Goal: Information Seeking & Learning: Check status

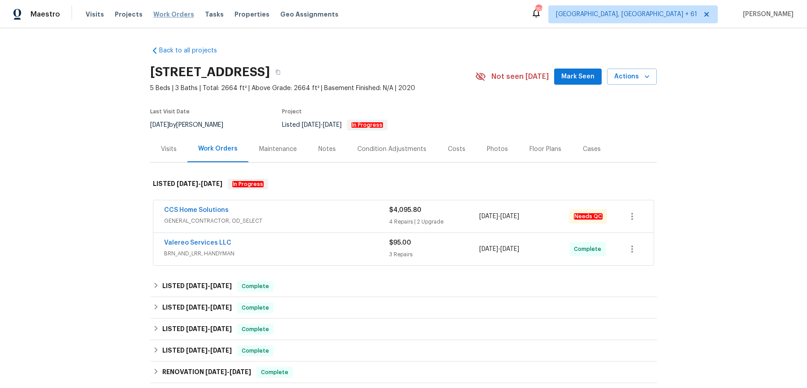
click at [178, 14] on span "Work Orders" at bounding box center [173, 14] width 41 height 9
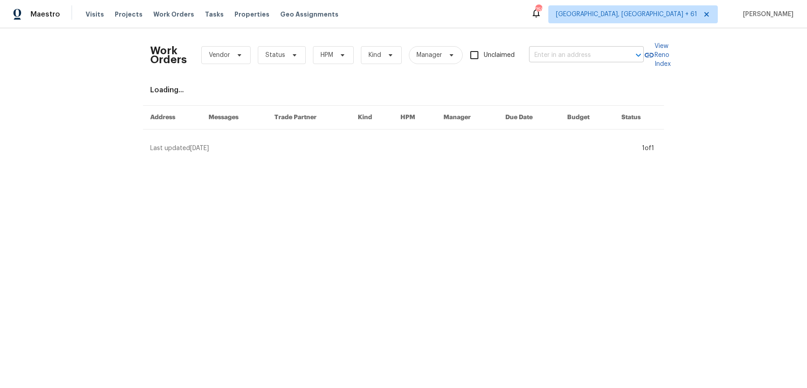
click at [602, 52] on input "text" at bounding box center [574, 55] width 90 height 14
paste input "6430 Cotton Bay Dr N Indianapolis, IN 46254"
type input "6430 Cotton Bay Dr N Indianapolis, IN 46254"
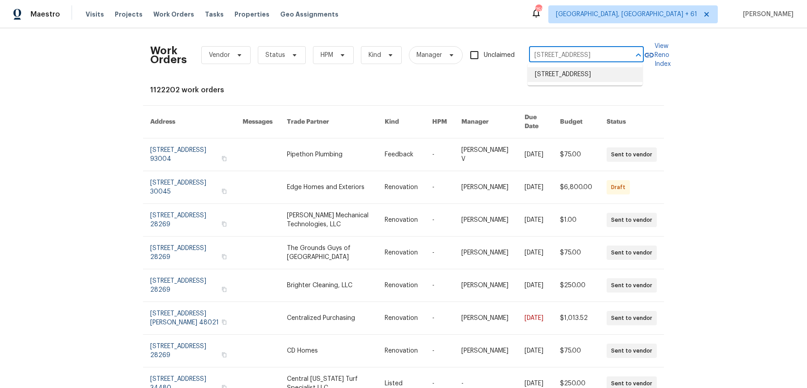
click at [583, 76] on li "6430 Cotton Bay Dr N, Indianapolis, IN 46254" at bounding box center [585, 74] width 115 height 15
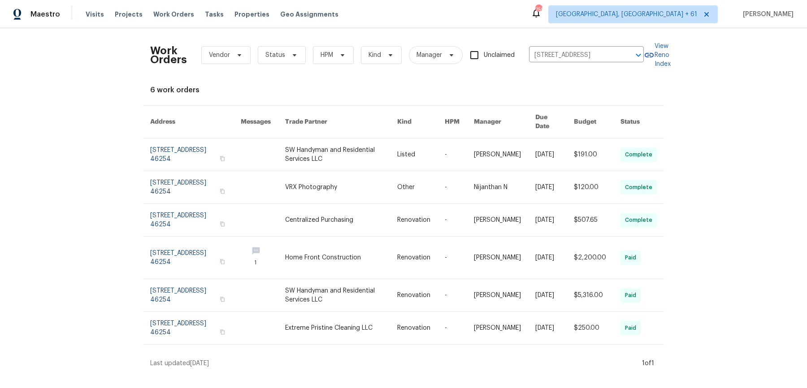
click at [507, 139] on link at bounding box center [504, 155] width 61 height 32
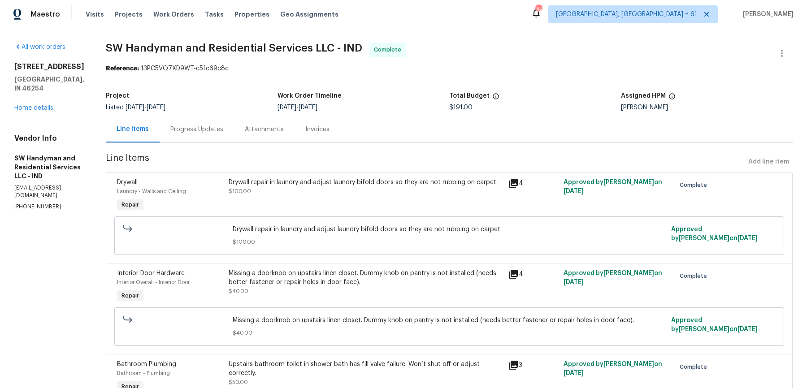
click at [48, 100] on div "6430 Cotton Bay Dr N Indianapolis, IN 46254 Home details" at bounding box center [49, 87] width 70 height 50
click at [43, 113] on div "All work orders 6430 Cotton Bay Dr N Indianapolis, IN 46254 Home details Vendor…" at bounding box center [49, 127] width 70 height 168
click at [46, 105] on link "Home details" at bounding box center [33, 108] width 39 height 6
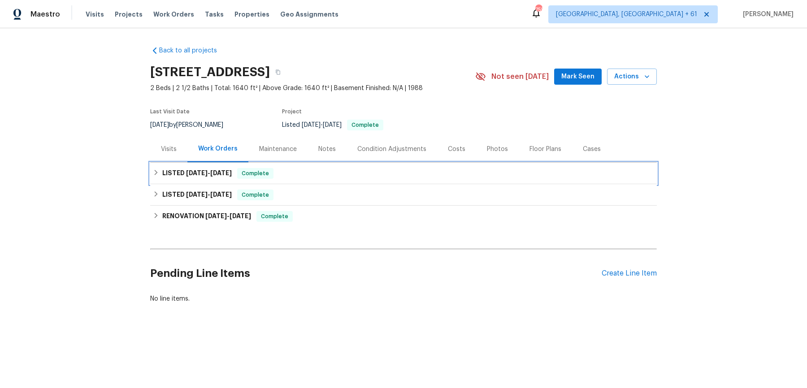
click at [292, 178] on div "LISTED 9/24/25 - 9/25/25 Complete" at bounding box center [403, 173] width 501 height 11
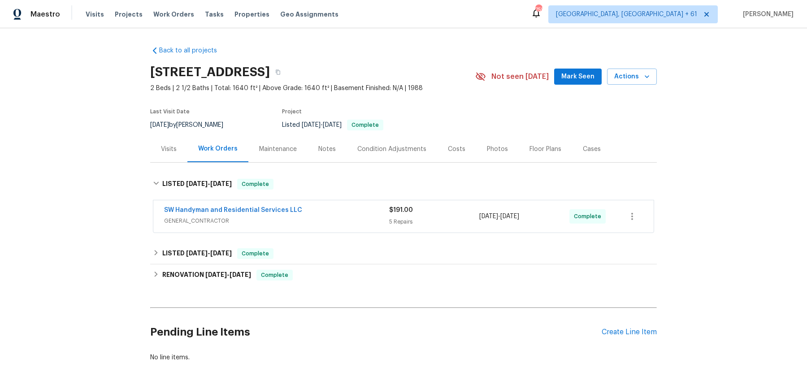
click at [299, 215] on div "SW Handyman and Residential Services LLC" at bounding box center [276, 211] width 225 height 11
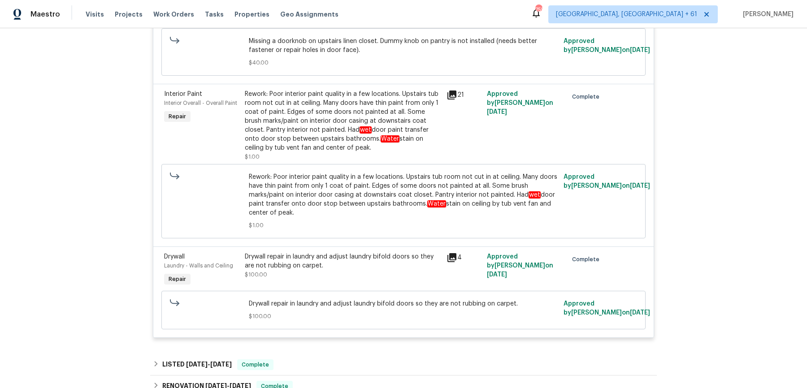
scroll to position [512, 0]
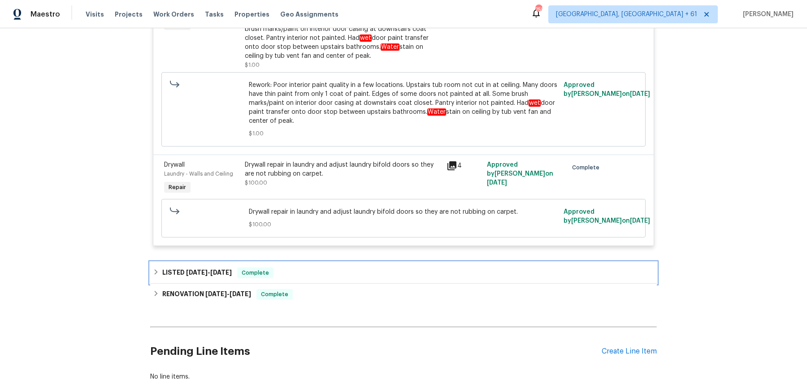
click at [297, 268] on div "LISTED 9/12/25 - 9/13/25 Complete" at bounding box center [403, 273] width 501 height 11
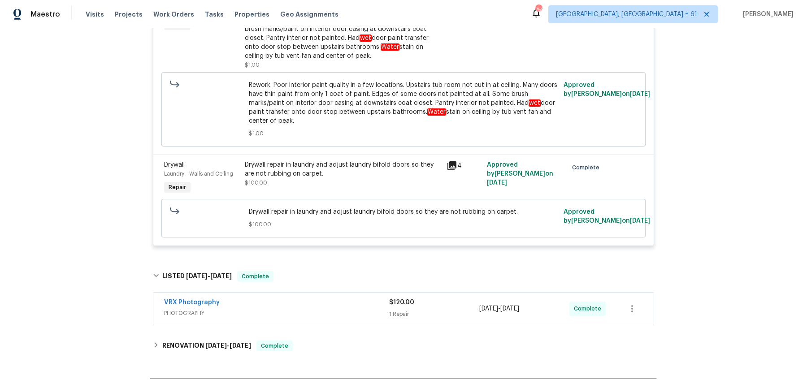
click at [307, 315] on div "VRX Photography PHOTOGRAPHY $120.00 1 Repair 9/12/2025 - 9/13/2025 Complete" at bounding box center [403, 309] width 507 height 37
click at [311, 309] on span "PHOTOGRAPHY" at bounding box center [276, 313] width 225 height 9
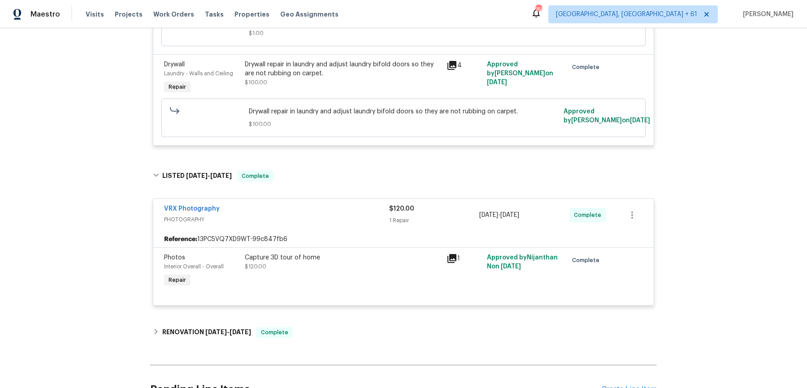
scroll to position [655, 0]
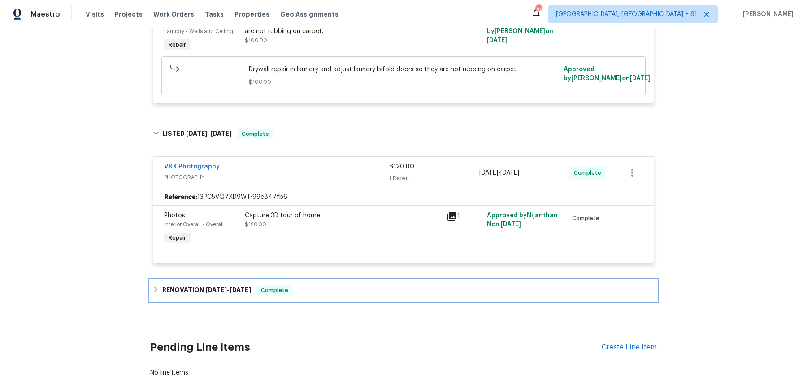
click at [311, 287] on div "RENOVATION 8/28/25 - 9/6/25 Complete" at bounding box center [403, 291] width 507 height 22
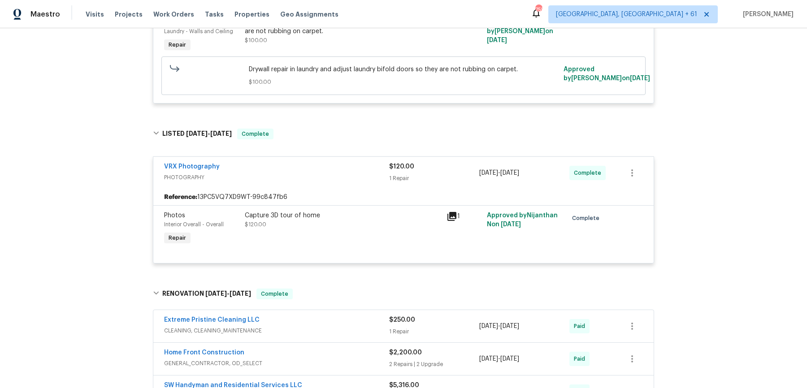
click at [311, 316] on div "Extreme Pristine Cleaning LLC" at bounding box center [276, 321] width 225 height 11
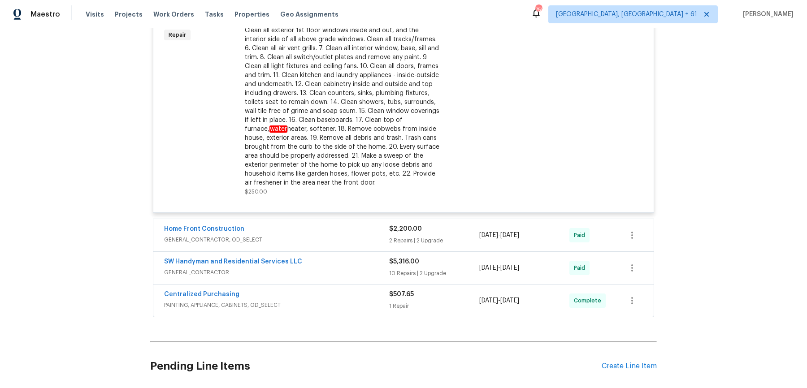
scroll to position [0, 0]
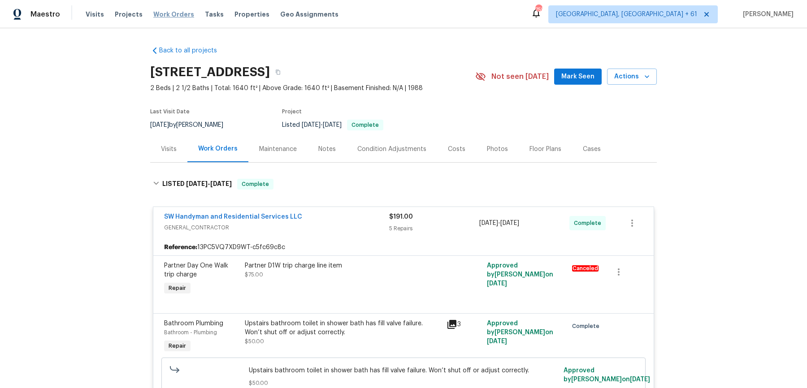
click at [153, 17] on span "Work Orders" at bounding box center [173, 14] width 41 height 9
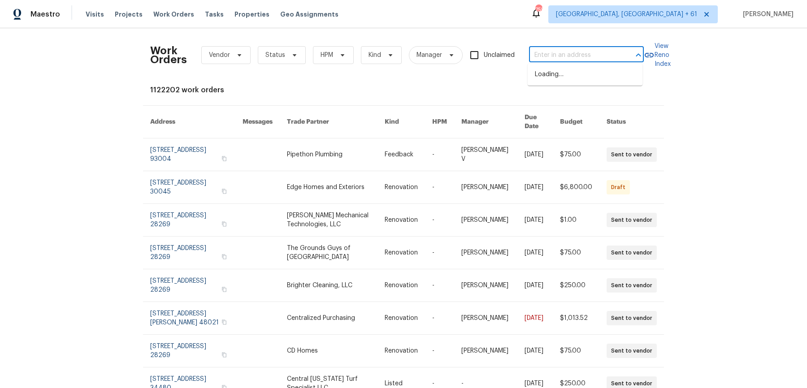
click at [560, 49] on input "text" at bounding box center [574, 55] width 90 height 14
paste input "3701 Main Plaza Dr Houston, TX 77025"
type input "3701 Main Plaza Dr Houston, TX 77025"
click at [549, 75] on li "3701 Main Plaza Dr, Houston, TX 77025" at bounding box center [585, 74] width 115 height 15
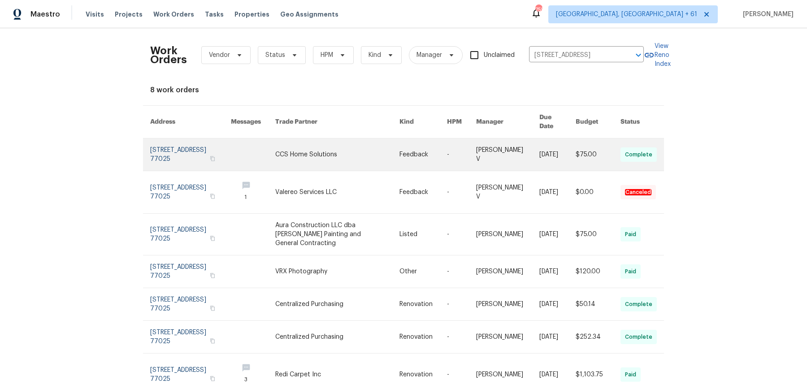
click at [445, 152] on td "-" at bounding box center [454, 155] width 29 height 33
click at [337, 152] on link at bounding box center [337, 155] width 124 height 32
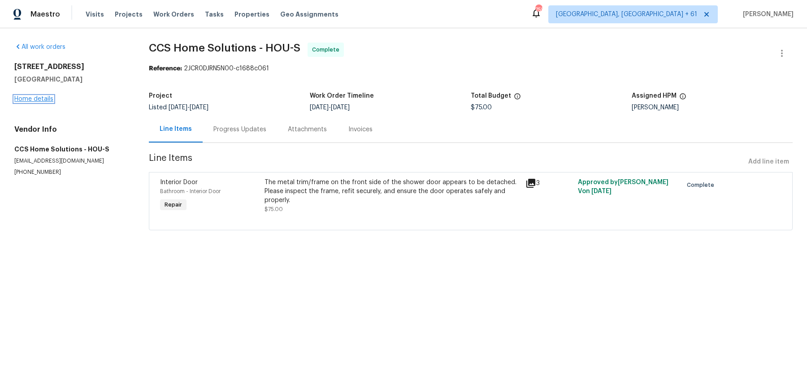
click at [47, 102] on link "Home details" at bounding box center [33, 99] width 39 height 6
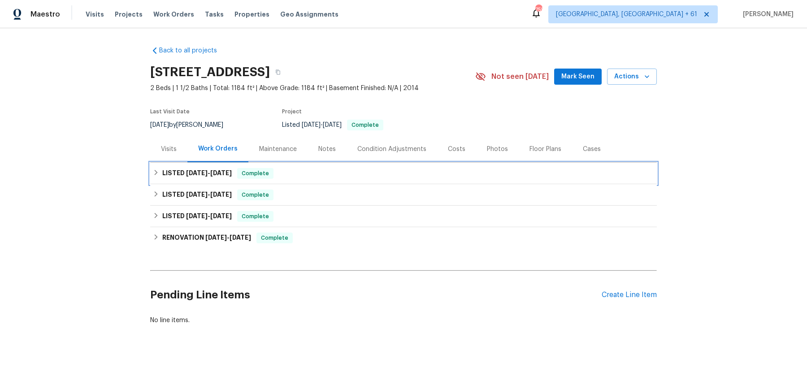
click at [256, 176] on span "Complete" at bounding box center [255, 173] width 35 height 9
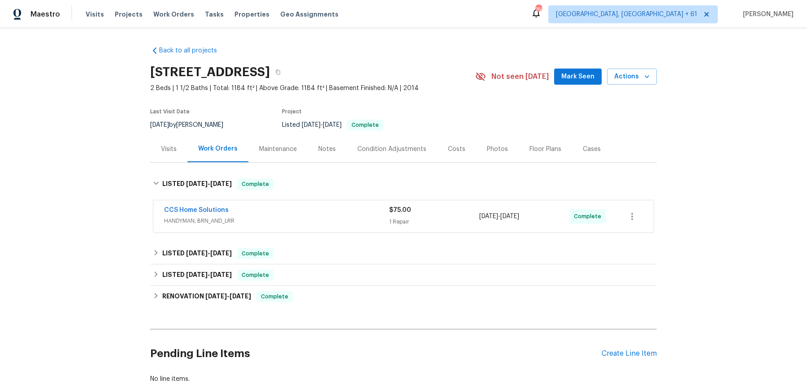
click at [312, 204] on div "CCS Home Solutions HANDYMAN, BRN_AND_LRR $75.00 1 Repair 9/25/2025 - 9/25/2025 …" at bounding box center [403, 216] width 500 height 32
click at [313, 213] on div "CCS Home Solutions" at bounding box center [276, 211] width 225 height 11
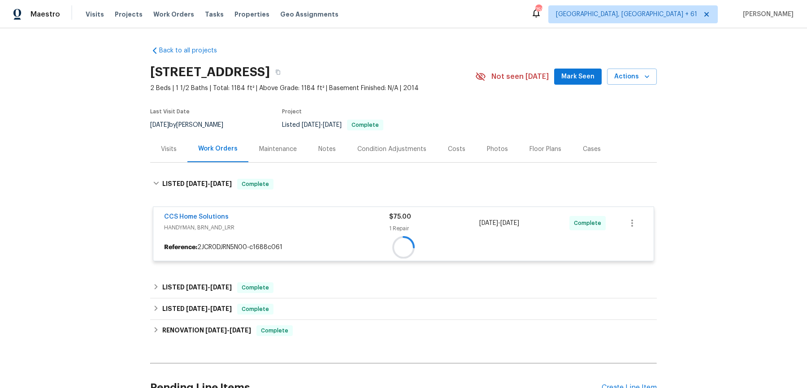
scroll to position [90, 0]
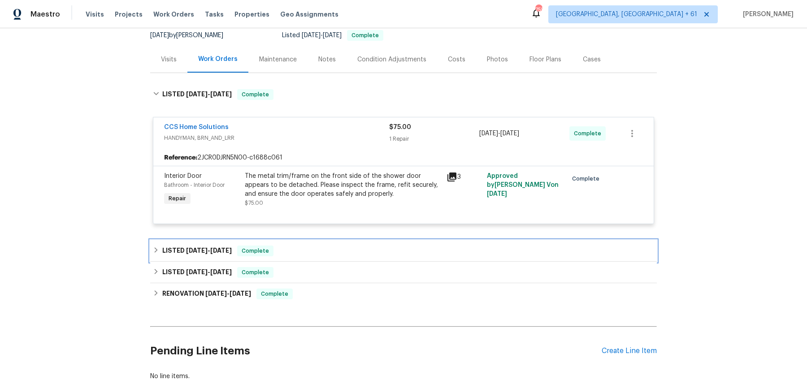
click at [291, 250] on div "LISTED 6/13/25 - 6/18/25 Complete" at bounding box center [403, 251] width 501 height 11
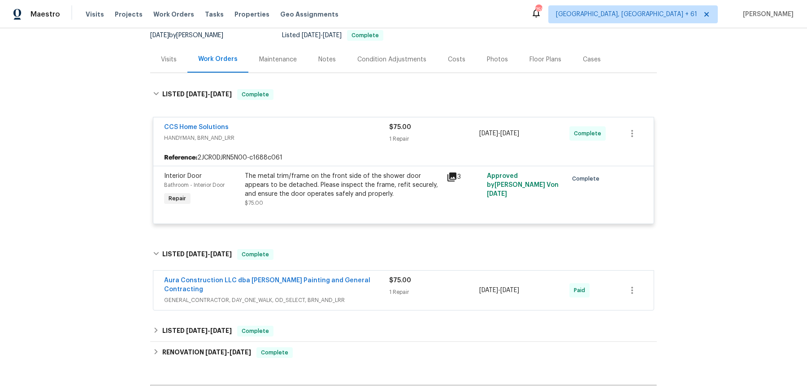
click at [355, 297] on div "Aura Construction LLC dba Logan's Painting and General Contracting GENERAL_CONT…" at bounding box center [403, 290] width 500 height 39
click at [376, 296] on div "Aura Construction LLC dba Logan's Painting and General Contracting GENERAL_CONT…" at bounding box center [276, 290] width 225 height 29
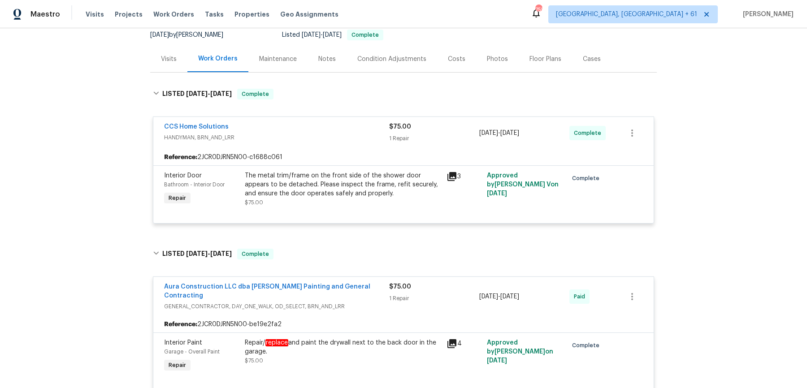
scroll to position [209, 0]
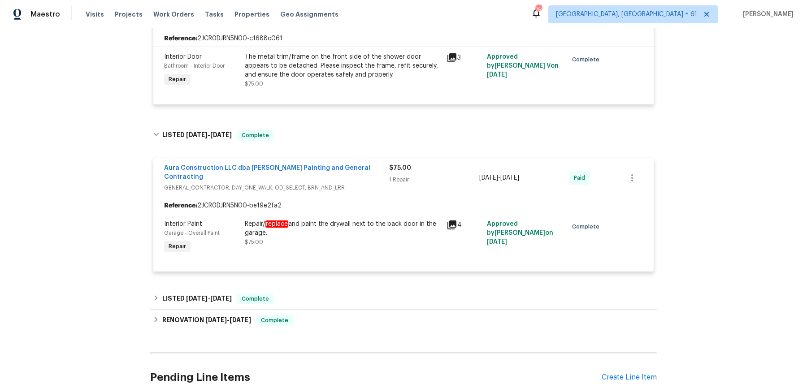
click at [369, 274] on div "Back to all projects 3701 Main Plaza Dr, Houston, TX 77025 2 Beds | 1 1/2 Baths…" at bounding box center [403, 122] width 507 height 585
click at [365, 294] on div "LISTED 5/13/25 - 5/14/25 Complete" at bounding box center [403, 299] width 501 height 11
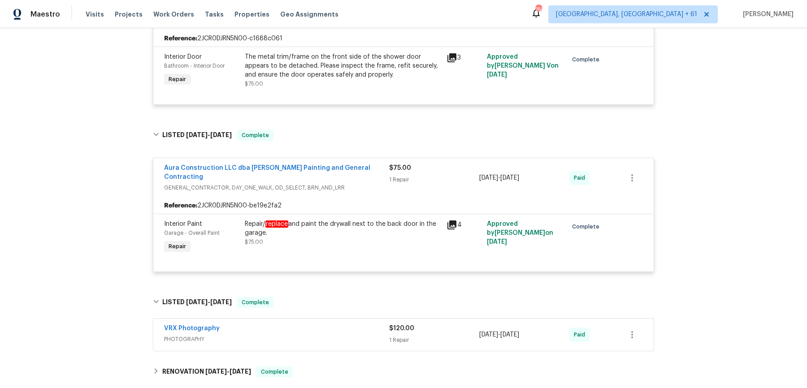
click at [359, 338] on div "VRX Photography PHOTOGRAPHY $120.00 1 Repair 5/13/2025 - 5/14/2025 Paid" at bounding box center [403, 335] width 500 height 32
click at [358, 335] on span "PHOTOGRAPHY" at bounding box center [276, 339] width 225 height 9
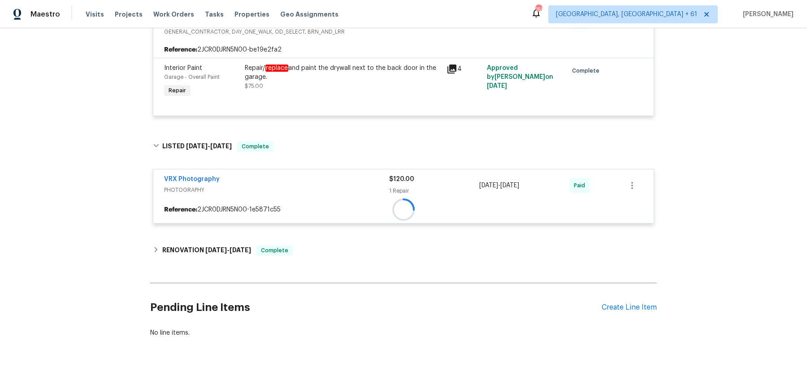
scroll to position [361, 0]
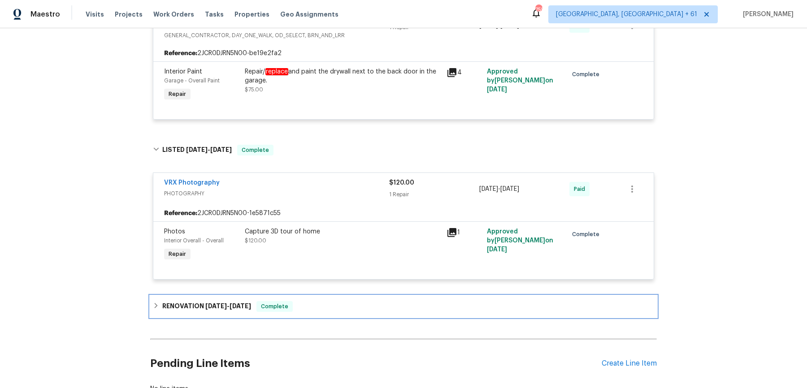
click at [327, 301] on div "RENOVATION 5/5/25 - 5/9/25 Complete" at bounding box center [403, 306] width 501 height 11
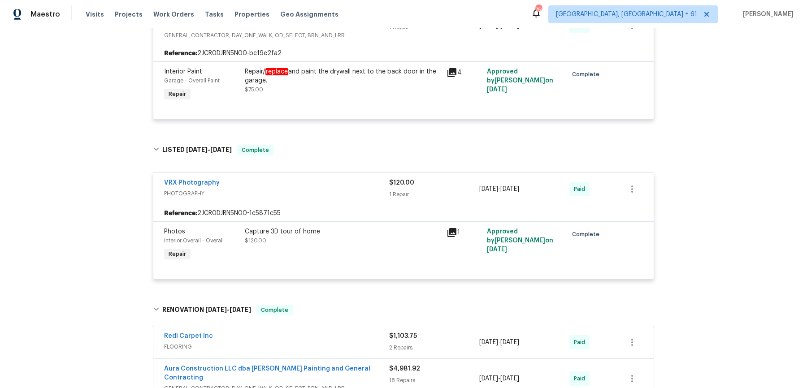
click at [324, 332] on div "Redi Carpet Inc" at bounding box center [276, 337] width 225 height 11
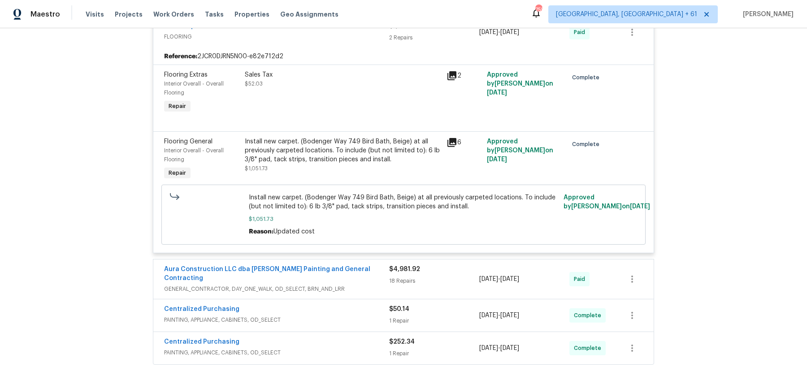
scroll to position [694, 0]
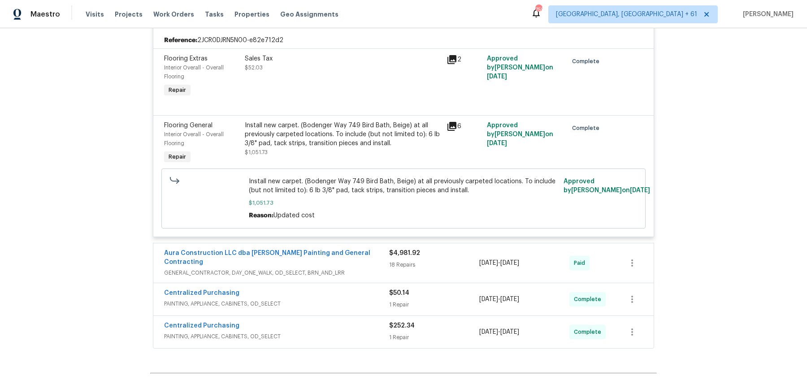
click at [376, 283] on div "Centralized Purchasing PAINTING, APPLIANCE, CABINETS, OD_SELECT $50.14 1 Repair…" at bounding box center [403, 299] width 500 height 32
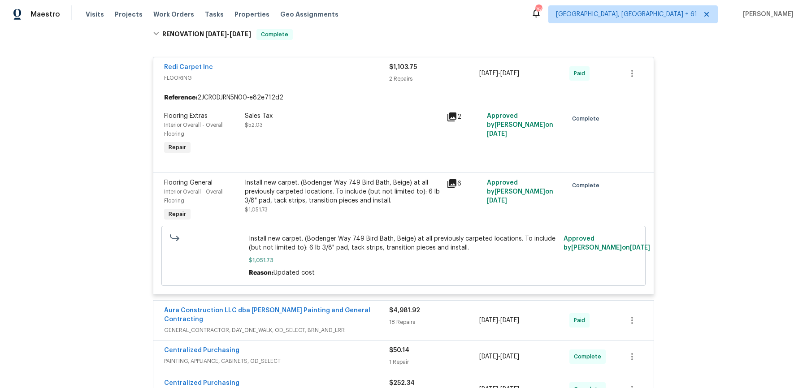
scroll to position [743, 0]
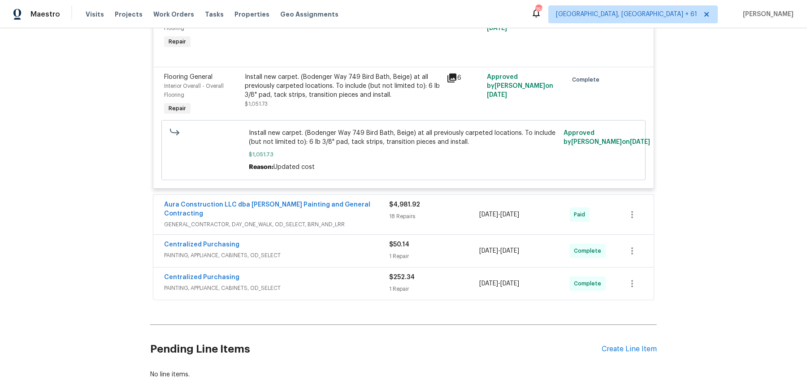
click at [367, 220] on span "GENERAL_CONTRACTOR, DAY_ONE_WALK, OD_SELECT, BRN_AND_LRR" at bounding box center [276, 224] width 225 height 9
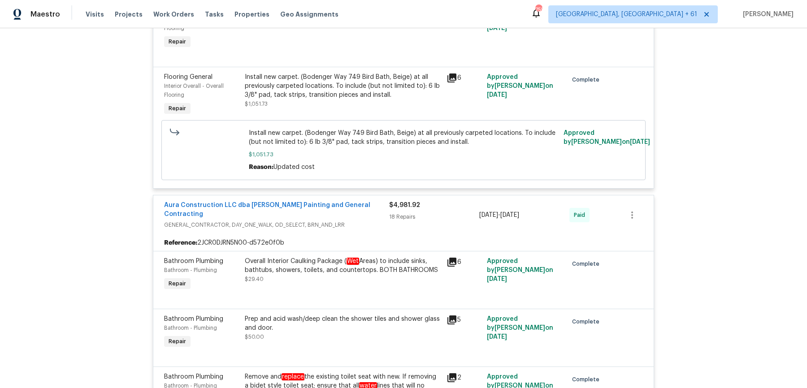
click at [158, 8] on div "Visits Projects Work Orders Tasks Properties Geo Assignments" at bounding box center [218, 14] width 264 height 18
click at [157, 12] on span "Work Orders" at bounding box center [173, 14] width 41 height 9
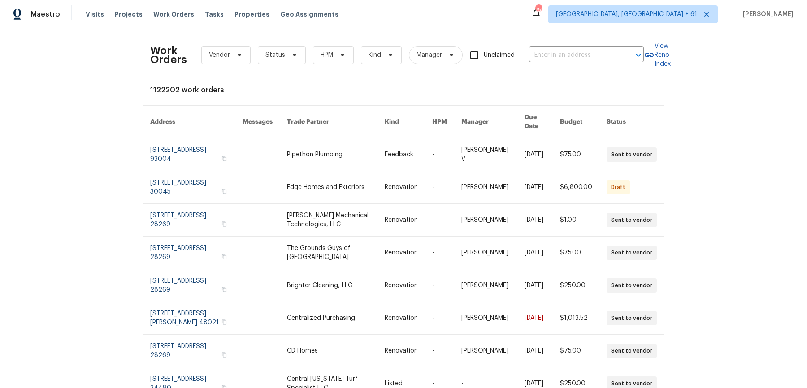
click at [584, 62] on div "Work Orders Vendor Status HPM Kind Manager Unclaimed ​" at bounding box center [397, 54] width 494 height 39
click at [584, 57] on input "text" at bounding box center [574, 55] width 90 height 14
paste input "6095 Blackberry Ln Buford, GA 30518"
type input "6095 Blackberry Ln Buford, GA 30518"
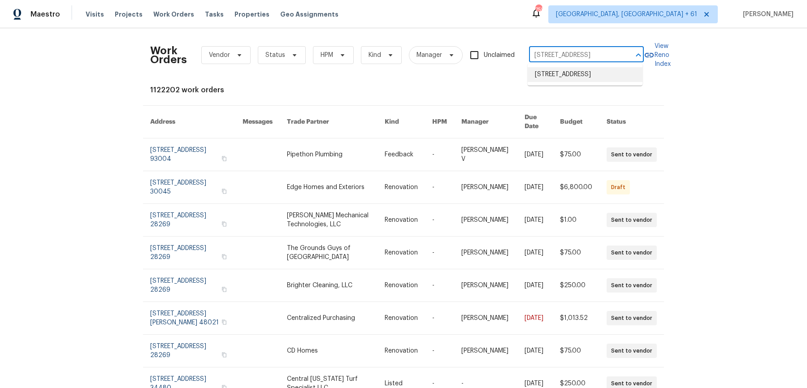
click at [573, 80] on li "6095 Blackberry Ln, Buford, GA 30518" at bounding box center [585, 74] width 115 height 15
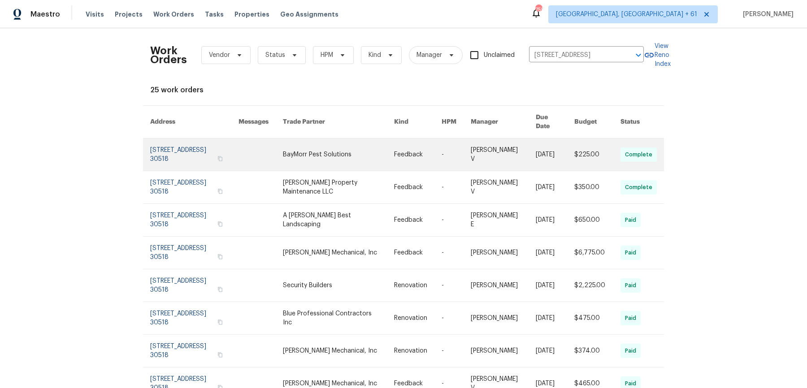
click at [423, 156] on link at bounding box center [418, 155] width 48 height 32
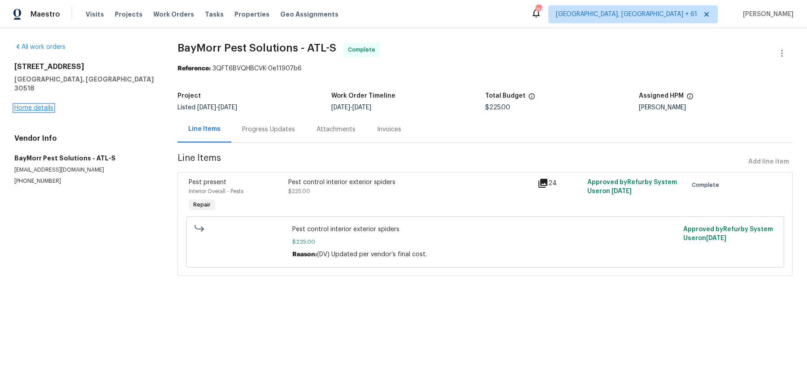
click at [29, 105] on link "Home details" at bounding box center [33, 108] width 39 height 6
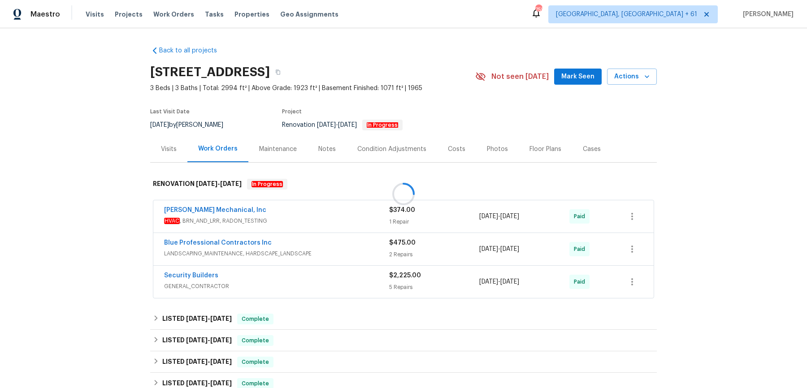
click at [321, 221] on div at bounding box center [403, 194] width 807 height 388
click at [332, 220] on span "HVAC , BRN_AND_LRR, RADON_TESTING" at bounding box center [276, 221] width 225 height 9
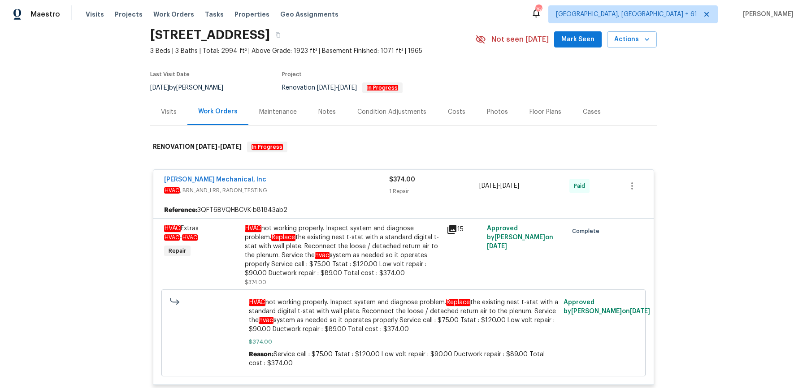
scroll to position [102, 0]
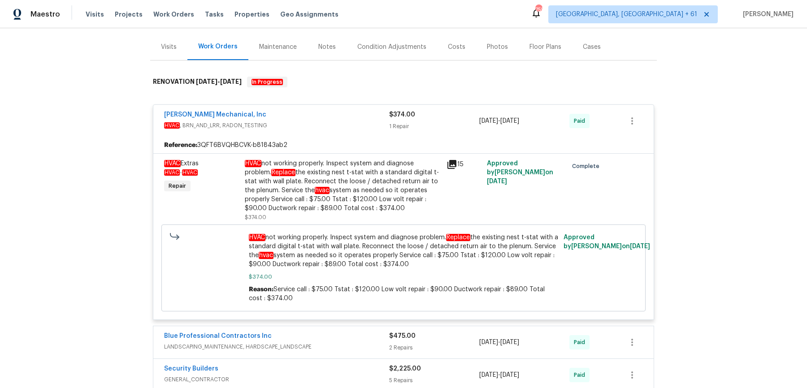
click at [334, 347] on span "LANDSCAPING_MAINTENANCE, HARDSCAPE_LANDSCAPE" at bounding box center [276, 347] width 225 height 9
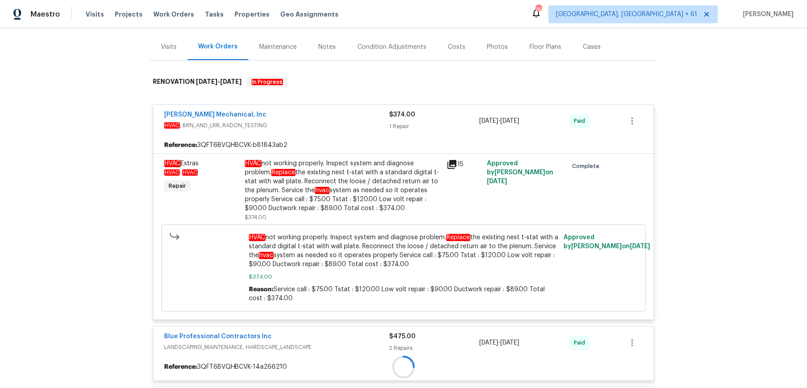
scroll to position [152, 0]
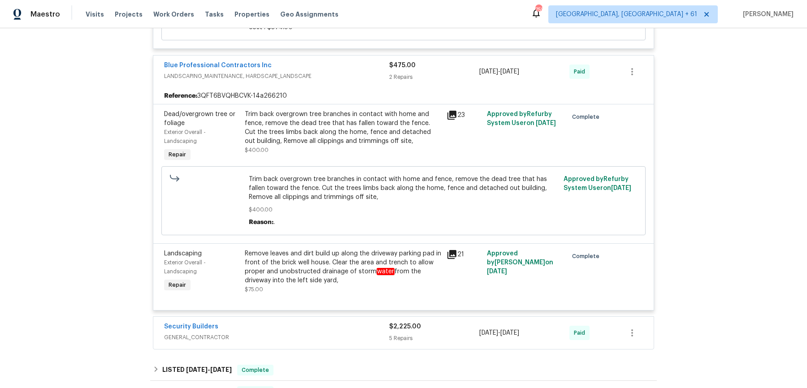
click at [343, 330] on div "Security Builders" at bounding box center [276, 327] width 225 height 11
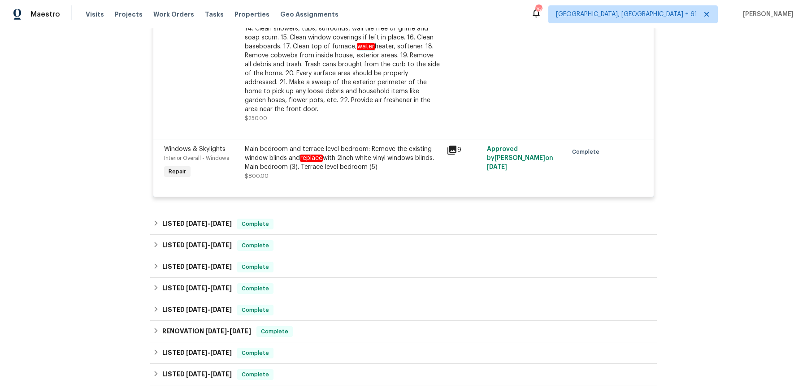
scroll to position [1102, 0]
click at [334, 218] on div "LISTED 9/22/25 - 9/26/25 Complete" at bounding box center [403, 223] width 501 height 11
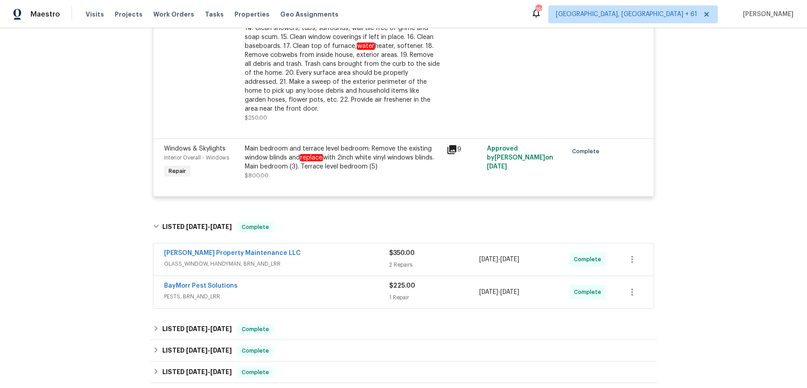
click at [331, 249] on div "Glen Property Maintenance LLC" at bounding box center [276, 254] width 225 height 11
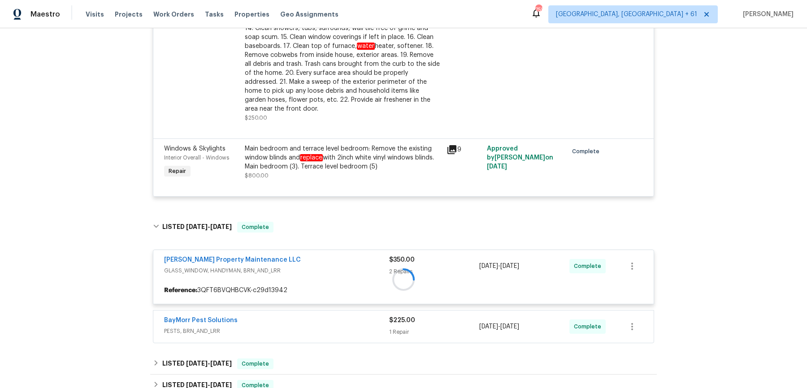
scroll to position [1182, 0]
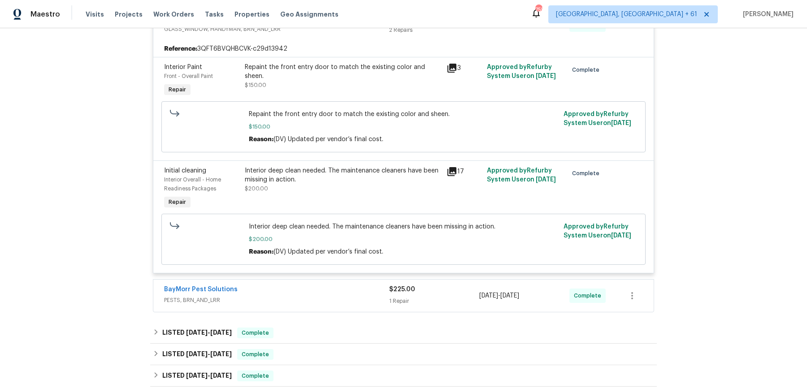
click at [343, 285] on div "BayMorr Pest Solutions" at bounding box center [276, 290] width 225 height 11
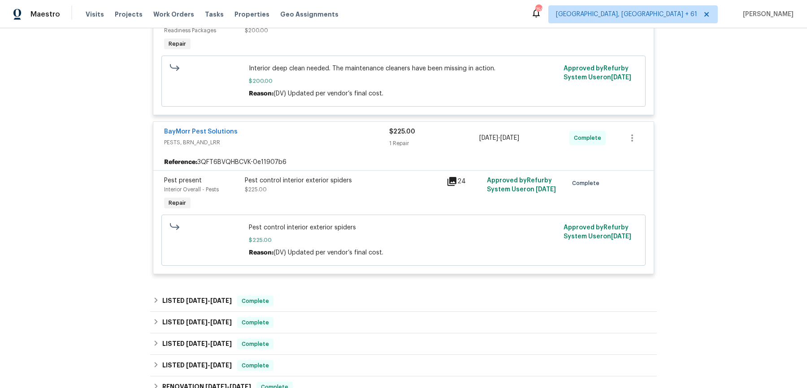
scroll to position [1626, 0]
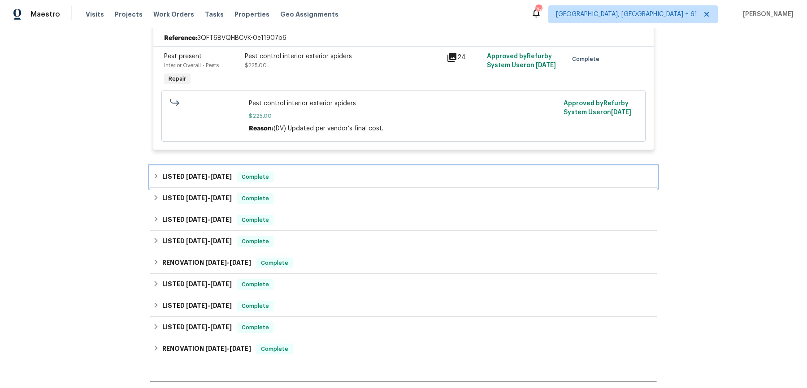
click at [448, 174] on div "LISTED 9/10/25 - 9/16/25 Complete" at bounding box center [403, 177] width 507 height 22
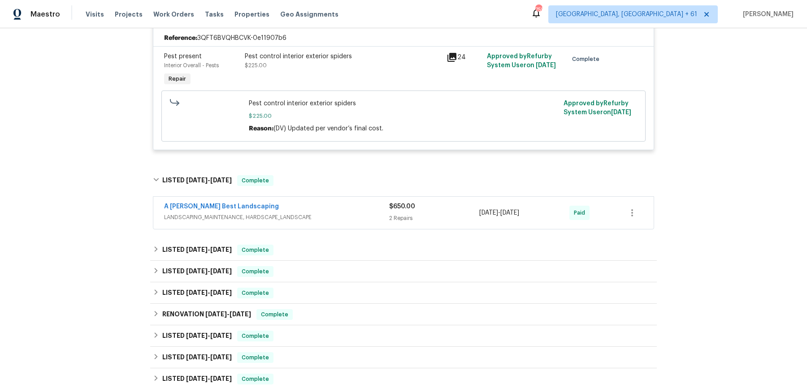
click at [423, 214] on div "2 Repairs" at bounding box center [434, 218] width 90 height 9
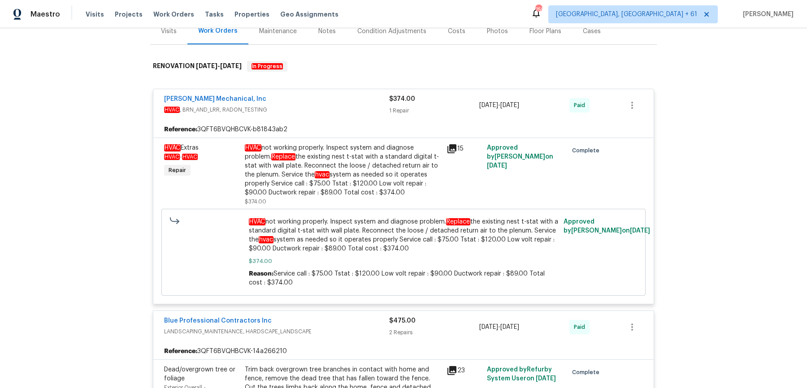
scroll to position [0, 0]
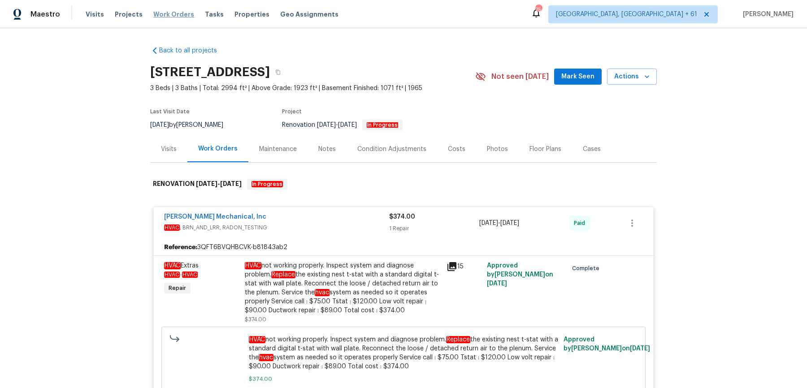
click at [168, 17] on span "Work Orders" at bounding box center [173, 14] width 41 height 9
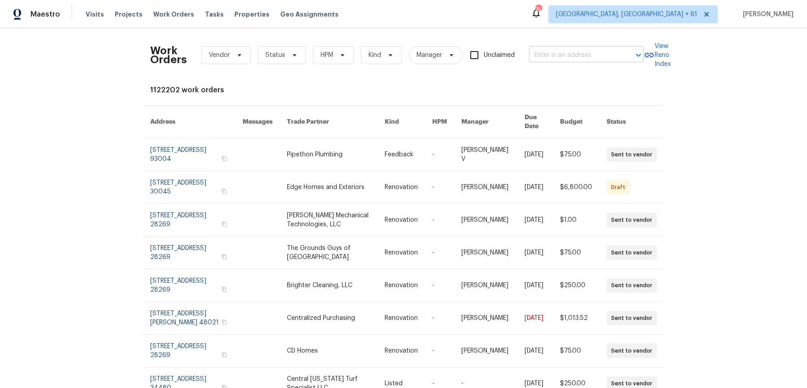
click at [568, 59] on input "text" at bounding box center [574, 55] width 90 height 14
paste input "3440 Transou Rd Pfafftown, NC 27040"
type input "3440 Transou Rd Pfafftown, NC 27040"
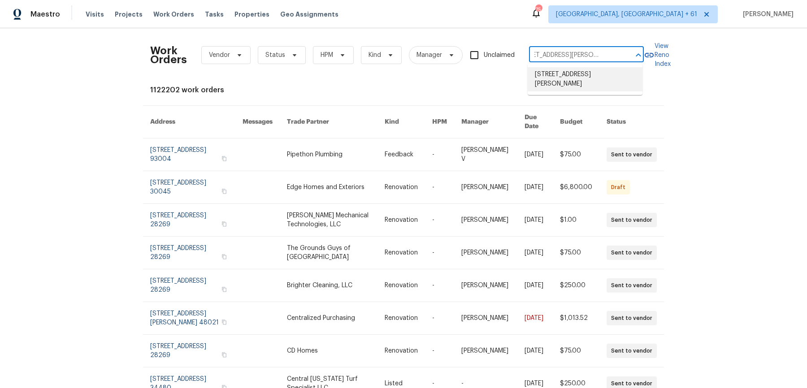
click at [566, 75] on li "3440 Transou Rd, Pfafftown, NC 27040" at bounding box center [585, 79] width 115 height 24
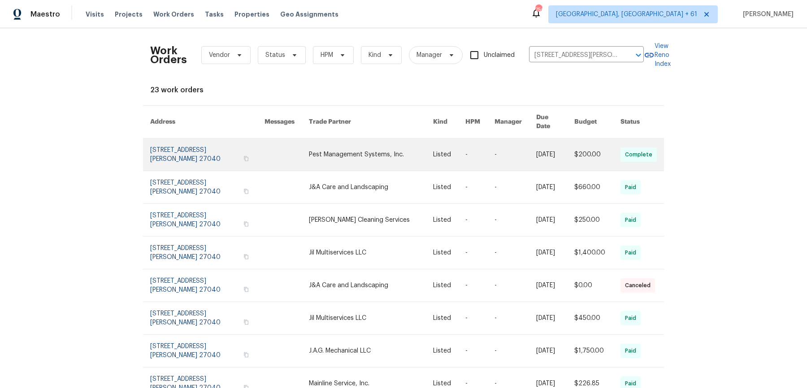
click at [436, 157] on link at bounding box center [449, 155] width 32 height 32
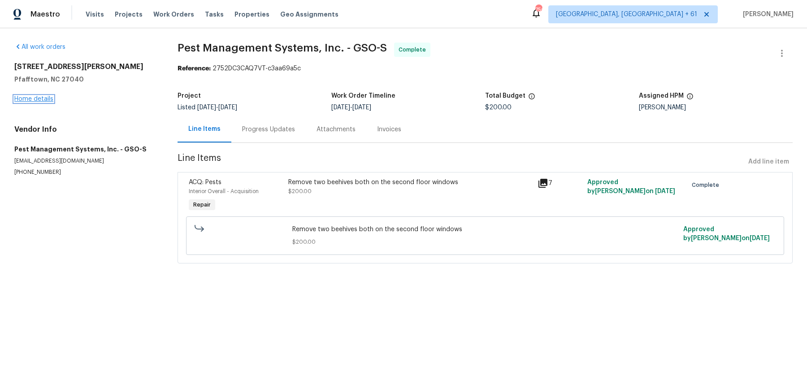
click at [40, 97] on link "Home details" at bounding box center [33, 99] width 39 height 6
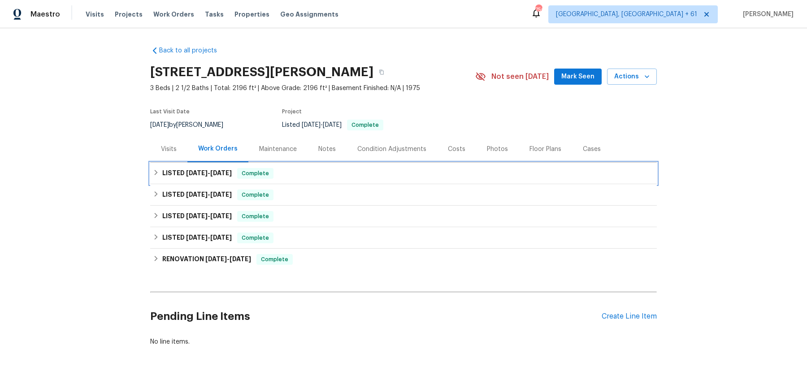
click at [307, 172] on div "LISTED 9/8/25 - 9/10/25 Complete" at bounding box center [403, 173] width 501 height 11
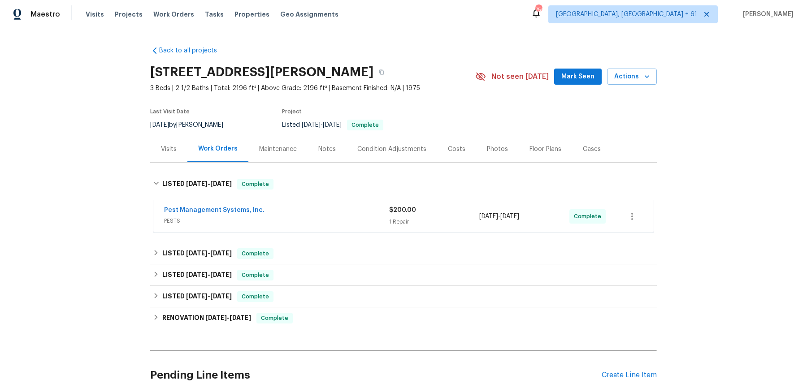
click at [304, 206] on div "Pest Management Systems, Inc." at bounding box center [276, 211] width 225 height 11
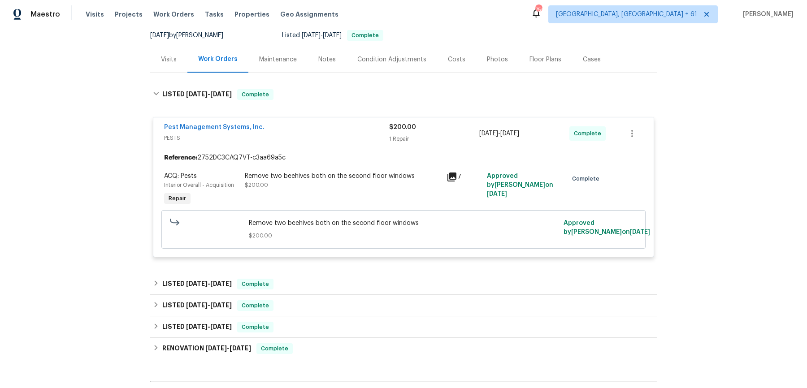
scroll to position [94, 0]
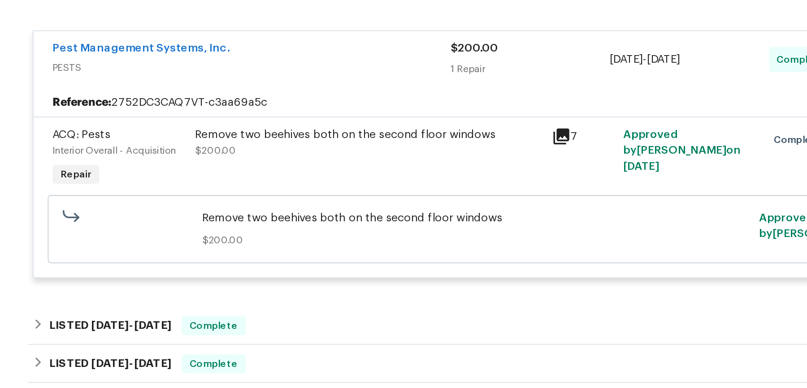
click at [363, 171] on div "Remove two beehives both on the second floor windows" at bounding box center [343, 171] width 196 height 9
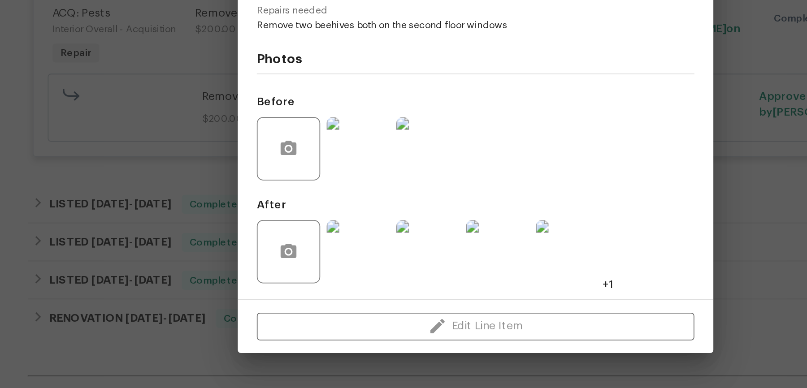
click at [203, 292] on div "ACQ: Pests Interior Overall - Acquisition Complete Vendor Pest Management Syste…" at bounding box center [403, 194] width 807 height 388
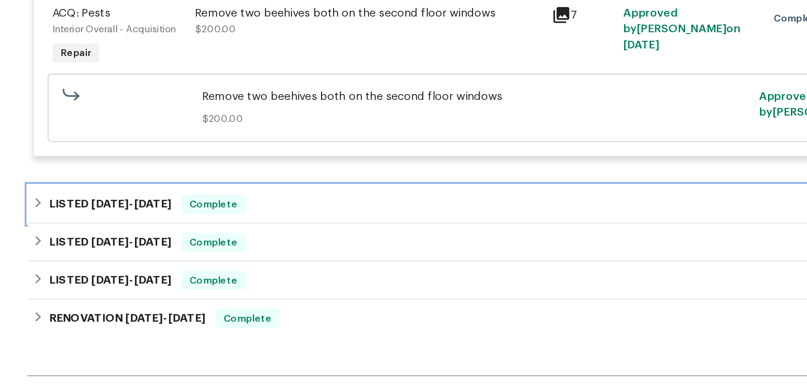
click at [292, 275] on div "LISTED 9/2/25 - 9/5/25 Complete" at bounding box center [403, 279] width 501 height 11
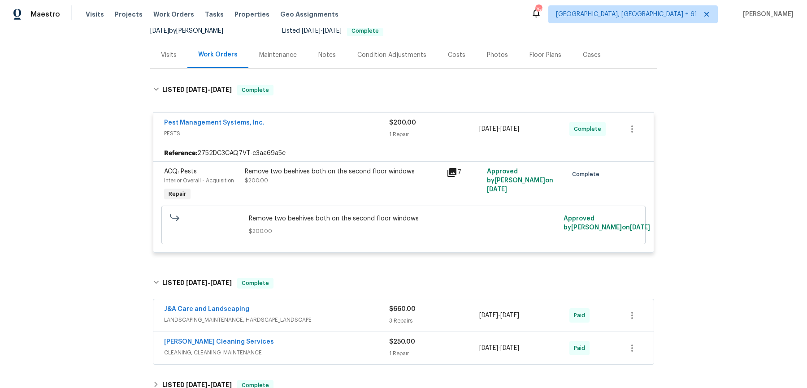
click at [342, 309] on div "J&A Care and Landscaping" at bounding box center [276, 310] width 225 height 11
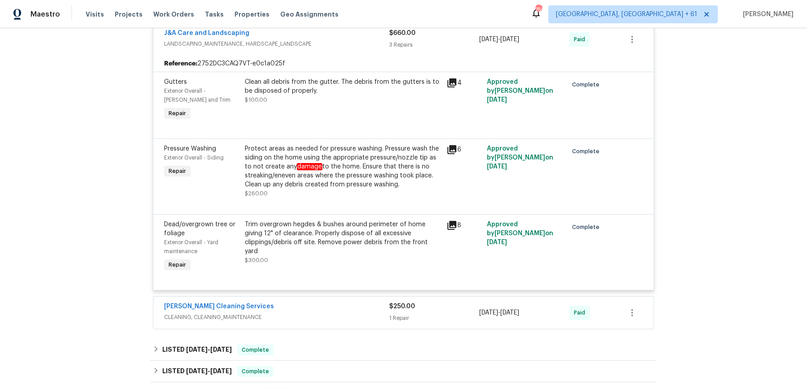
scroll to position [378, 0]
click at [342, 302] on div "DePascale Cleaning Services" at bounding box center [276, 306] width 225 height 11
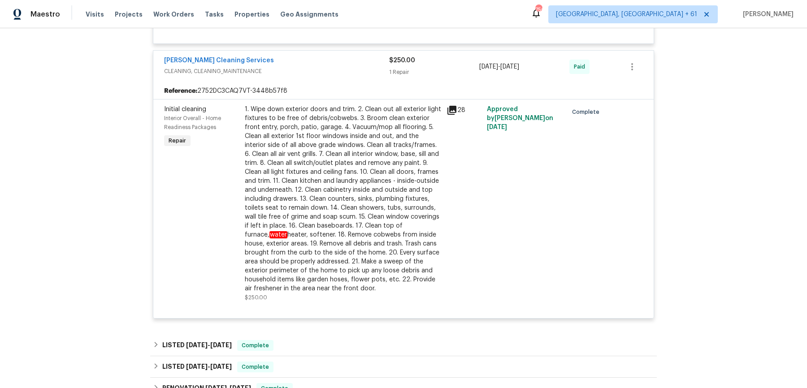
scroll to position [690, 0]
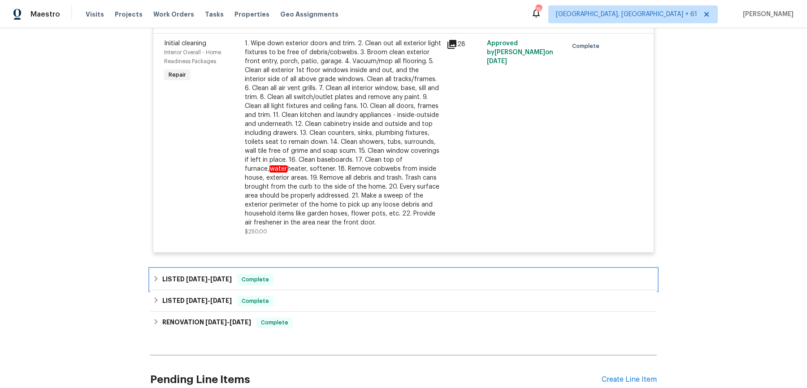
click at [341, 282] on div "LISTED 2/22/25 - 5/19/25 Complete" at bounding box center [403, 279] width 501 height 11
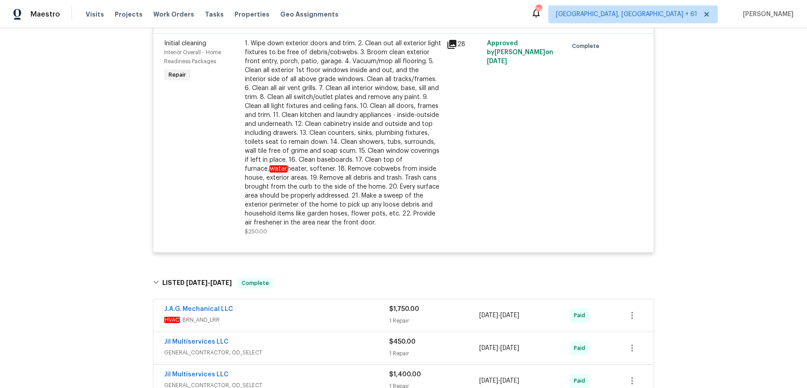
click at [340, 316] on span "HVAC , BRN_AND_LRR" at bounding box center [276, 320] width 225 height 9
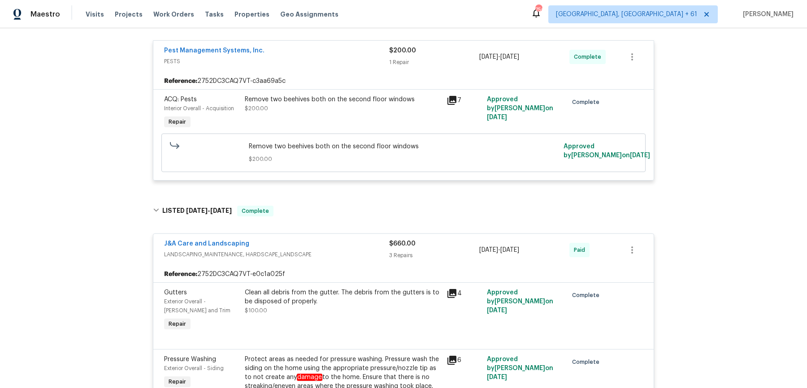
scroll to position [0, 0]
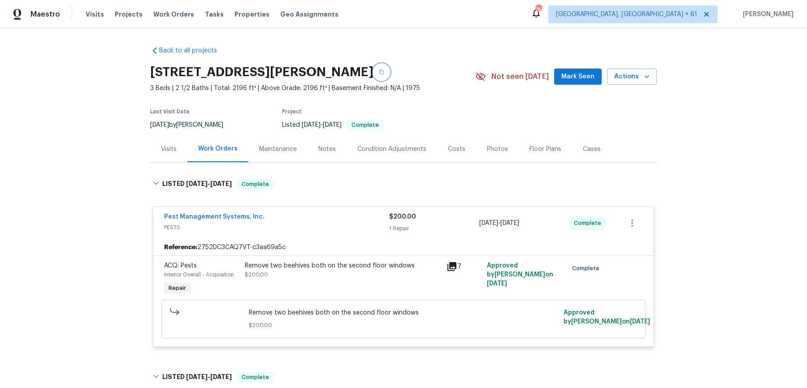
click at [390, 72] on button "button" at bounding box center [381, 72] width 16 height 16
click at [172, 15] on span "Work Orders" at bounding box center [173, 14] width 41 height 9
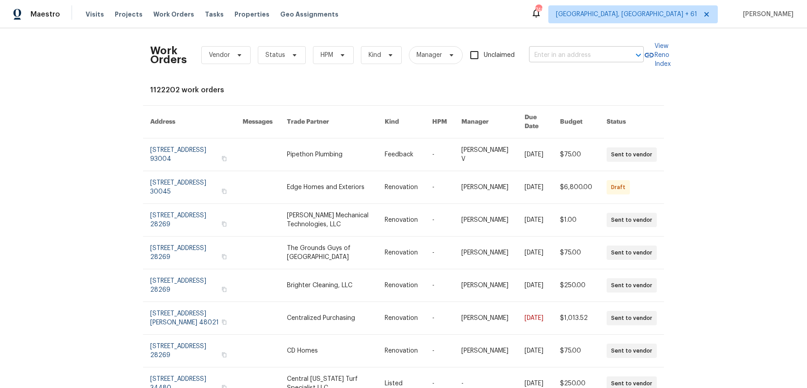
click at [557, 50] on input "text" at bounding box center [574, 55] width 90 height 14
paste input "108 Madeline Ct Youngsville, NC 27596"
type input "108 Madeline Ct Youngsville, NC 27596"
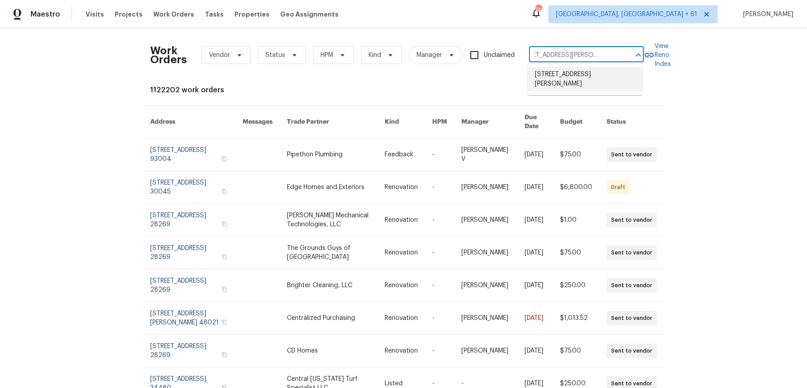
click at [559, 76] on li "108 Madeline Ct, Youngsville, NC 27596" at bounding box center [585, 79] width 115 height 24
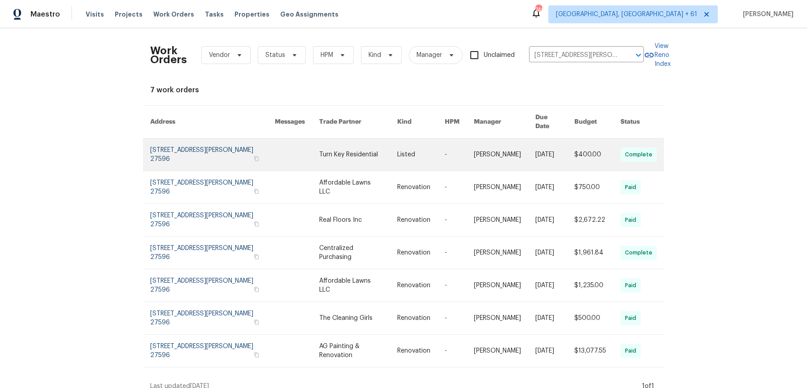
click at [411, 146] on link at bounding box center [421, 155] width 48 height 32
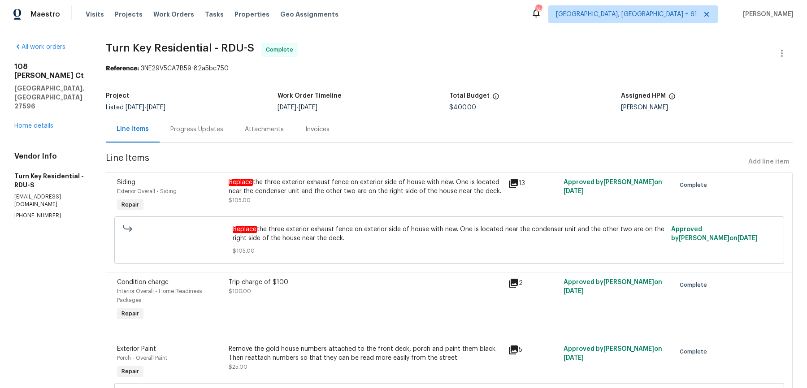
click at [36, 103] on div "108 Madeline Ct Youngsville, NC 27596 Home details" at bounding box center [49, 96] width 70 height 68
click at [37, 123] on link "Home details" at bounding box center [33, 126] width 39 height 6
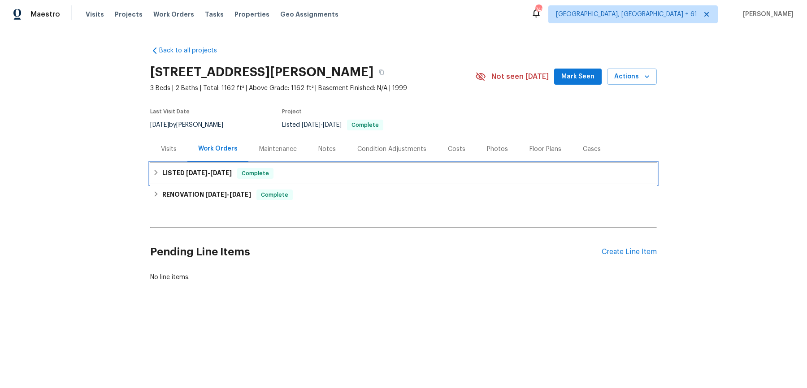
click at [393, 174] on div "LISTED 9/17/25 - 9/22/25 Complete" at bounding box center [403, 173] width 501 height 11
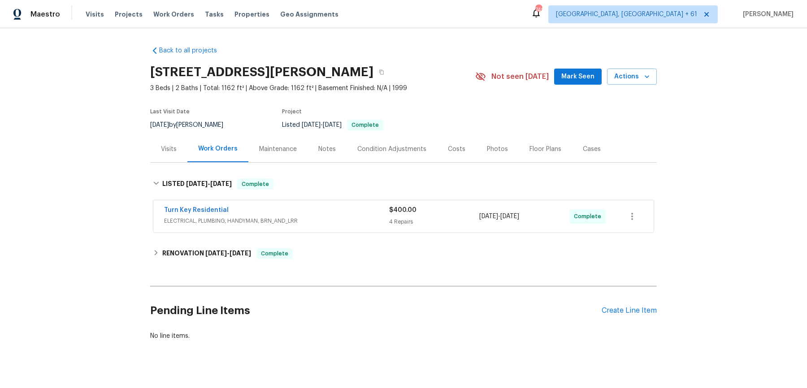
click at [377, 227] on div "Turn Key Residential ELECTRICAL, PLUMBING, HANDYMAN, BRN_AND_LRR $400.00 4 Repa…" at bounding box center [403, 216] width 500 height 32
click at [376, 221] on span "ELECTRICAL, PLUMBING, HANDYMAN, BRN_AND_LRR" at bounding box center [276, 221] width 225 height 9
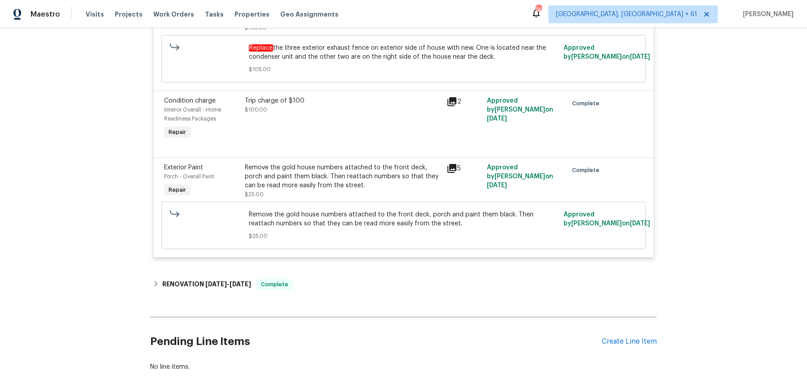
scroll to position [441, 0]
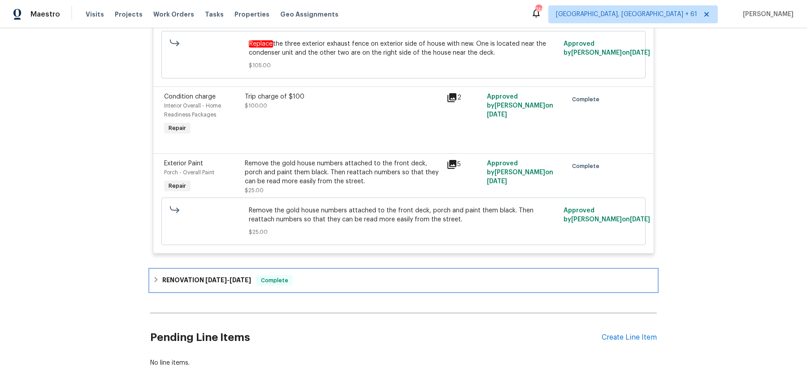
click at [363, 271] on div "RENOVATION 8/15/25 - 8/28/25 Complete" at bounding box center [403, 281] width 507 height 22
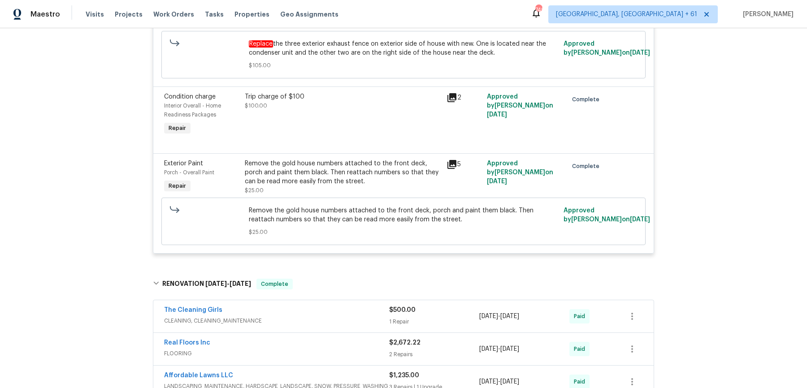
click at [353, 319] on span "CLEANING, CLEANING_MAINTENANCE" at bounding box center [276, 321] width 225 height 9
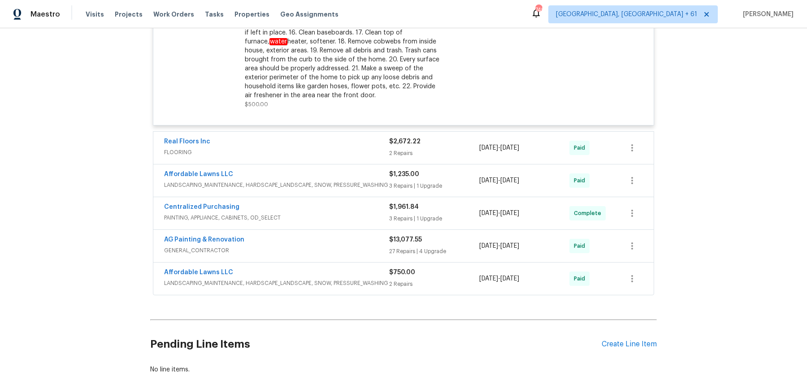
scroll to position [901, 0]
click at [364, 282] on span "LANDSCAPING_MAINTENANCE, HARDSCAPE_LANDSCAPE, SNOW, PRESSURE_WASHING" at bounding box center [276, 282] width 225 height 9
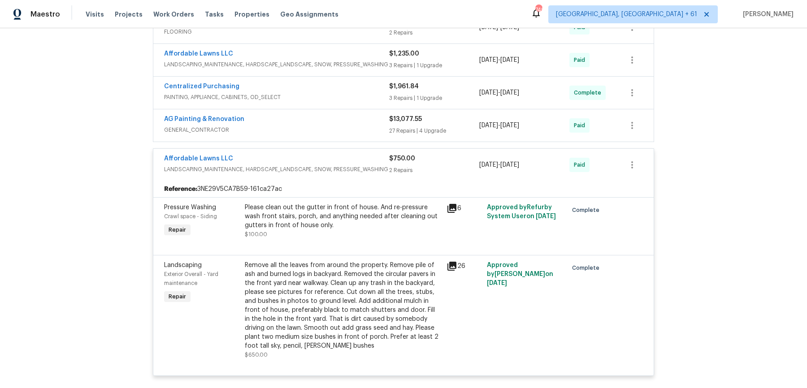
scroll to position [1022, 0]
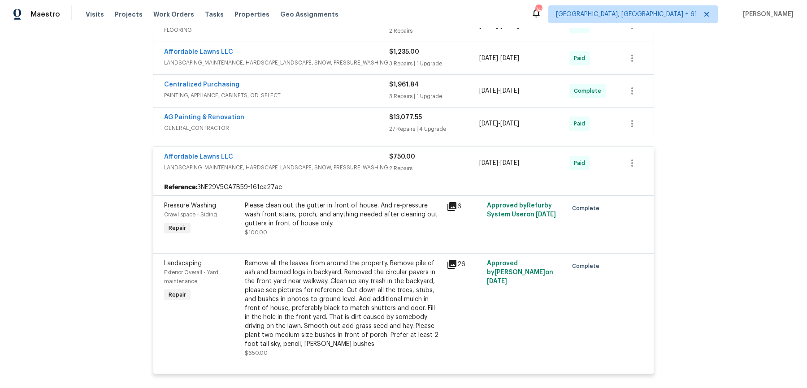
click at [343, 117] on div "AG Painting & Renovation" at bounding box center [276, 118] width 225 height 11
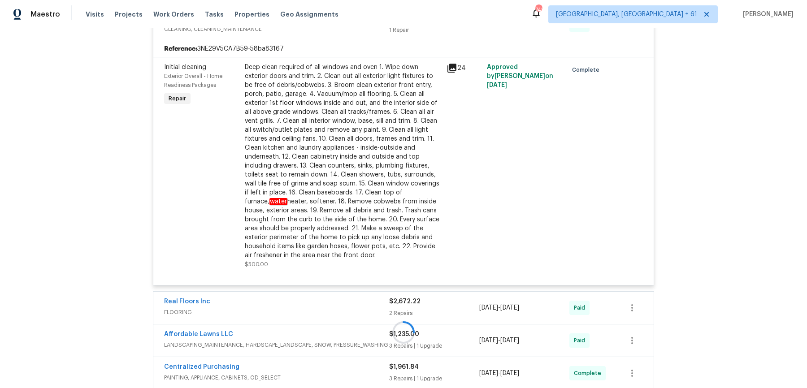
scroll to position [0, 0]
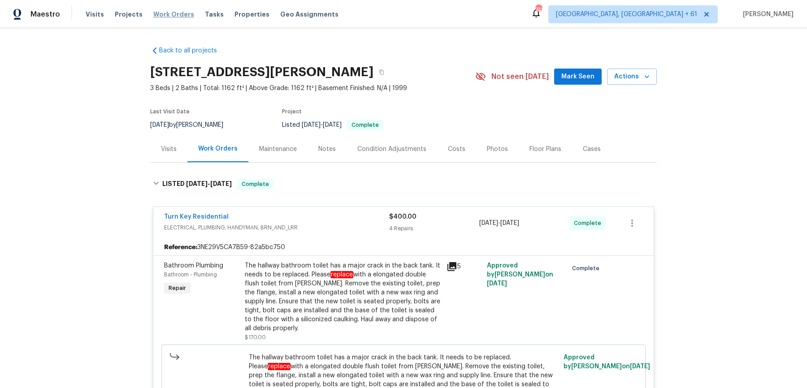
click at [153, 14] on span "Work Orders" at bounding box center [173, 14] width 41 height 9
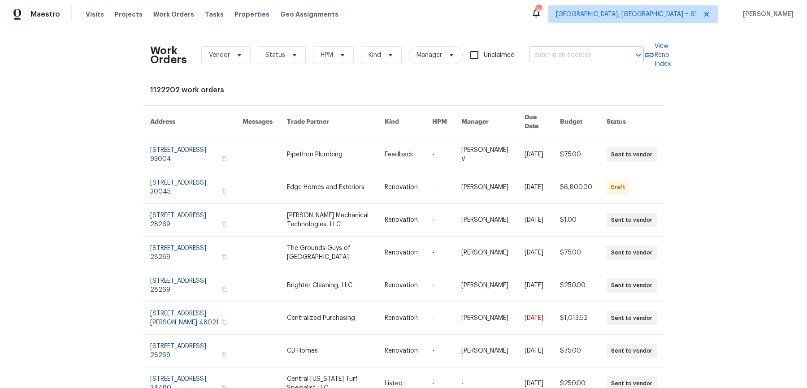
click at [586, 49] on input "text" at bounding box center [574, 55] width 90 height 14
paste input "6180 Hoover Rd Lascassas, TN 37085"
type input "6180 Hoover Rd Lascassas, TN 37085"
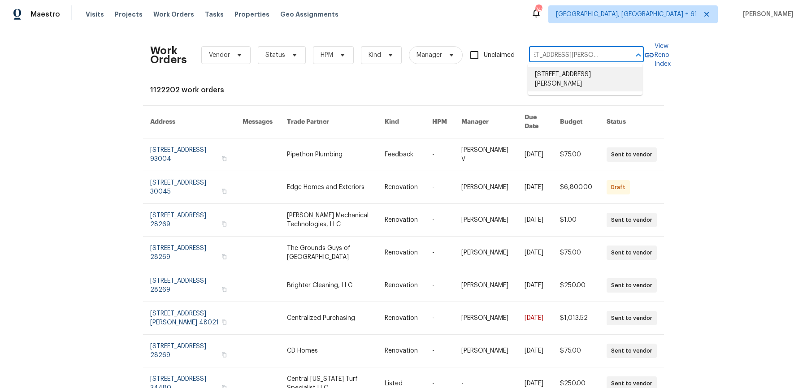
click at [586, 73] on li "6180 Hoover Rd, Lascassas, TN 37085" at bounding box center [585, 79] width 115 height 24
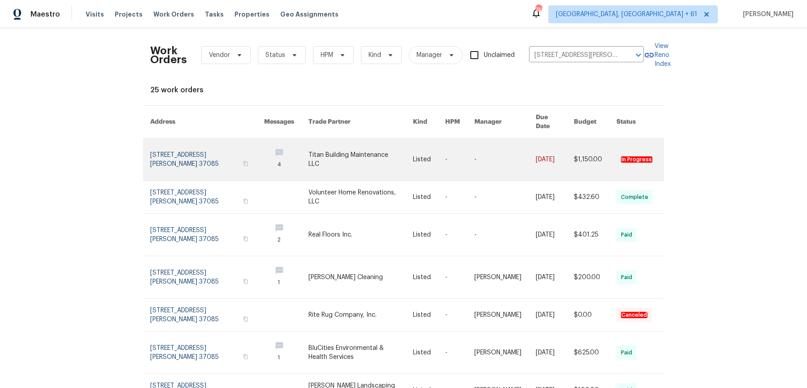
click at [412, 147] on td "Listed" at bounding box center [422, 160] width 32 height 43
click at [404, 150] on link at bounding box center [360, 160] width 104 height 42
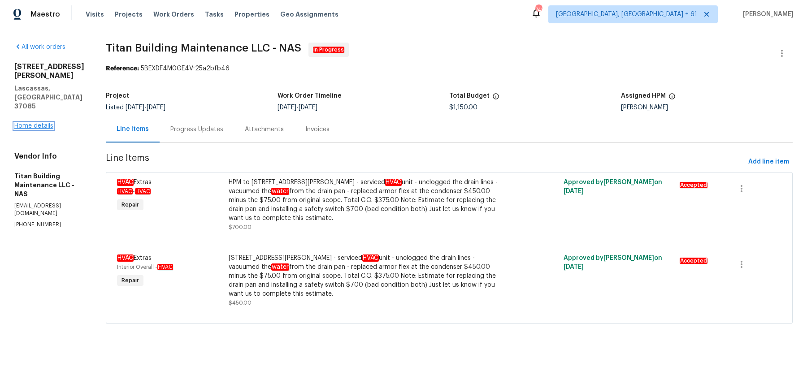
click at [41, 123] on link "Home details" at bounding box center [33, 126] width 39 height 6
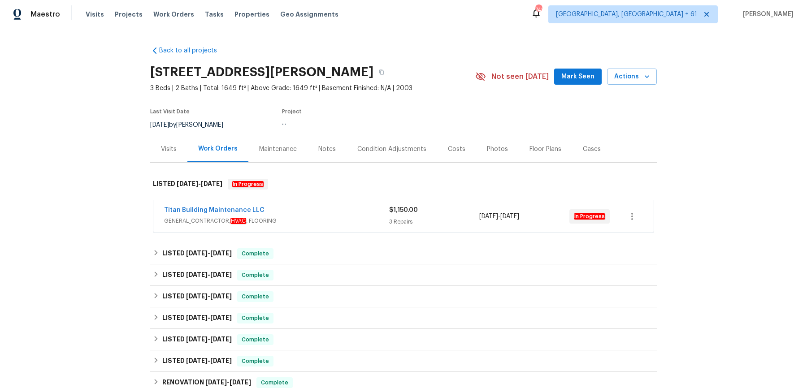
click at [326, 212] on div "Titan Building Maintenance LLC" at bounding box center [276, 211] width 225 height 11
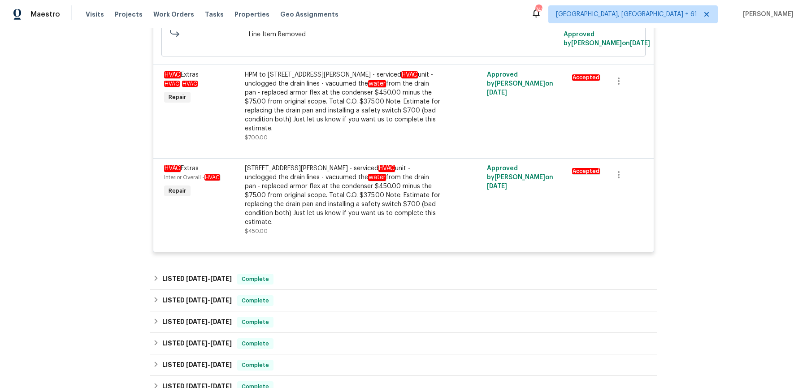
scroll to position [281, 0]
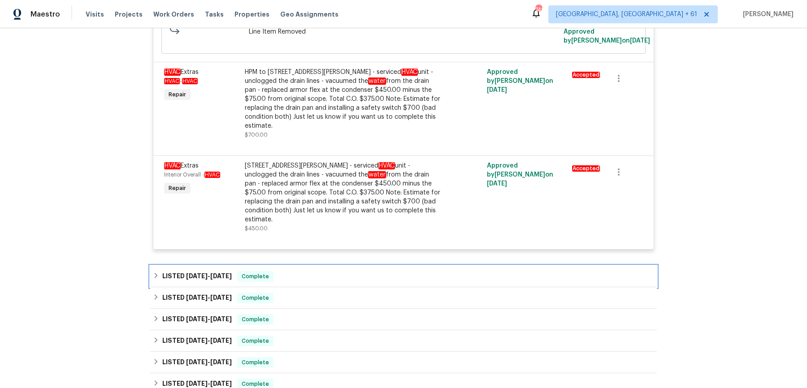
click at [323, 271] on div "LISTED 9/22/25 - 9/24/25 Complete" at bounding box center [403, 276] width 501 height 11
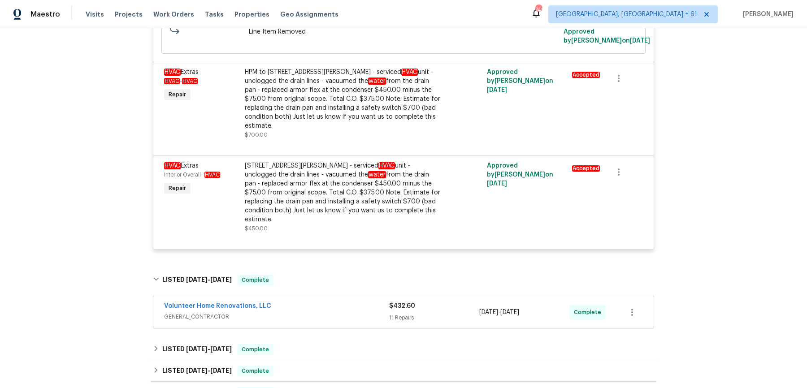
click at [317, 312] on span "GENERAL_CONTRACTOR" at bounding box center [276, 316] width 225 height 9
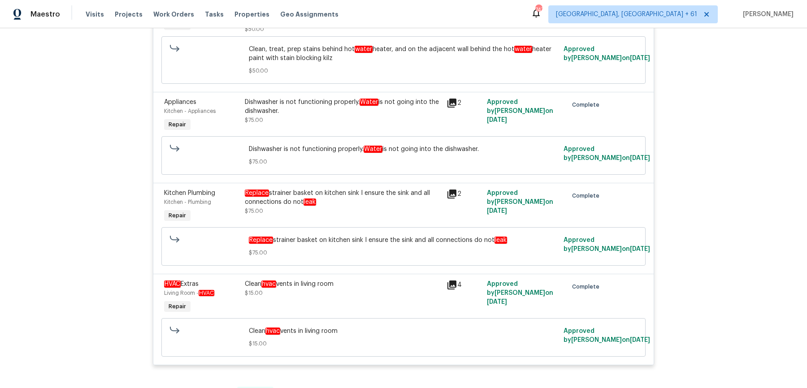
scroll to position [1527, 0]
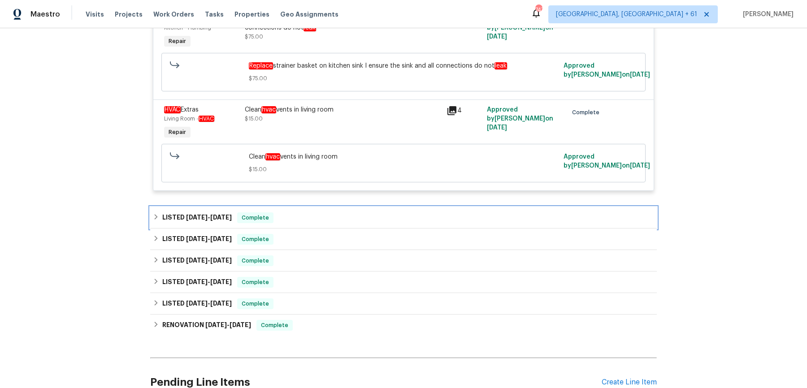
click at [309, 213] on div "LISTED 5/16/25 - 5/27/25 Complete" at bounding box center [403, 218] width 501 height 11
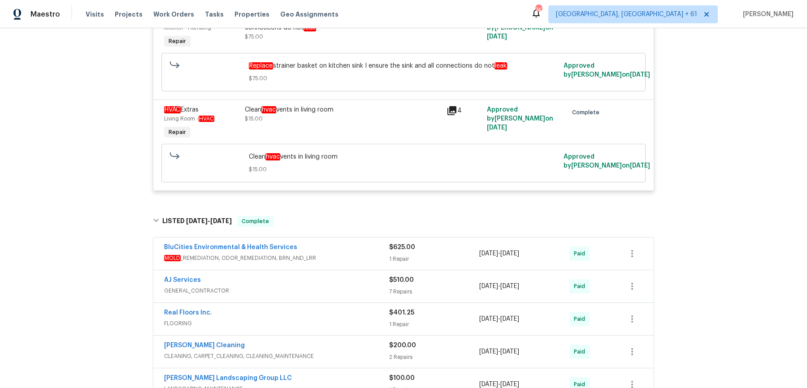
click at [352, 254] on span "MOLD _REMEDIATION, ODOR_REMEDIATION, BRN_AND_LRR" at bounding box center [276, 258] width 225 height 9
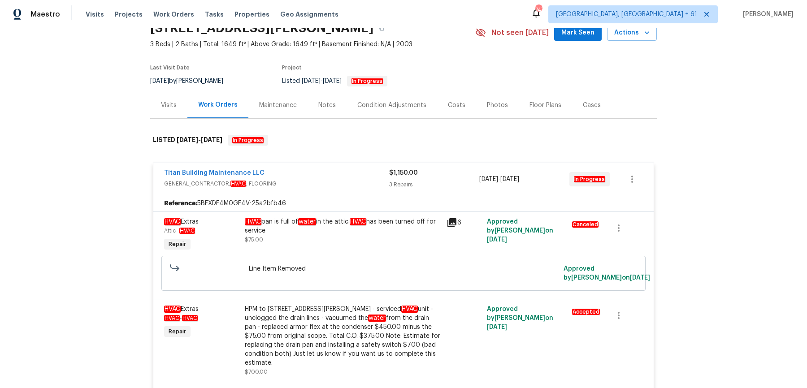
scroll to position [0, 0]
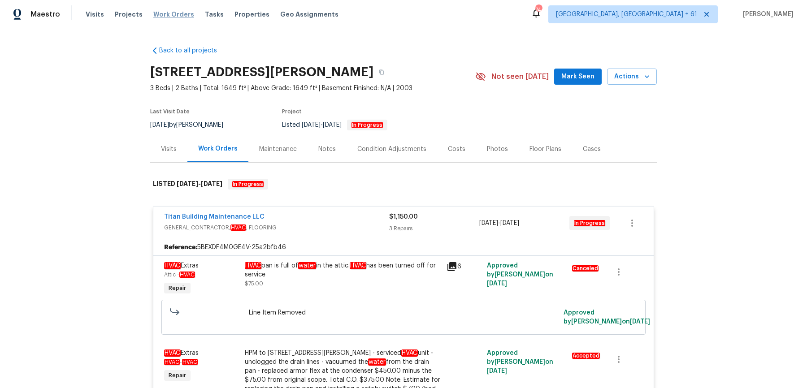
click at [182, 16] on span "Work Orders" at bounding box center [173, 14] width 41 height 9
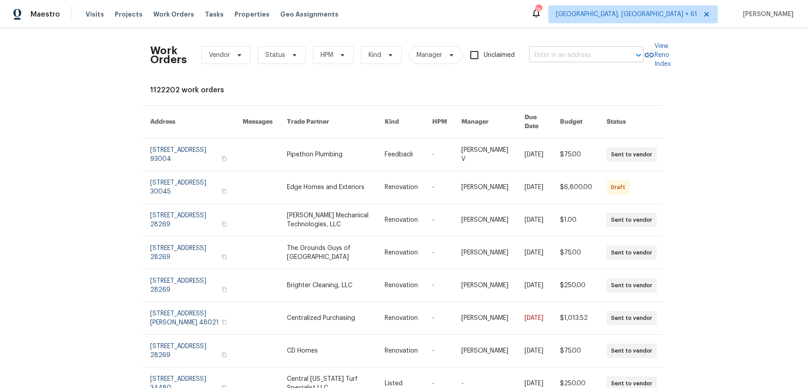
click at [588, 58] on input "text" at bounding box center [574, 55] width 90 height 14
paste input "302 Melinda Ave Kannapolis, NC 28083"
type input "302 Melinda Ave Kannapolis, NC 28083"
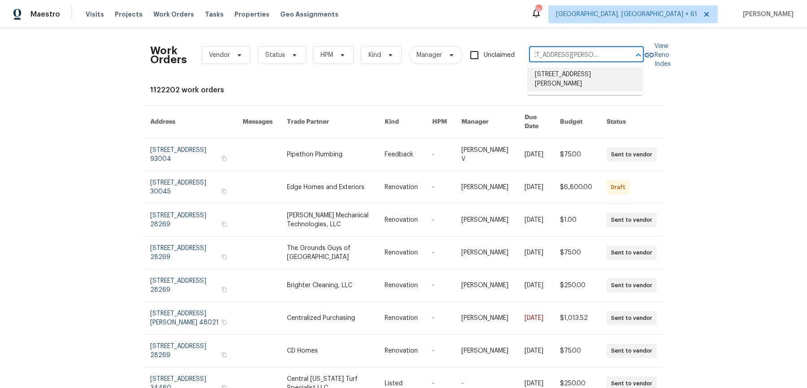
click at [578, 78] on li "302 Melinda Ave, Kannapolis, NC 28083" at bounding box center [585, 79] width 115 height 24
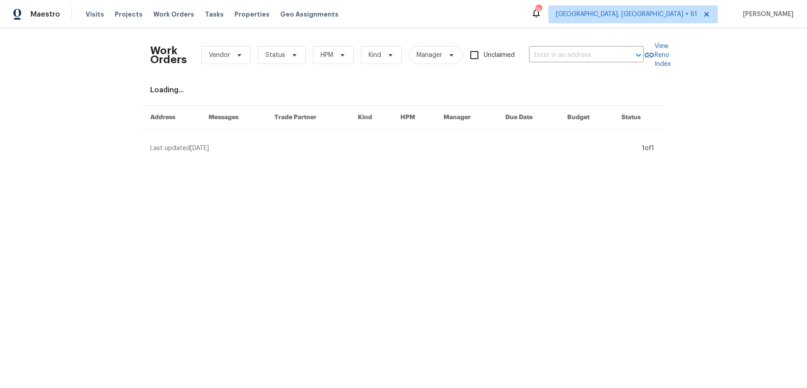
type input "302 Melinda Ave, Kannapolis, NC 28083"
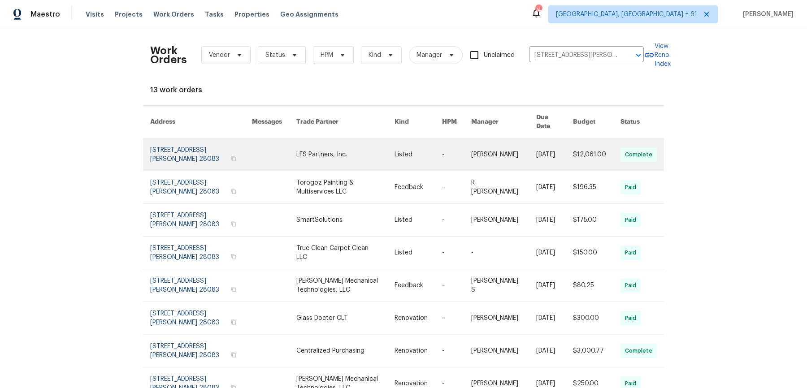
click at [367, 152] on link at bounding box center [345, 155] width 98 height 32
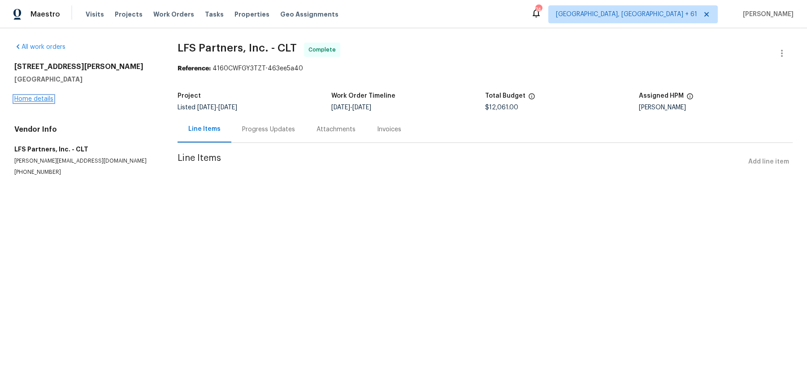
click at [42, 97] on link "Home details" at bounding box center [33, 99] width 39 height 6
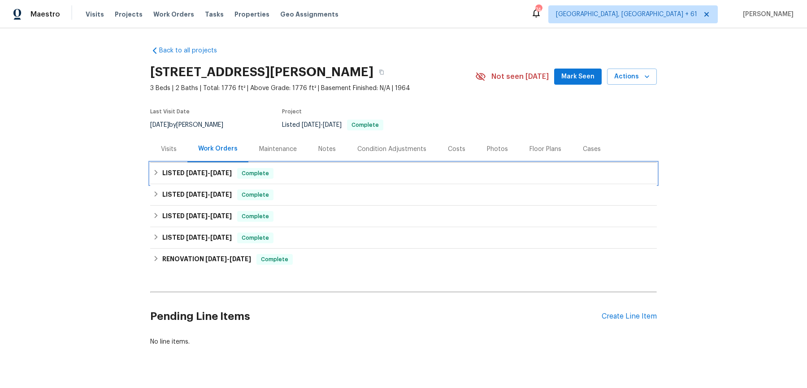
click at [345, 172] on div "LISTED 9/9/25 - 9/29/25 Complete" at bounding box center [403, 173] width 501 height 11
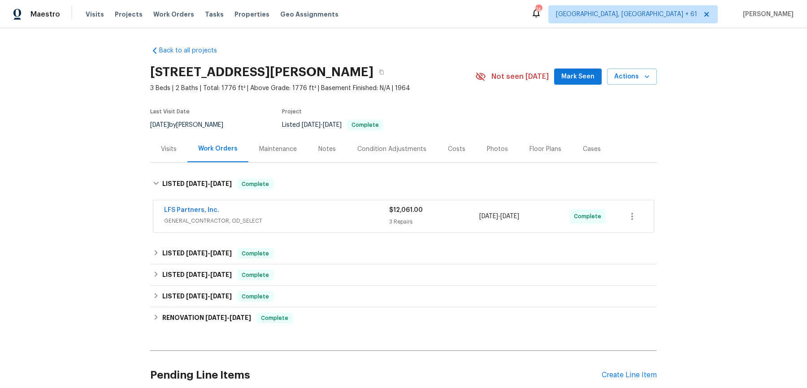
click at [326, 212] on div "LFS Partners, Inc." at bounding box center [276, 211] width 225 height 11
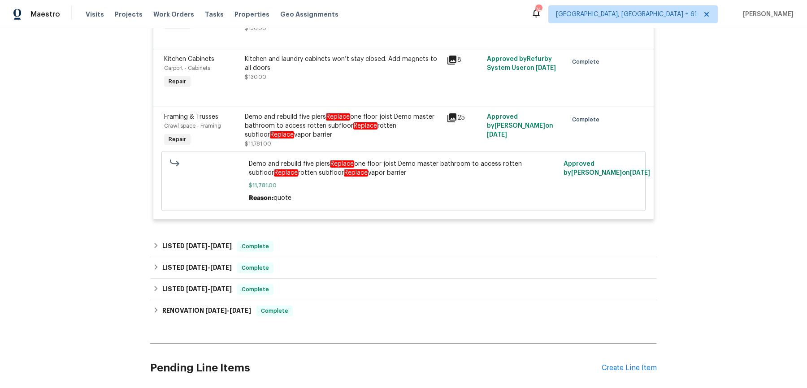
scroll to position [265, 0]
click at [174, 11] on span "Work Orders" at bounding box center [173, 14] width 41 height 9
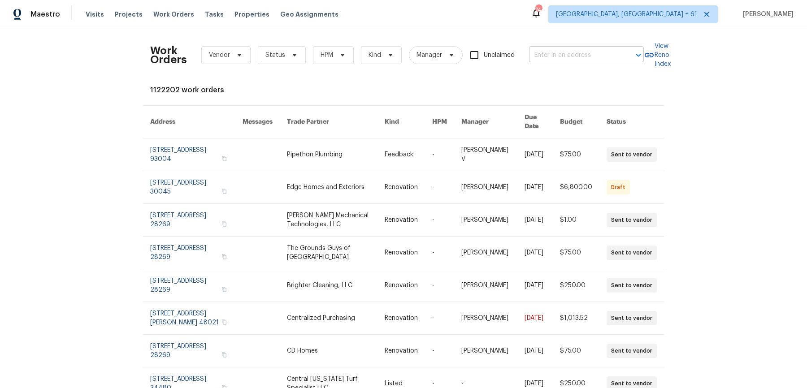
click at [583, 48] on input "text" at bounding box center [574, 55] width 90 height 14
paste input "810 River Valley Dr Jonesboro, GA 30238"
type input "810 River Valley Dr Jonesboro, GA 30238"
click at [576, 79] on li "810 River Valley Dr, Jonesboro, GA 30238" at bounding box center [585, 74] width 115 height 15
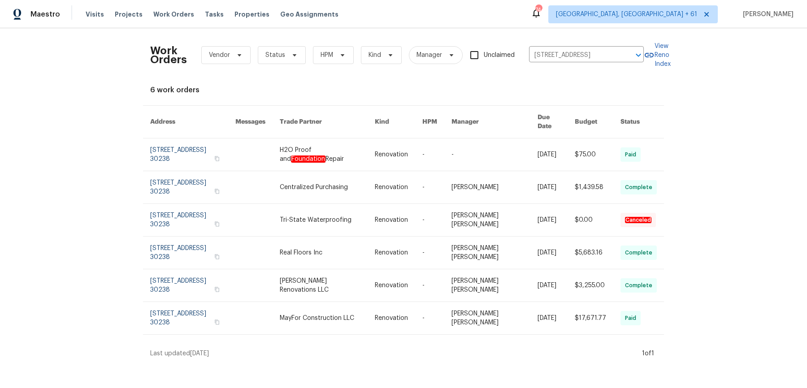
click at [468, 127] on th "Manager" at bounding box center [487, 122] width 86 height 33
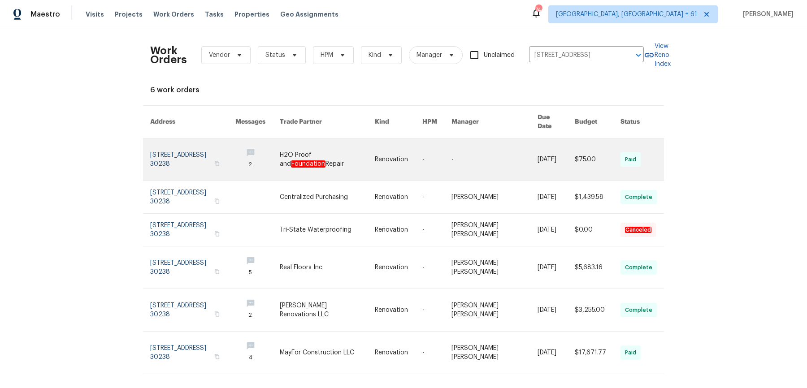
click at [446, 152] on link at bounding box center [436, 160] width 29 height 42
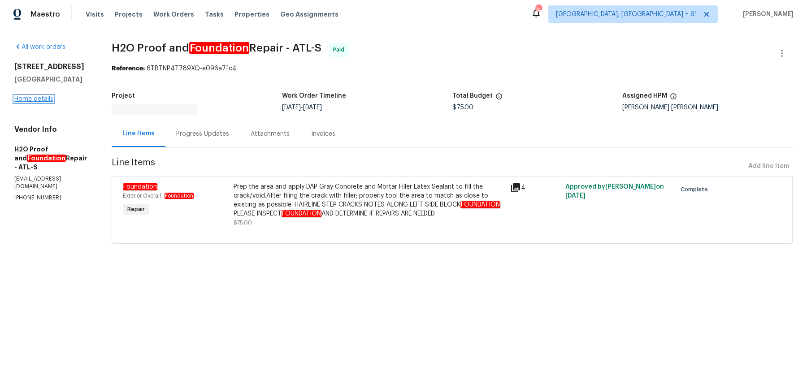
click at [46, 100] on link "Home details" at bounding box center [33, 99] width 39 height 6
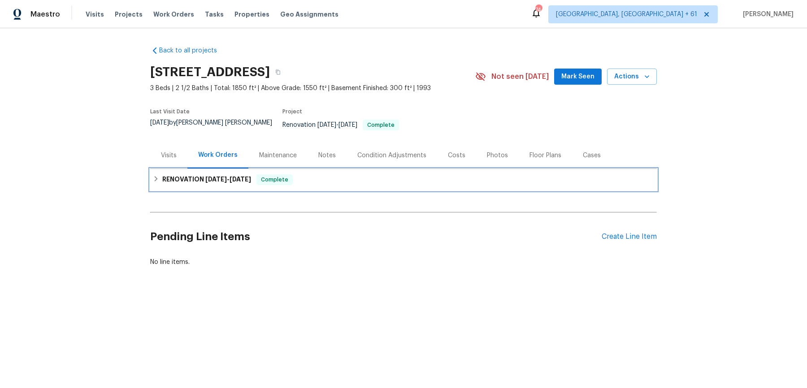
click at [290, 175] on span "Complete" at bounding box center [274, 179] width 35 height 9
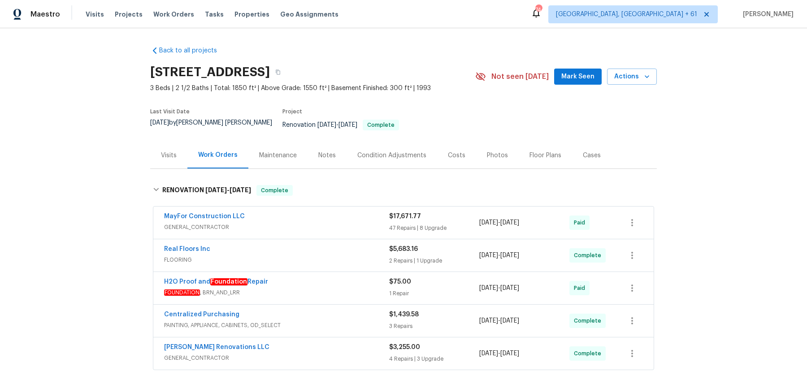
click at [301, 212] on div "MayFor Construction LLC" at bounding box center [276, 217] width 225 height 11
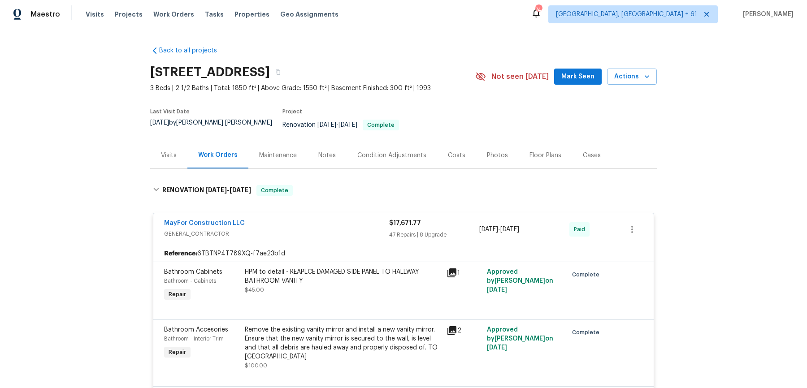
click at [177, 19] on div "Visits Projects Work Orders Tasks Properties Geo Assignments" at bounding box center [218, 14] width 264 height 18
click at [178, 6] on div "Visits Projects Work Orders Tasks Properties Geo Assignments" at bounding box center [218, 14] width 264 height 18
click at [178, 10] on span "Work Orders" at bounding box center [173, 14] width 41 height 9
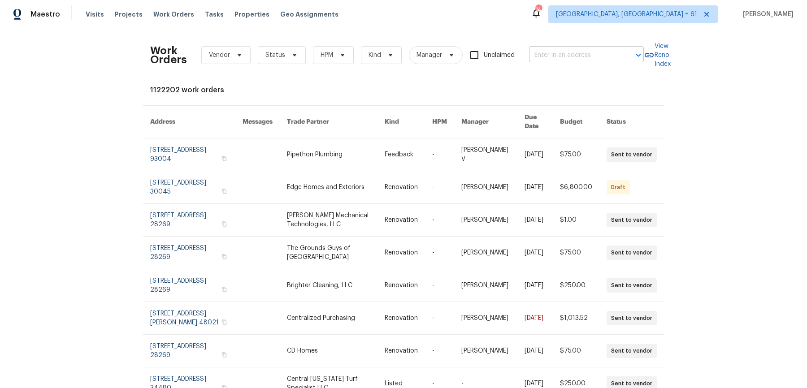
click at [559, 57] on input "text" at bounding box center [574, 55] width 90 height 14
paste input "1275 Mountain Dr NE Conyers, GA 30013"
type input "1275 Mountain Dr NE Conyers, GA 30013"
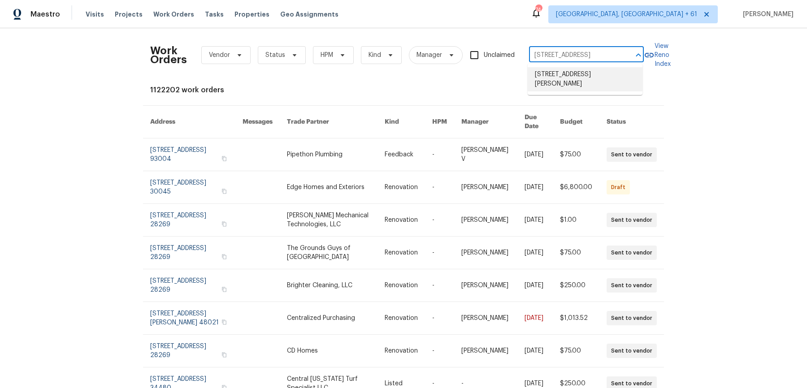
click at [557, 76] on li "1275 Mountain Dr NE, Conyers, GA 30013" at bounding box center [585, 79] width 115 height 24
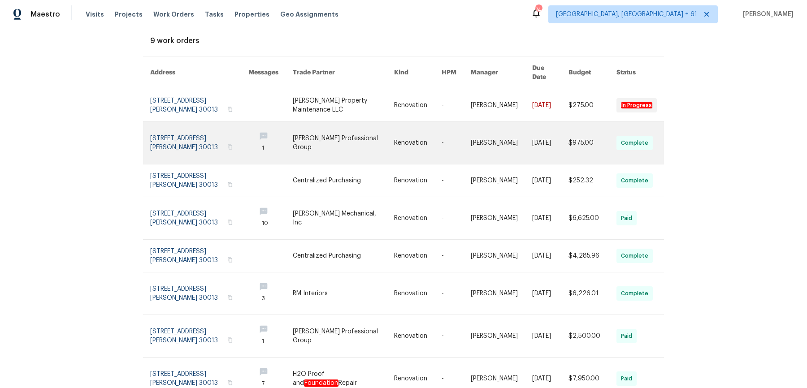
scroll to position [52, 0]
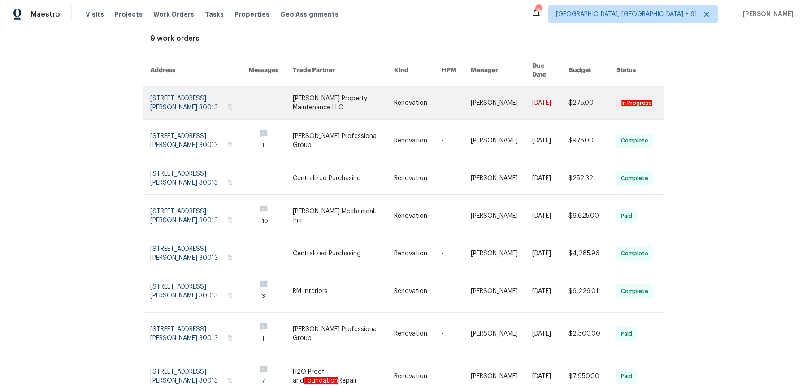
click at [369, 105] on link at bounding box center [343, 103] width 101 height 32
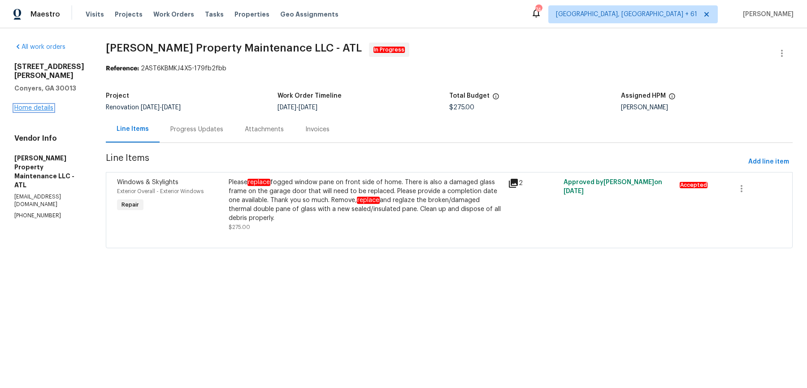
click at [38, 105] on link "Home details" at bounding box center [33, 108] width 39 height 6
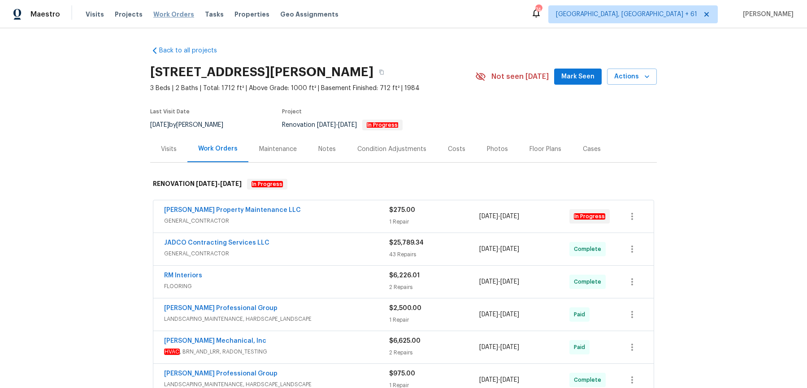
click at [167, 14] on span "Work Orders" at bounding box center [173, 14] width 41 height 9
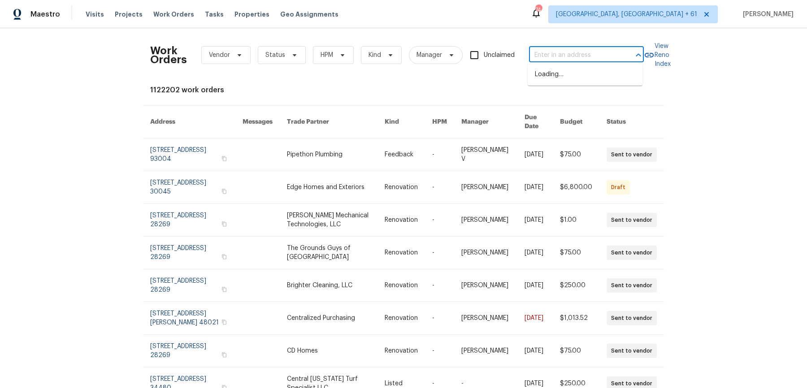
click at [531, 55] on input "text" at bounding box center [574, 55] width 90 height 14
paste input "2048 Appaloosa Way Conyers, GA 30012"
type input "2048 Appaloosa Way Conyers, GA 30012"
click at [565, 74] on li "[STREET_ADDRESS]" at bounding box center [585, 74] width 115 height 15
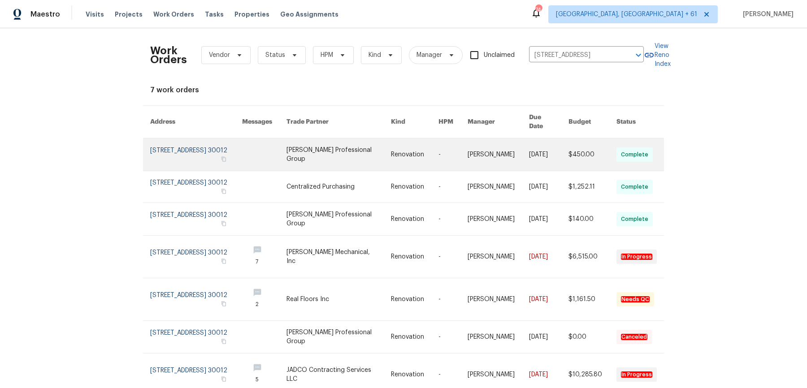
click at [478, 139] on link at bounding box center [498, 155] width 61 height 32
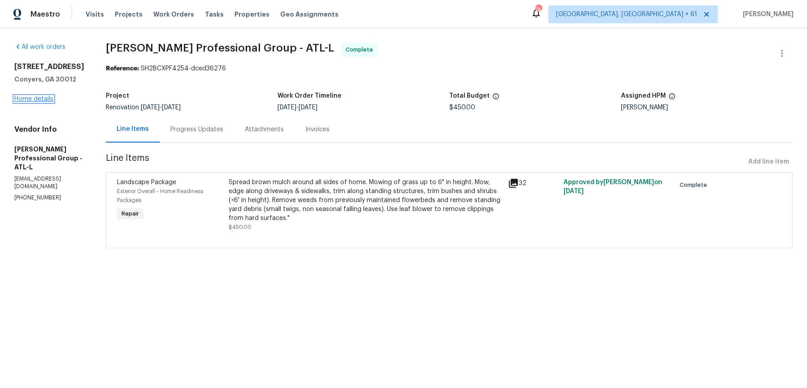
click at [35, 100] on link "Home details" at bounding box center [33, 99] width 39 height 6
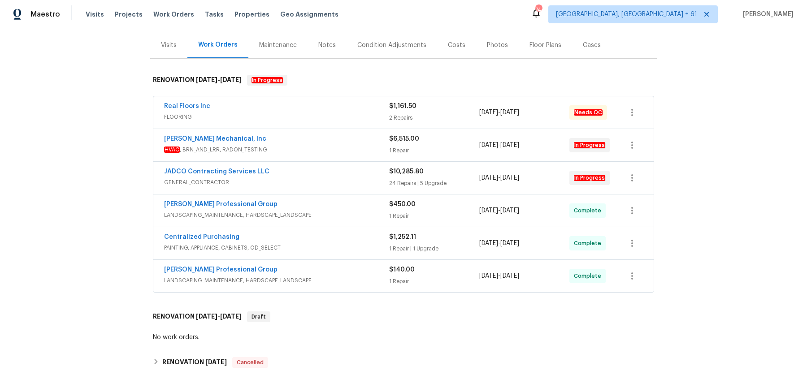
scroll to position [122, 0]
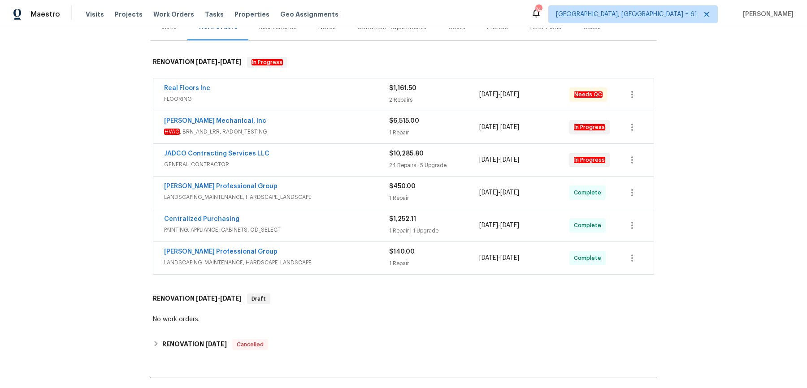
click at [337, 95] on span "FLOORING" at bounding box center [276, 99] width 225 height 9
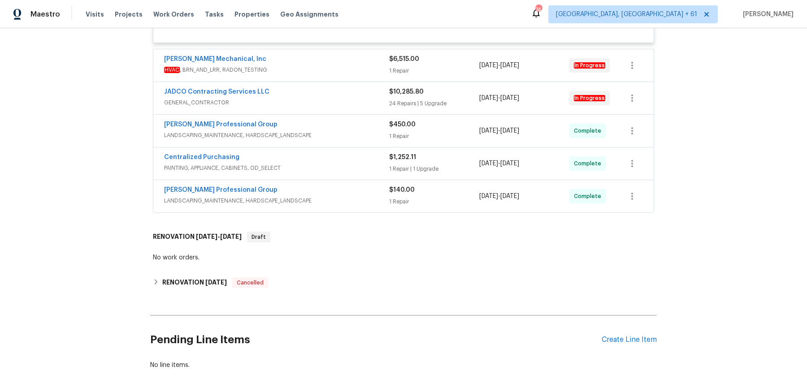
scroll to position [387, 0]
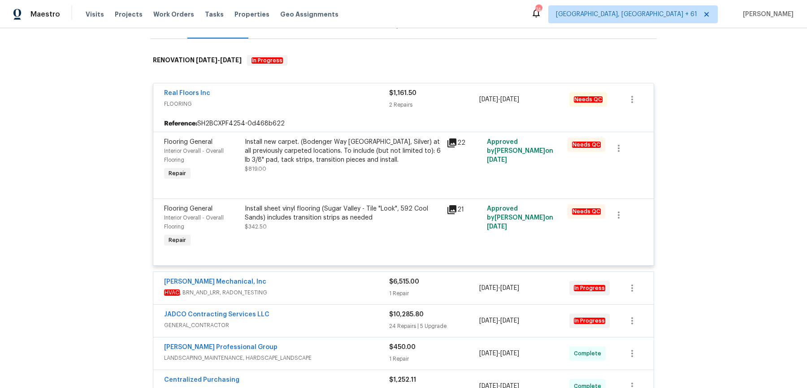
click at [377, 296] on span "HVAC , BRN_AND_LRR, RADON_TESTING" at bounding box center [276, 292] width 225 height 9
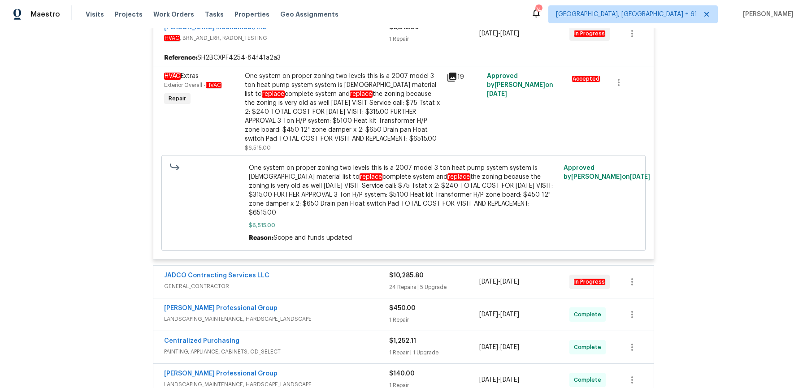
click at [361, 282] on span "GENERAL_CONTRACTOR" at bounding box center [276, 286] width 225 height 9
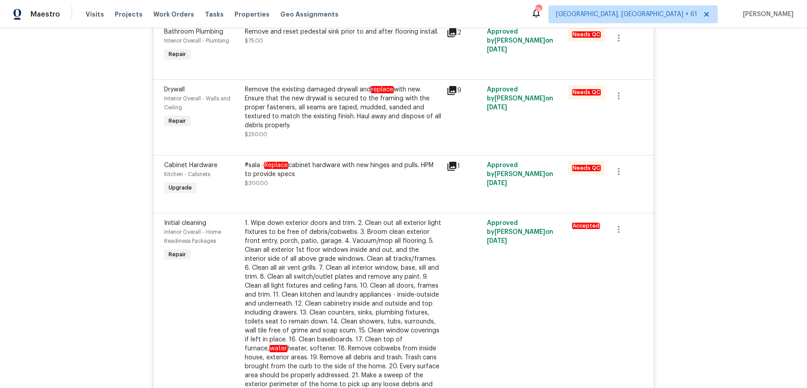
scroll to position [3131, 0]
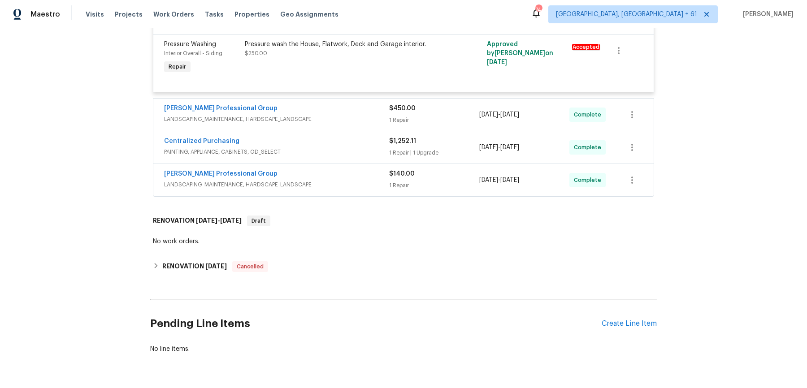
click at [377, 115] on span "LANDSCAPING_MAINTENANCE, HARDSCAPE_LANDSCAPE" at bounding box center [276, 119] width 225 height 9
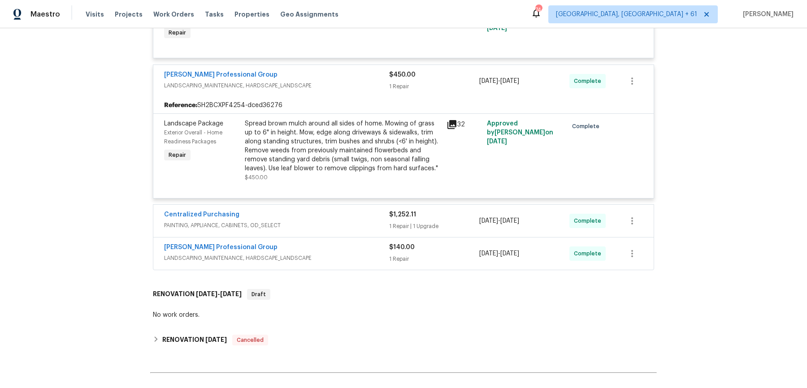
click at [358, 221] on span "PAINTING, APPLIANCE, CABINETS, OD_SELECT" at bounding box center [276, 225] width 225 height 9
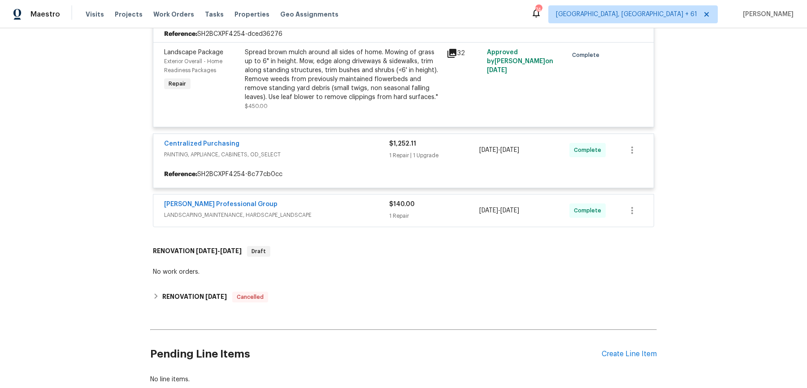
scroll to position [3240, 0]
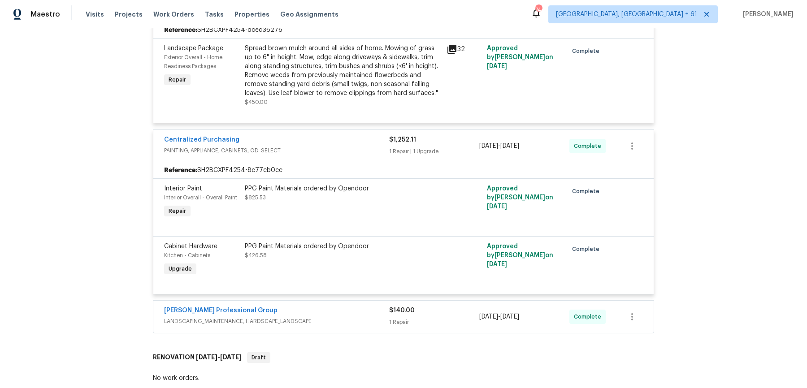
click at [337, 306] on div "[PERSON_NAME] Professional Group" at bounding box center [276, 311] width 225 height 11
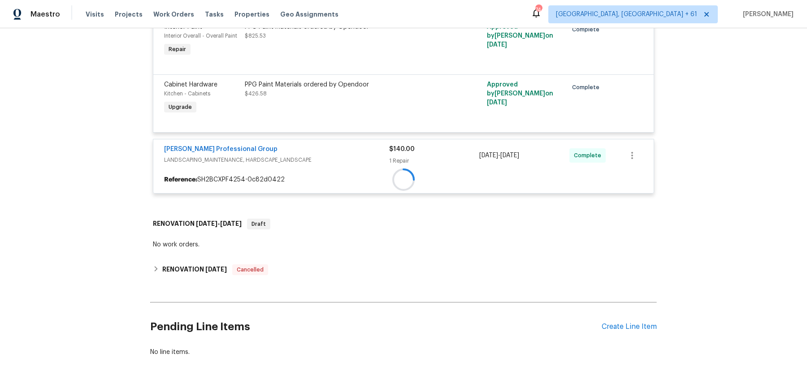
scroll to position [3405, 0]
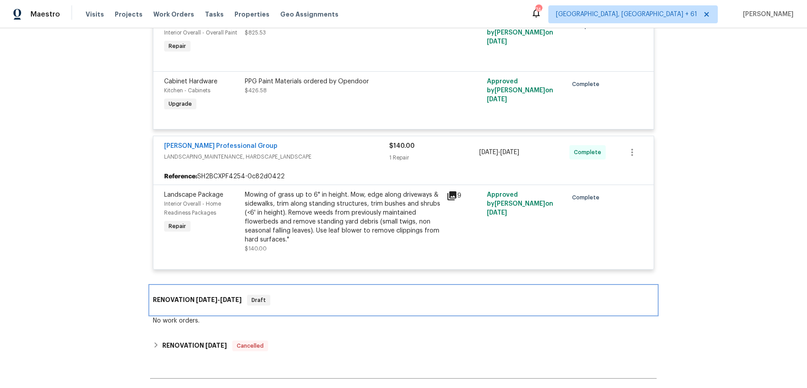
click at [335, 286] on div "RENOVATION [DATE] - [DATE] Draft" at bounding box center [403, 300] width 507 height 29
click at [335, 295] on div "RENOVATION [DATE] - [DATE] Draft" at bounding box center [403, 300] width 501 height 11
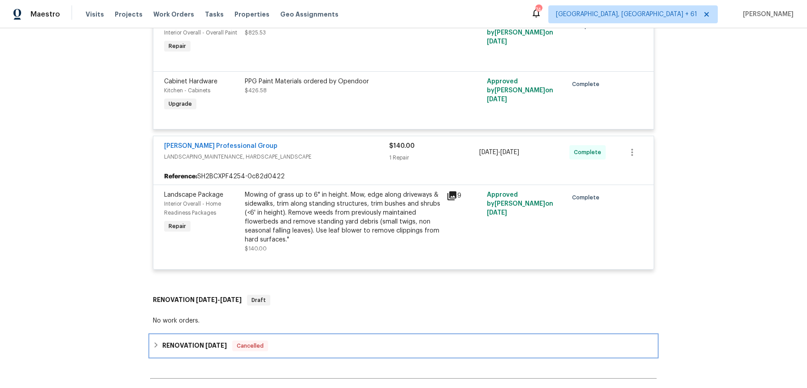
click at [310, 335] on div "RENOVATION [DATE] Cancelled" at bounding box center [403, 346] width 507 height 22
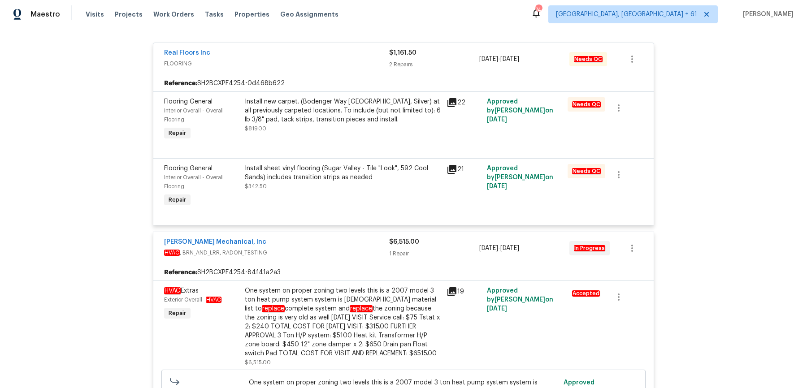
scroll to position [0, 0]
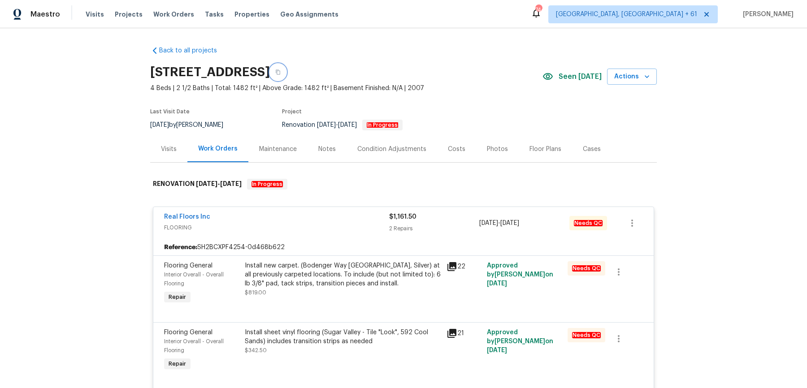
click at [286, 69] on button "button" at bounding box center [278, 72] width 16 height 16
click at [51, 12] on span "Maestro" at bounding box center [45, 14] width 30 height 9
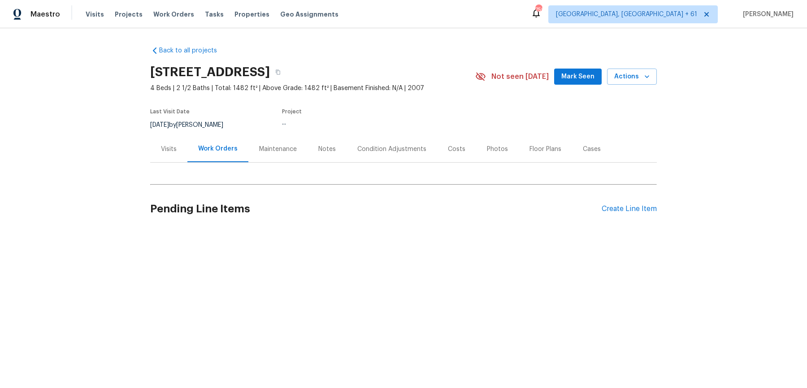
click at [173, 154] on div "Visits" at bounding box center [168, 149] width 37 height 26
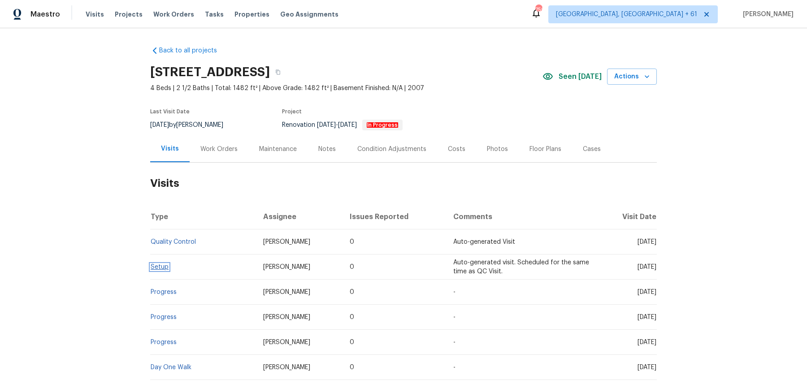
click at [164, 265] on link "Setup" at bounding box center [160, 267] width 18 height 6
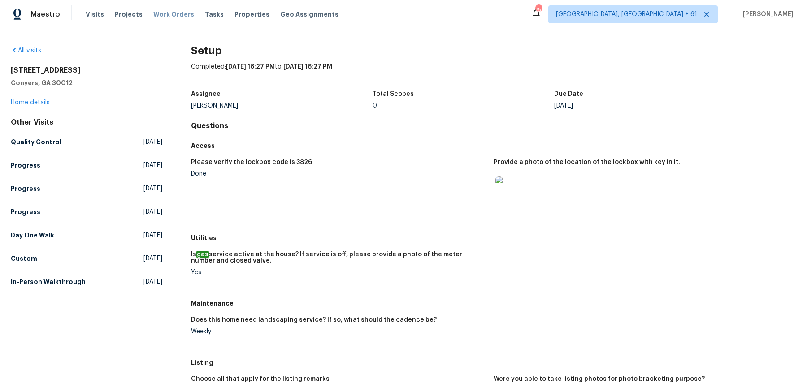
click at [170, 17] on span "Work Orders" at bounding box center [173, 14] width 41 height 9
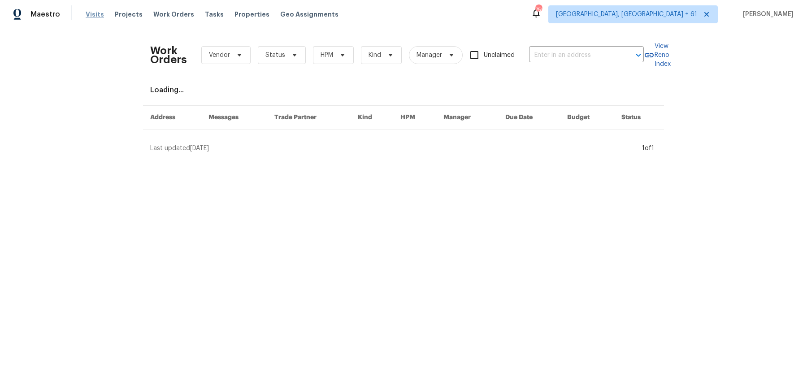
click at [92, 17] on span "Visits" at bounding box center [95, 14] width 18 height 9
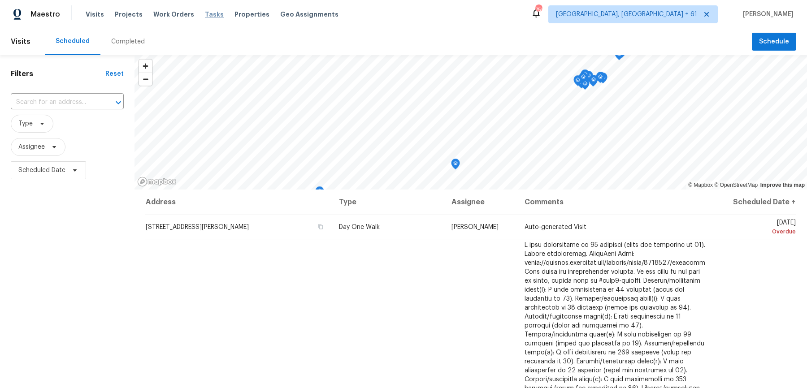
click at [212, 17] on span "Tasks" at bounding box center [214, 14] width 19 height 6
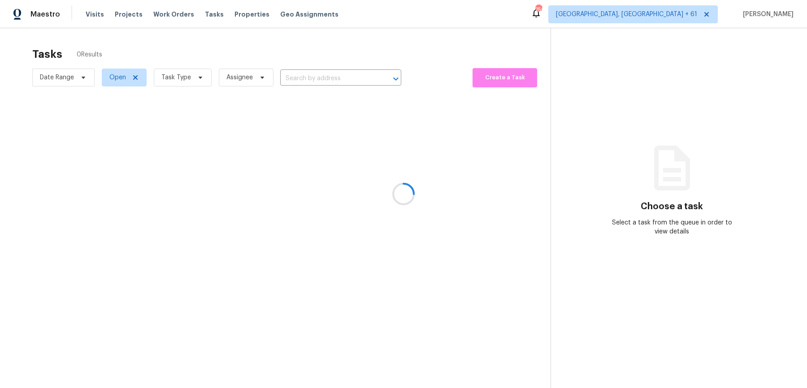
click at [346, 74] on div at bounding box center [403, 194] width 807 height 388
click at [337, 78] on div at bounding box center [403, 194] width 807 height 388
click at [280, 19] on div at bounding box center [403, 194] width 807 height 388
click at [236, 17] on div at bounding box center [403, 194] width 807 height 388
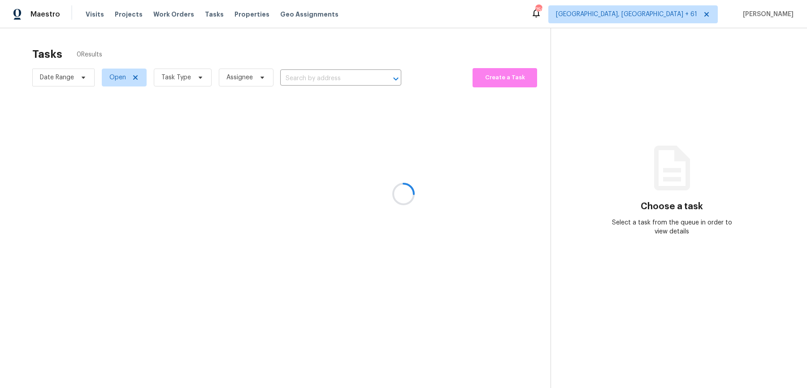
click at [299, 11] on div at bounding box center [403, 194] width 807 height 388
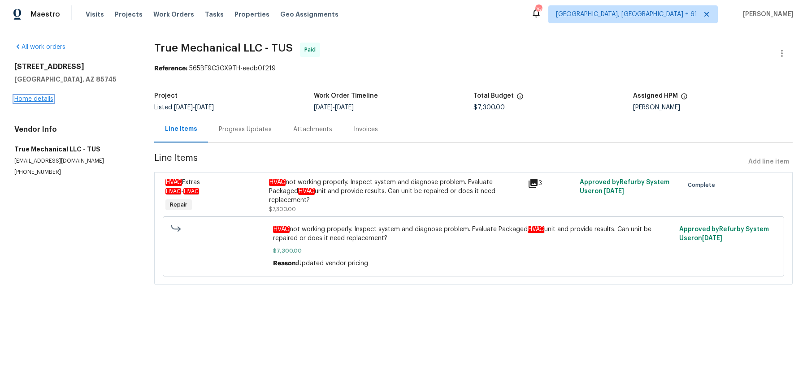
click at [47, 97] on link "Home details" at bounding box center [33, 99] width 39 height 6
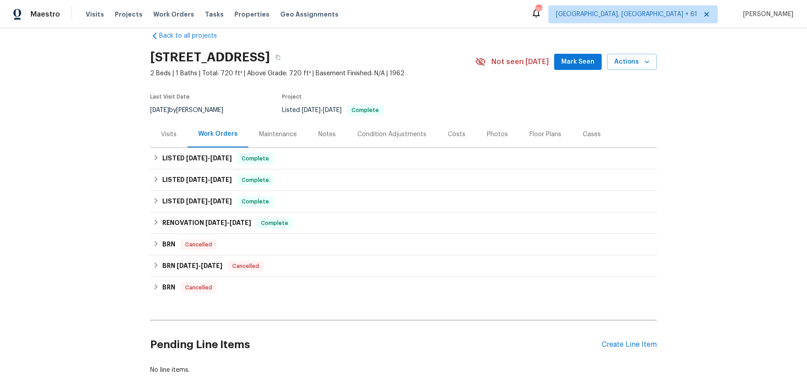
scroll to position [16, 0]
click at [288, 12] on span "Geo Assignments" at bounding box center [309, 14] width 58 height 9
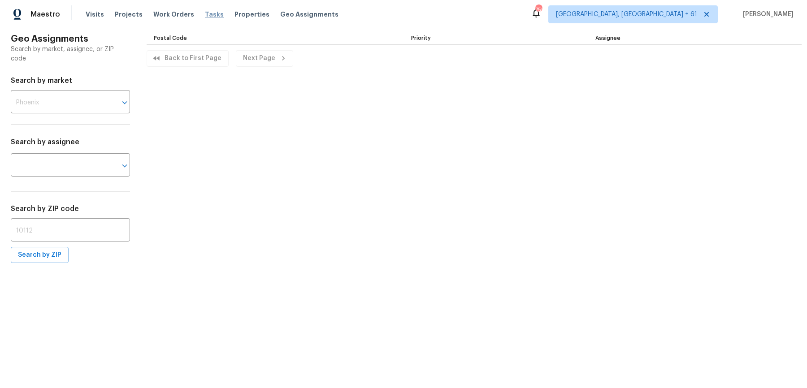
click at [208, 16] on span "Tasks" at bounding box center [214, 14] width 19 height 6
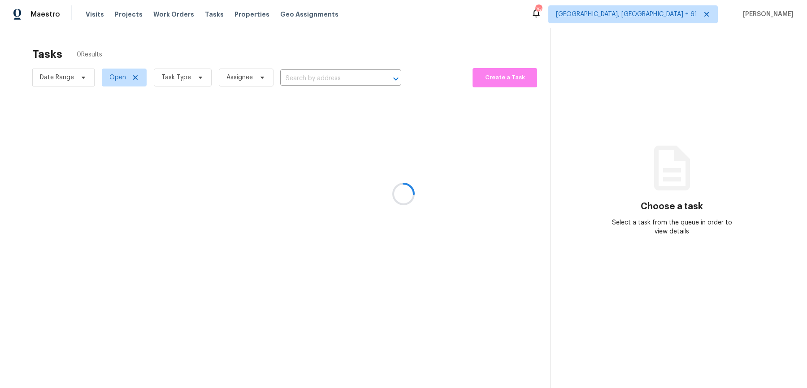
click at [312, 76] on div at bounding box center [403, 194] width 807 height 388
click at [311, 80] on div at bounding box center [403, 194] width 807 height 388
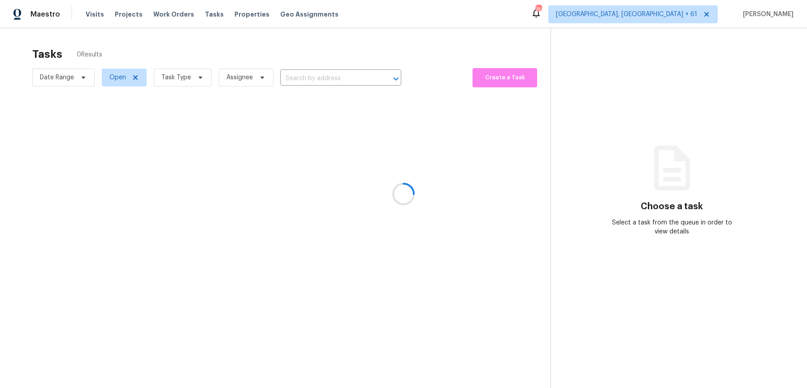
click at [311, 80] on div at bounding box center [403, 194] width 807 height 388
click at [169, 15] on div at bounding box center [403, 194] width 807 height 388
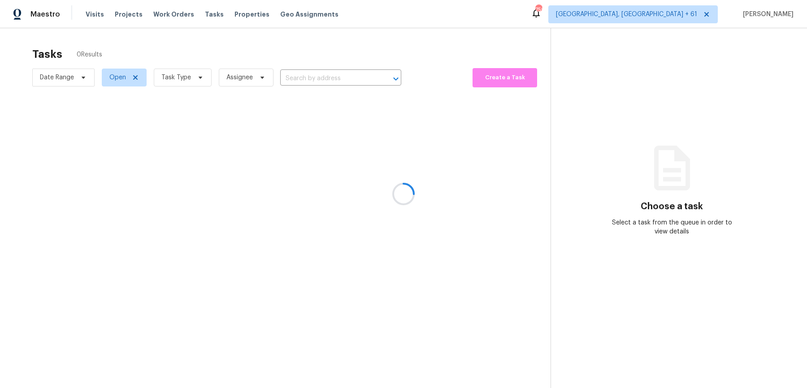
click at [92, 18] on div at bounding box center [403, 194] width 807 height 388
click at [28, 20] on div at bounding box center [403, 194] width 807 height 388
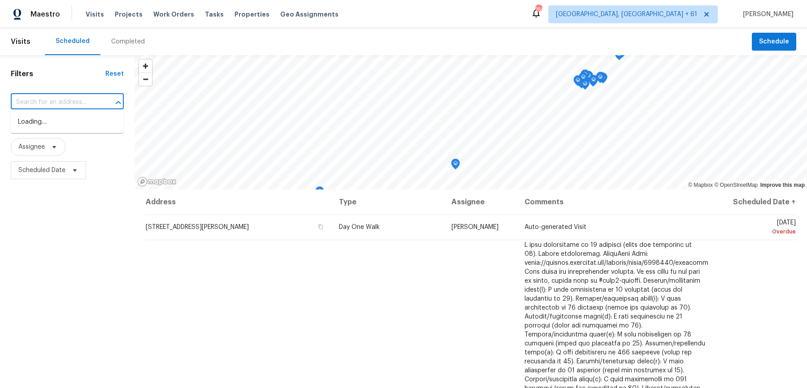
click at [77, 95] on input "text" at bounding box center [55, 102] width 88 height 14
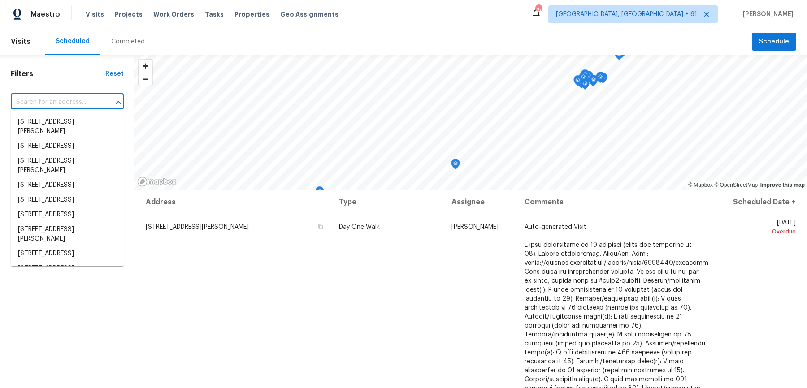
paste input "[STREET_ADDRESS]"
type input "[STREET_ADDRESS]"
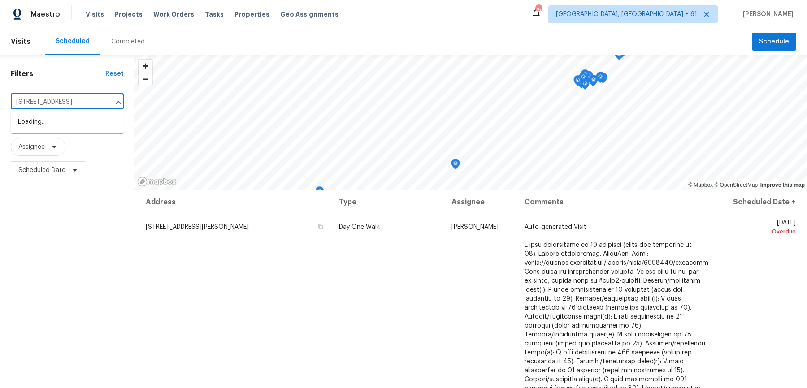
scroll to position [0, 39]
click at [73, 122] on li "[STREET_ADDRESS]" at bounding box center [67, 122] width 113 height 15
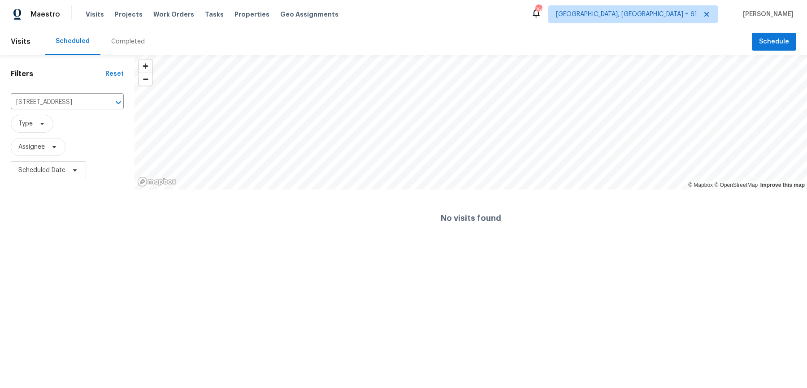
click at [133, 40] on div "Completed" at bounding box center [128, 41] width 34 height 9
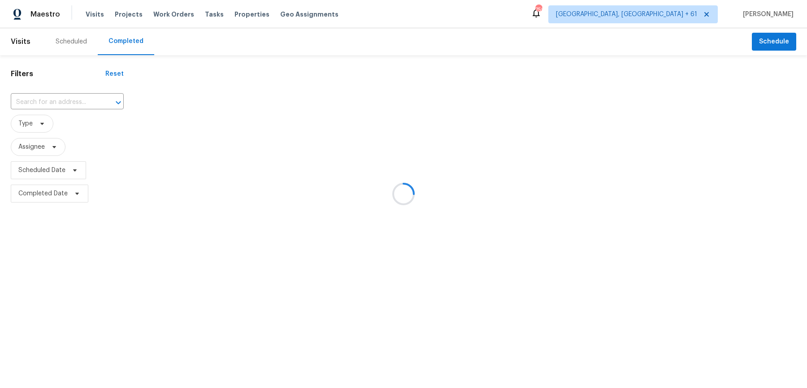
click at [95, 103] on div at bounding box center [403, 194] width 807 height 388
click at [95, 98] on div at bounding box center [403, 194] width 807 height 388
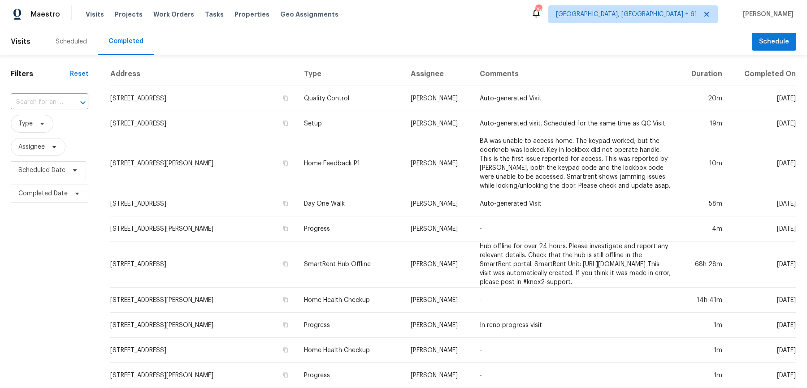
click at [95, 103] on div "Filters Reset ​ Type Assignee Scheduled Date Completed Date" at bounding box center [49, 365] width 99 height 620
click at [89, 100] on div "Filters Reset ​ Type Assignee Scheduled Date Completed Date" at bounding box center [49, 365] width 99 height 620
click at [70, 103] on div at bounding box center [76, 102] width 23 height 13
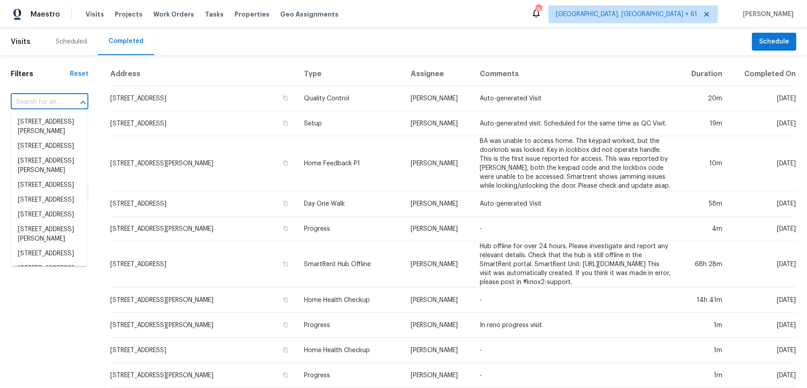
paste input "[STREET_ADDRESS]"
type input "[STREET_ADDRESS]"
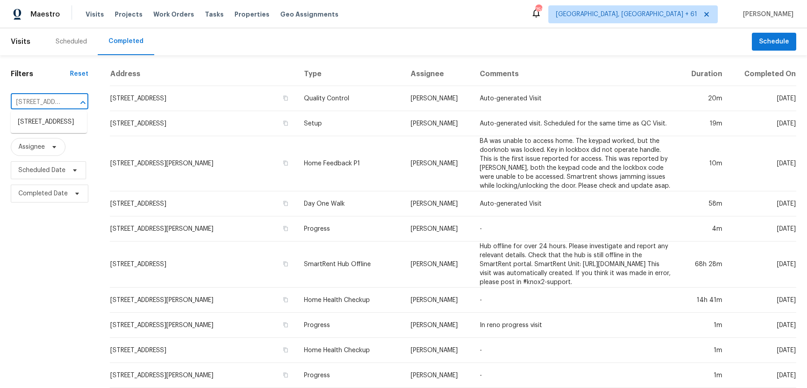
scroll to position [0, 75]
click at [59, 130] on li "[STREET_ADDRESS]" at bounding box center [49, 122] width 76 height 15
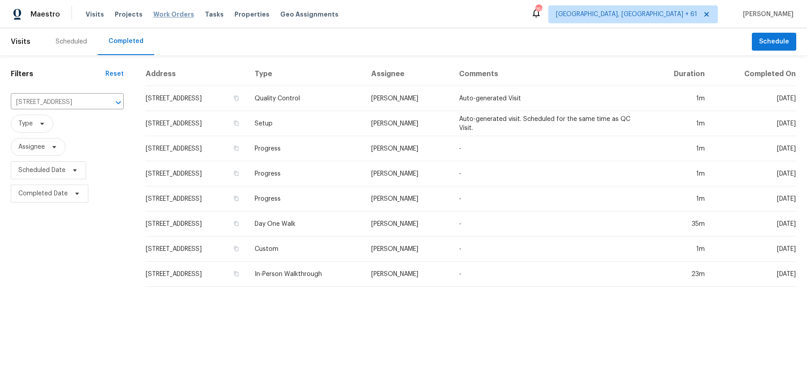
click at [167, 15] on span "Work Orders" at bounding box center [173, 14] width 41 height 9
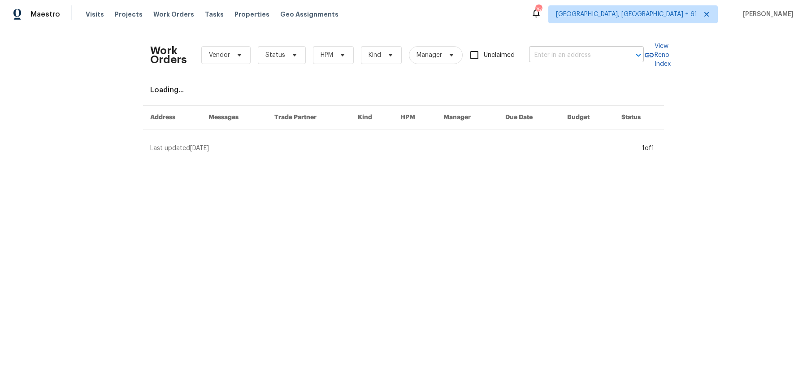
click at [620, 61] on div at bounding box center [631, 55] width 23 height 13
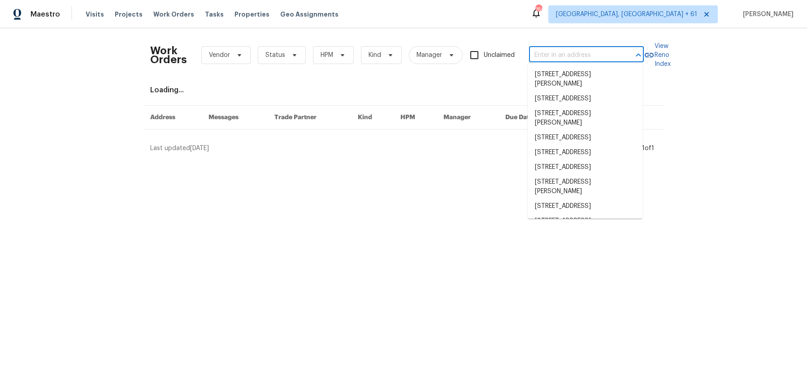
paste input "[STREET_ADDRESS]"
type input "[STREET_ADDRESS]"
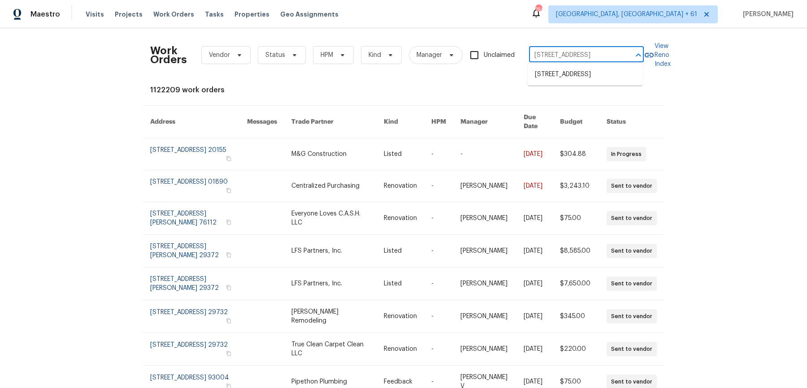
scroll to position [0, 36]
click at [591, 71] on li "[STREET_ADDRESS]" at bounding box center [585, 74] width 115 height 15
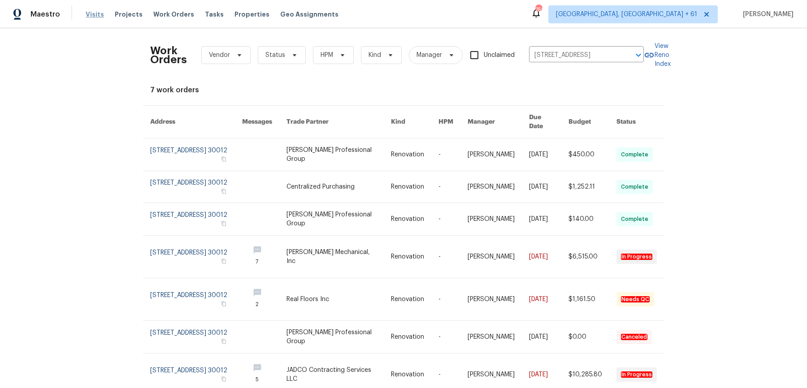
click at [92, 17] on span "Visits" at bounding box center [95, 14] width 18 height 9
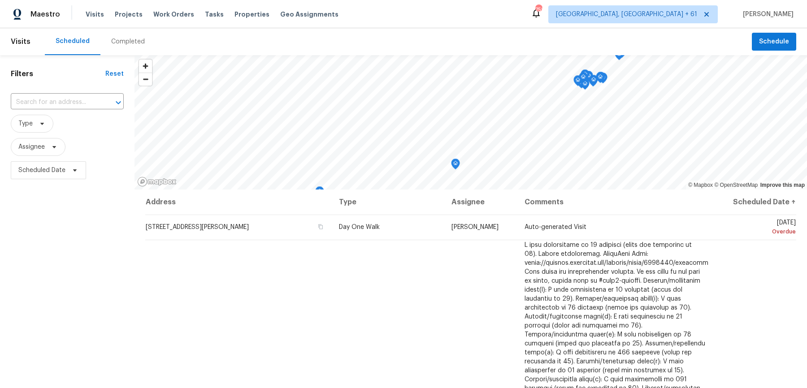
click at [167, 19] on div "Visits Projects Work Orders Tasks Properties Geo Assignments" at bounding box center [218, 14] width 264 height 18
click at [111, 41] on div "Completed" at bounding box center [128, 41] width 34 height 9
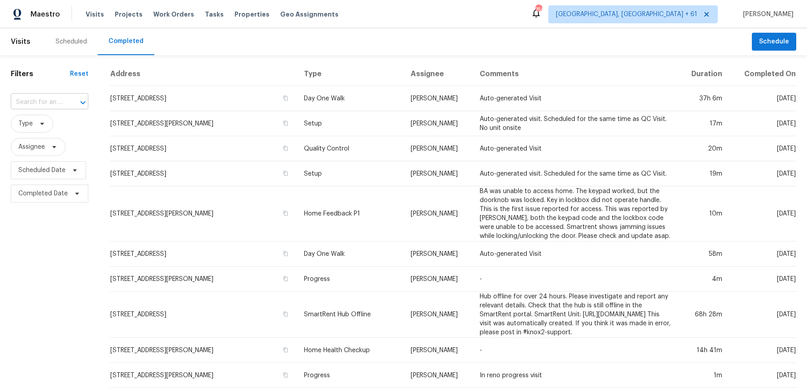
click at [35, 100] on input "text" at bounding box center [37, 102] width 52 height 14
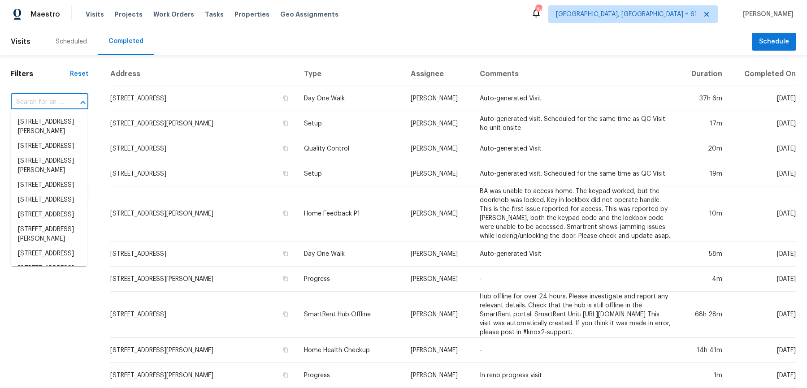
paste input "[STREET_ADDRESS]"
type input "[STREET_ADDRESS]"
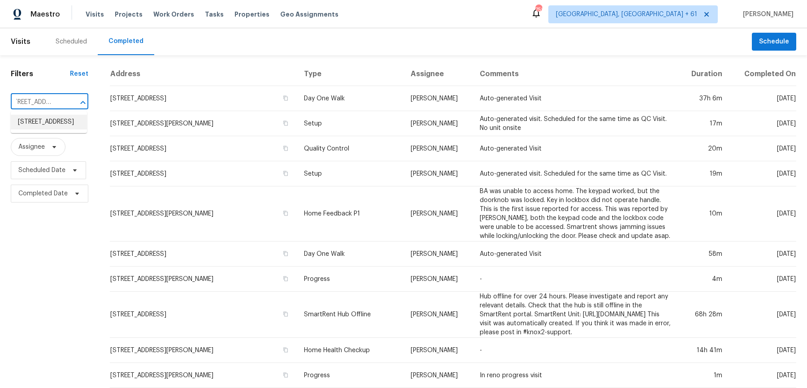
click at [40, 118] on li "[STREET_ADDRESS]" at bounding box center [49, 122] width 76 height 15
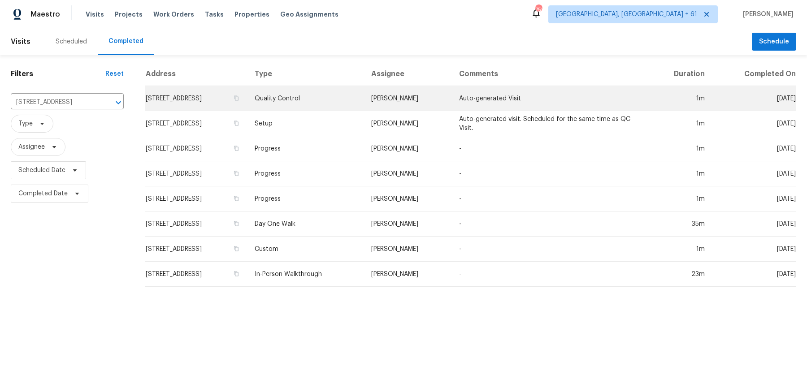
click at [247, 103] on td "[STREET_ADDRESS]" at bounding box center [196, 98] width 102 height 25
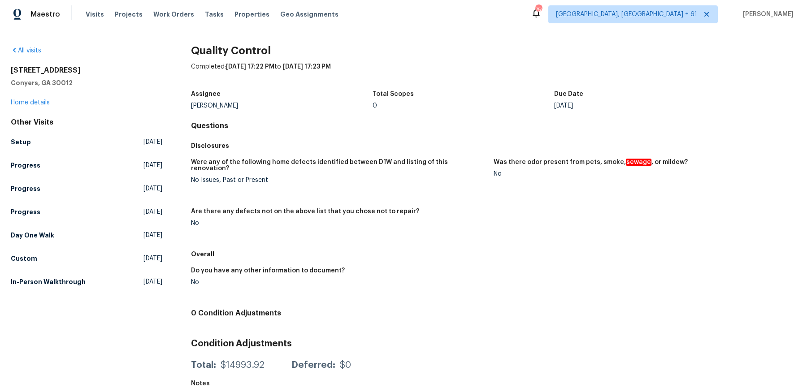
click at [16, 99] on div "2048 Appaloosa Way Conyers, GA 30012 Home details" at bounding box center [87, 86] width 152 height 41
click at [15, 101] on link "Home details" at bounding box center [30, 103] width 39 height 6
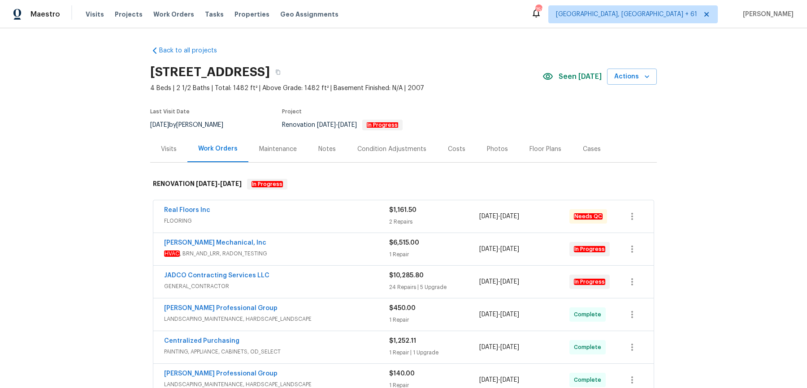
click at [497, 156] on div "Photos" at bounding box center [497, 149] width 43 height 26
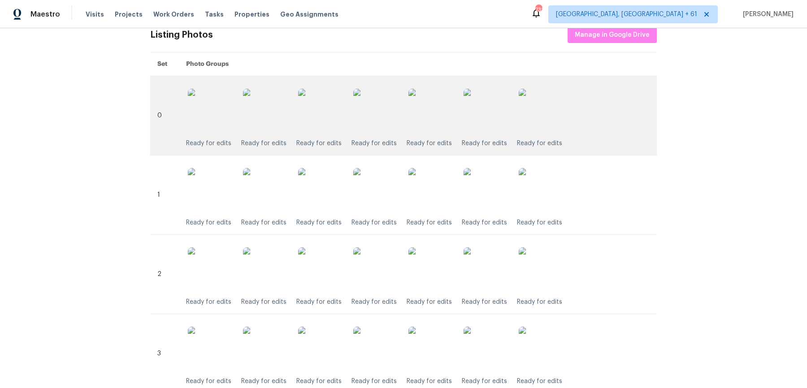
scroll to position [178, 0]
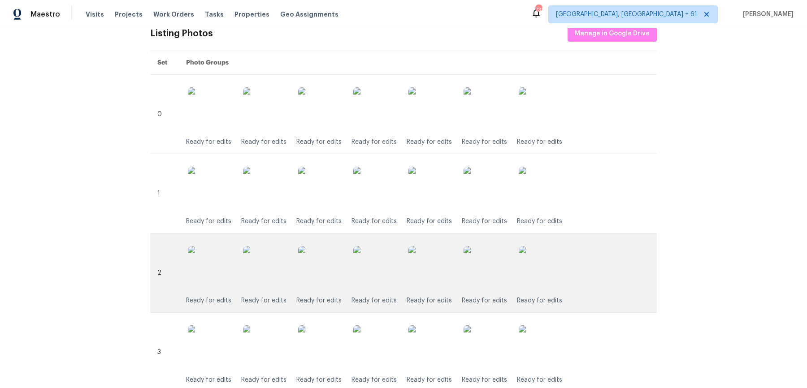
click at [546, 279] on img at bounding box center [541, 268] width 45 height 45
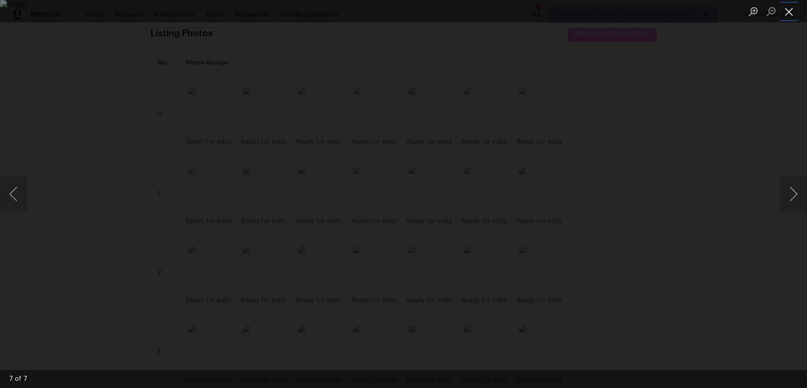
click at [789, 19] on button "Close lightbox" at bounding box center [789, 12] width 18 height 16
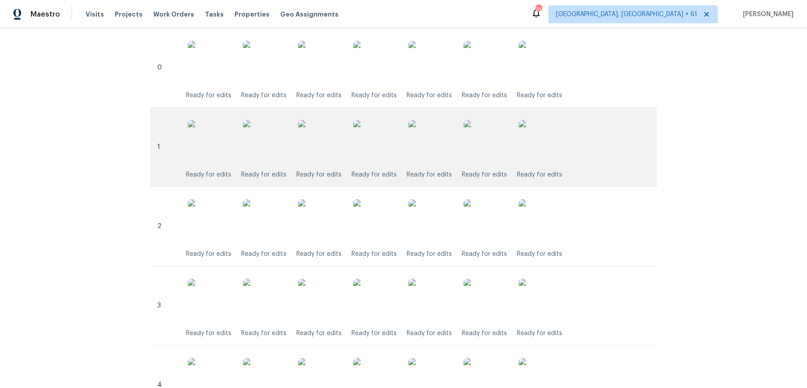
scroll to position [234, 0]
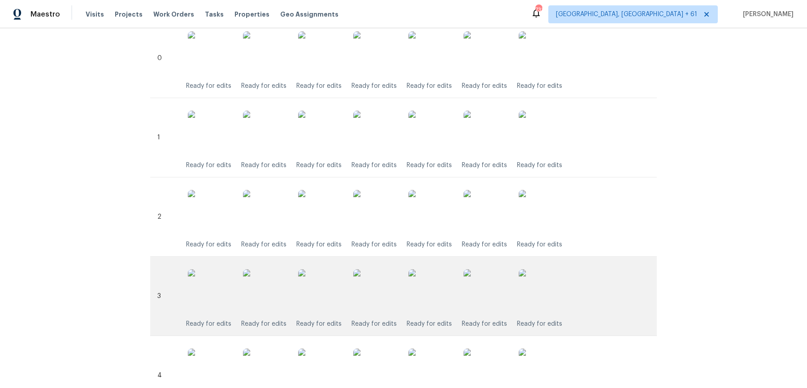
click at [545, 301] on img at bounding box center [541, 291] width 45 height 45
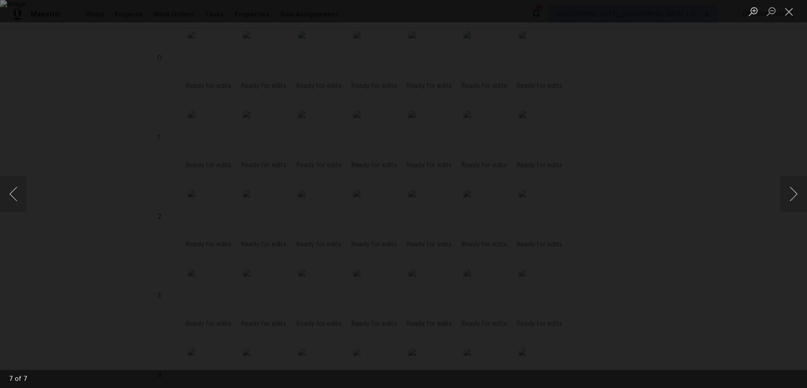
click at [776, 117] on div "Lightbox" at bounding box center [403, 194] width 807 height 388
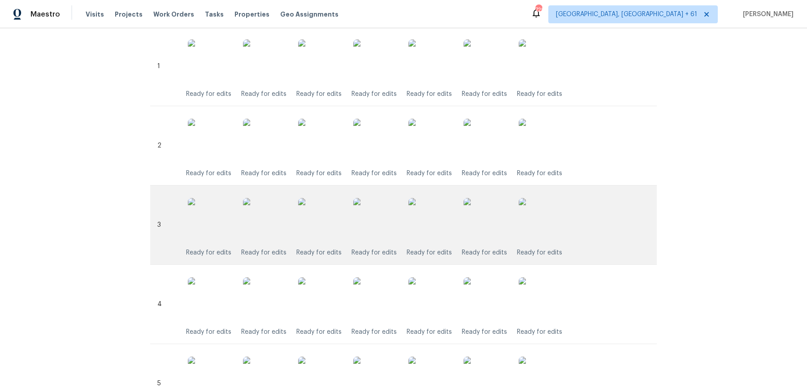
scroll to position [386, 0]
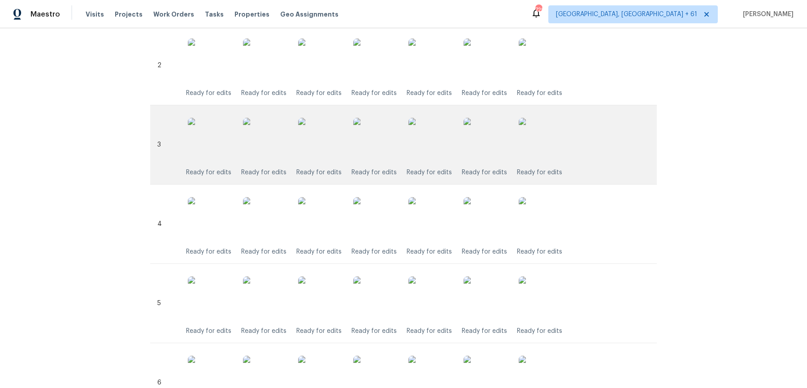
click at [543, 228] on img at bounding box center [541, 219] width 45 height 45
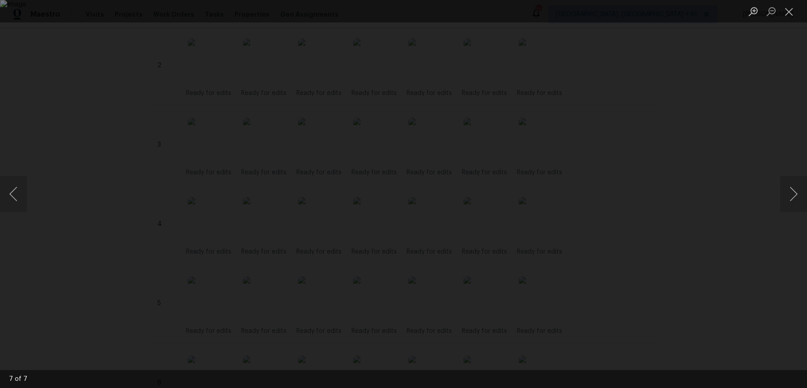
click at [694, 113] on div "Lightbox" at bounding box center [403, 194] width 807 height 388
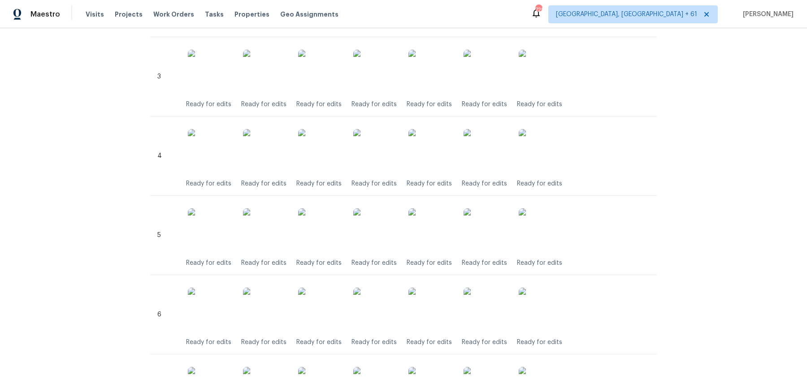
scroll to position [455, 0]
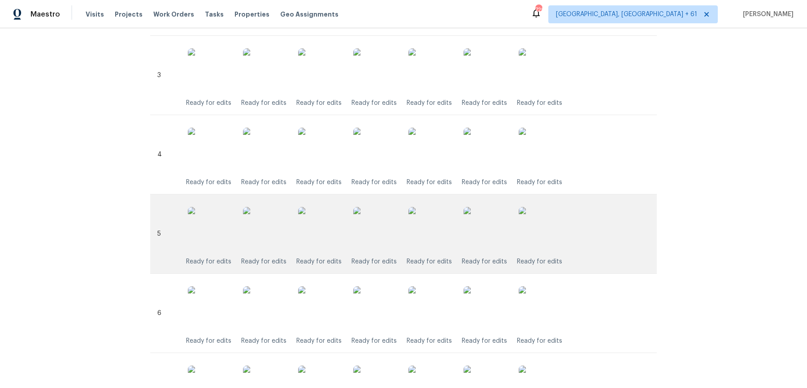
click at [541, 239] on img at bounding box center [541, 229] width 45 height 45
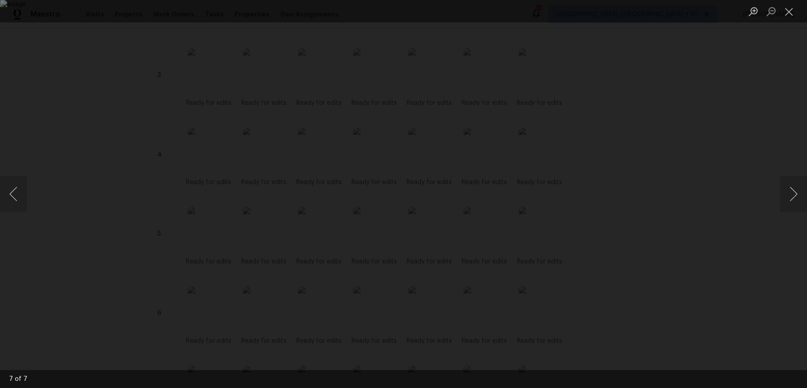
click at [743, 154] on div "Lightbox" at bounding box center [403, 194] width 807 height 388
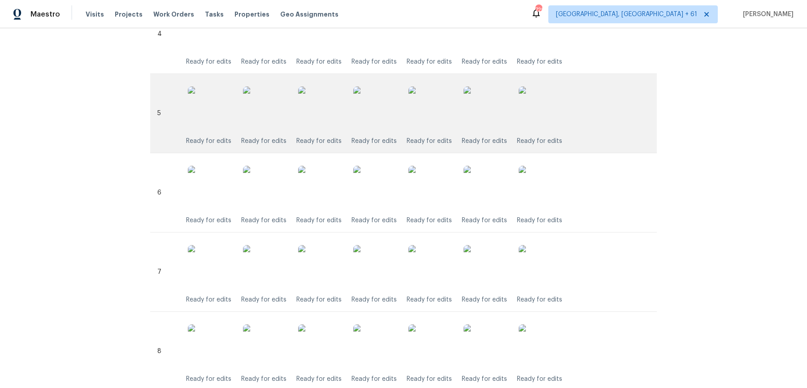
scroll to position [577, 0]
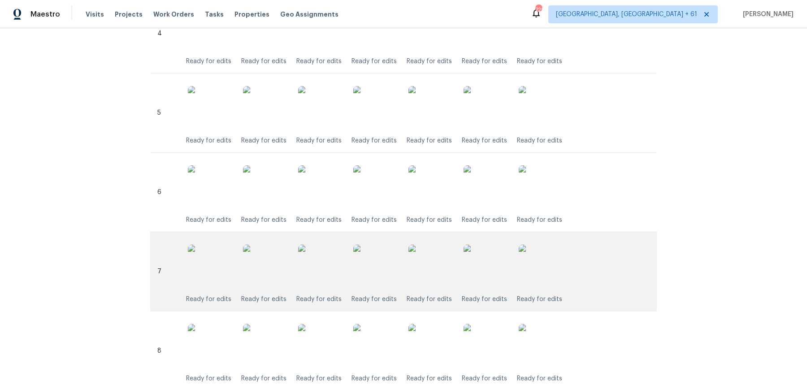
click at [570, 262] on div "Ready for edits Ready for edits Ready for edits Ready for edits Ready for edits…" at bounding box center [418, 271] width 464 height 65
click at [543, 269] on img at bounding box center [541, 267] width 45 height 45
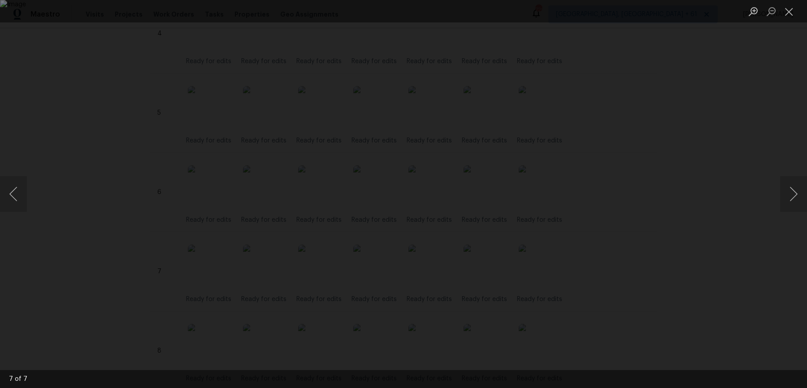
click at [779, 169] on div "Lightbox" at bounding box center [403, 194] width 807 height 388
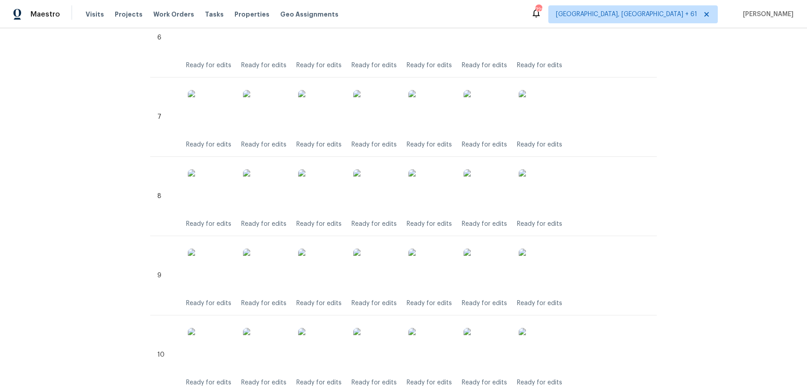
scroll to position [732, 0]
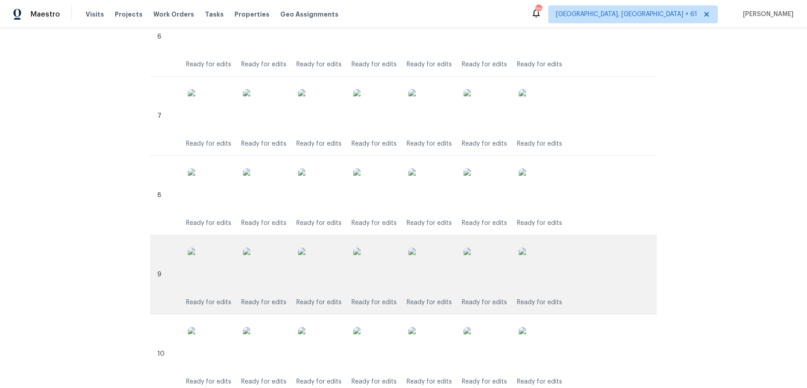
click at [555, 256] on img at bounding box center [541, 270] width 45 height 45
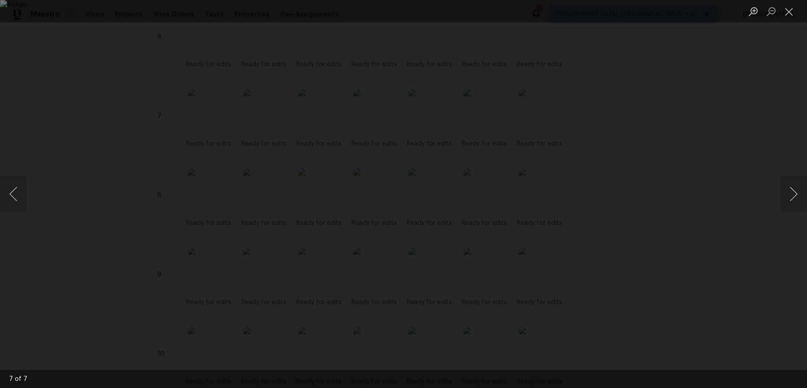
click at [790, 134] on div "Lightbox" at bounding box center [403, 194] width 807 height 388
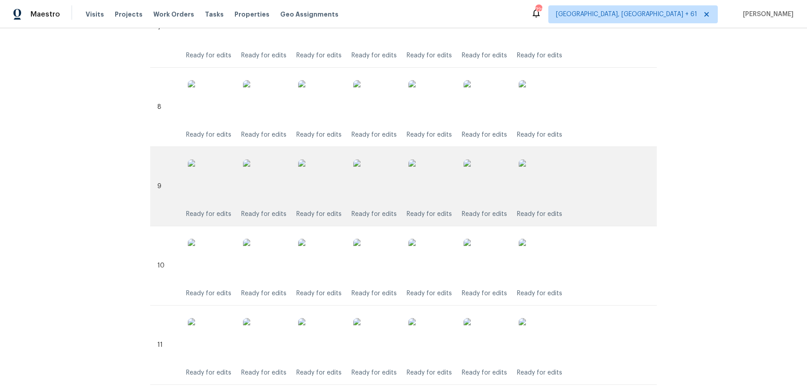
scroll to position [828, 0]
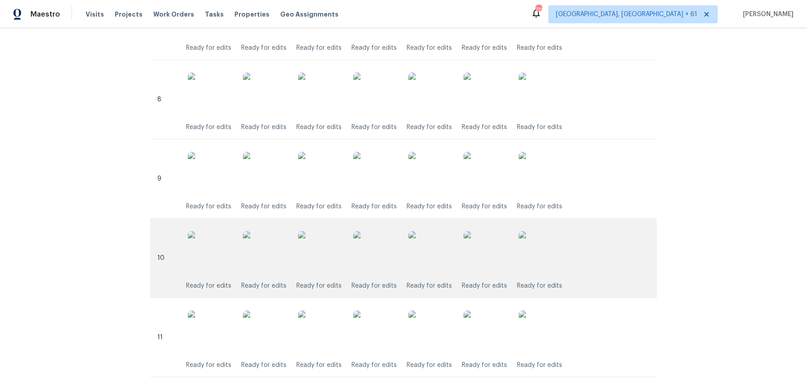
click at [541, 252] on img at bounding box center [541, 253] width 45 height 45
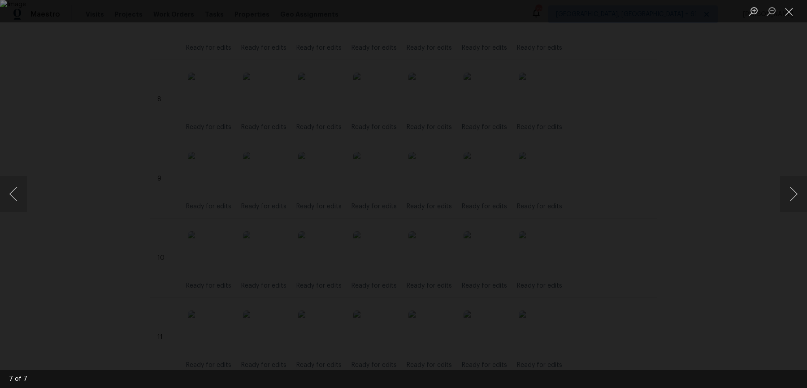
click at [742, 199] on div "Lightbox" at bounding box center [403, 194] width 807 height 388
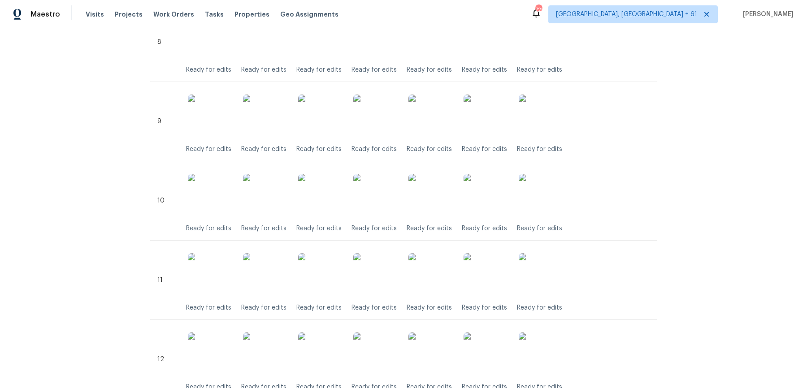
scroll to position [888, 0]
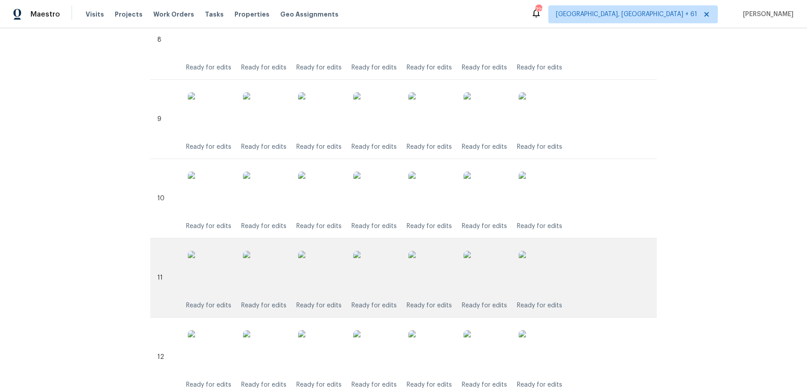
click at [532, 282] on img at bounding box center [541, 273] width 45 height 45
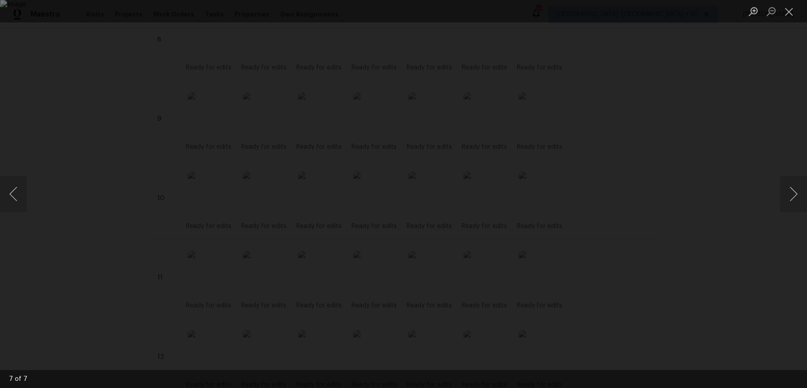
click at [746, 171] on div "Lightbox" at bounding box center [403, 194] width 807 height 388
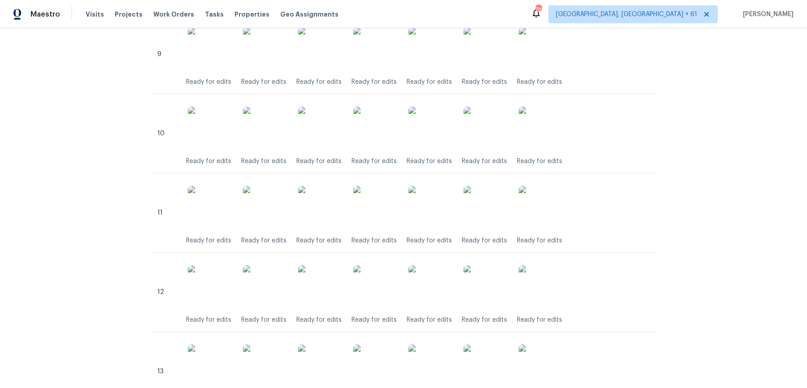
scroll to position [963, 0]
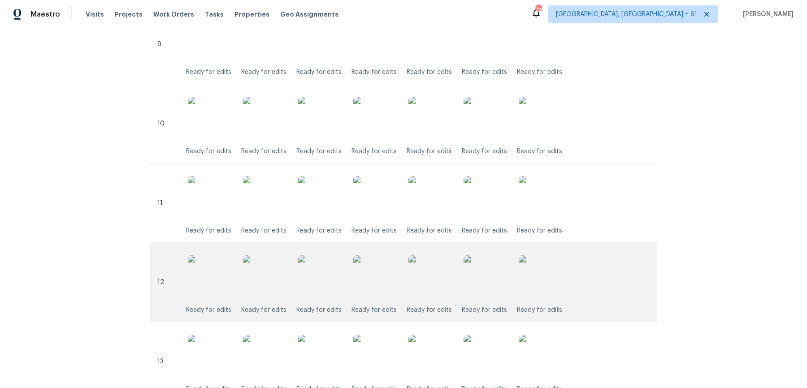
click at [561, 257] on img at bounding box center [541, 278] width 45 height 45
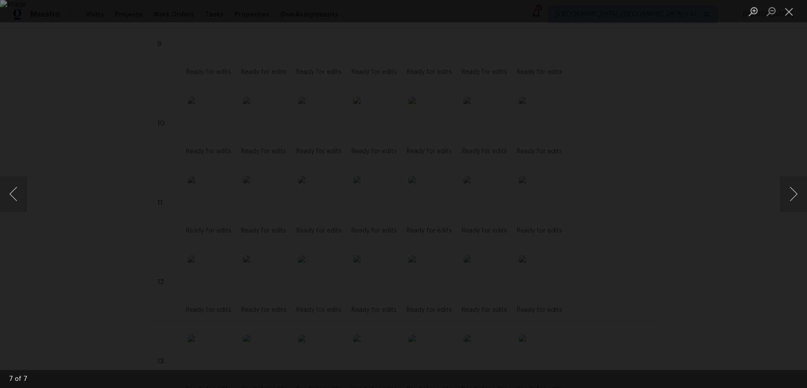
click at [709, 136] on div "Lightbox" at bounding box center [403, 194] width 807 height 388
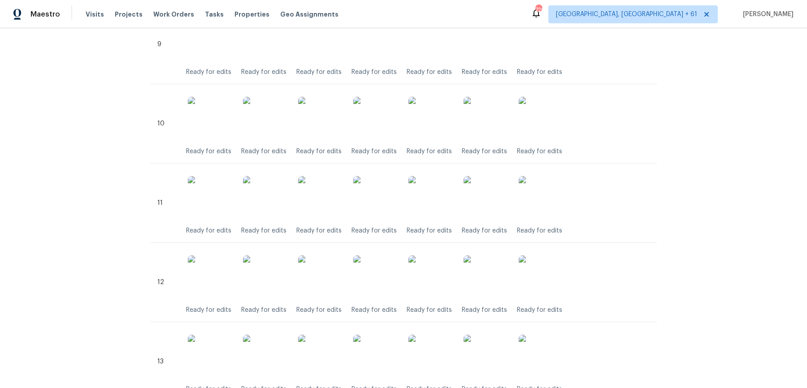
scroll to position [1151, 0]
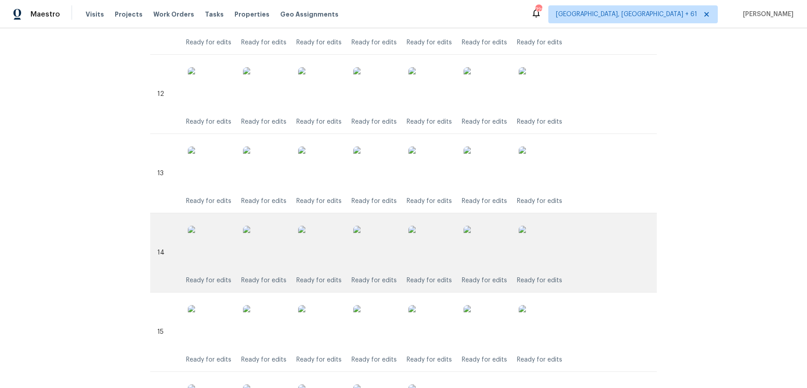
click at [542, 235] on img at bounding box center [541, 248] width 45 height 45
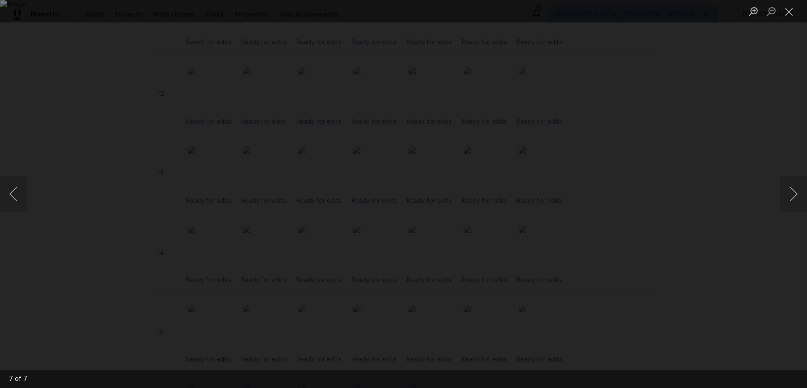
click at [731, 217] on div "Lightbox" at bounding box center [403, 194] width 807 height 388
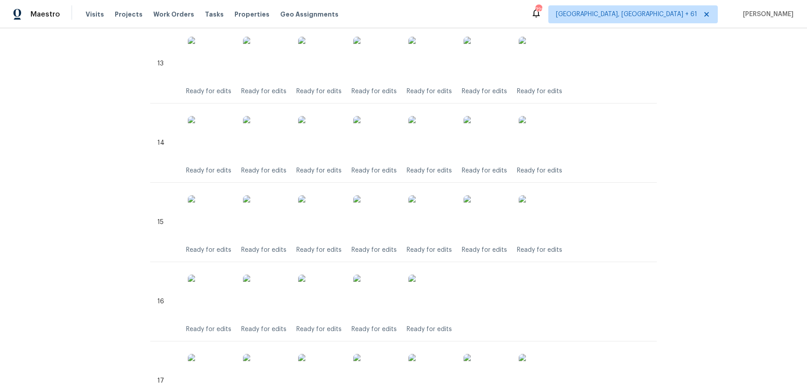
scroll to position [1338, 0]
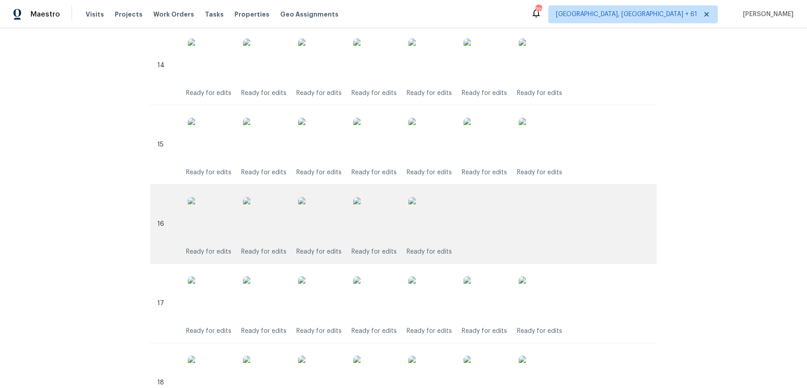
click at [445, 226] on img at bounding box center [430, 219] width 45 height 45
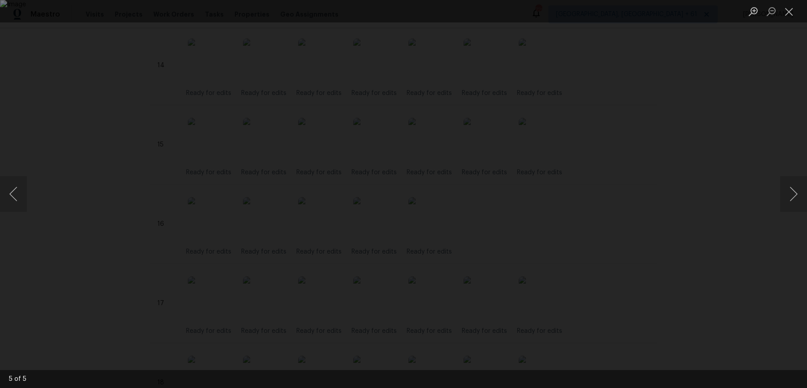
click at [703, 168] on div "Lightbox" at bounding box center [403, 194] width 807 height 388
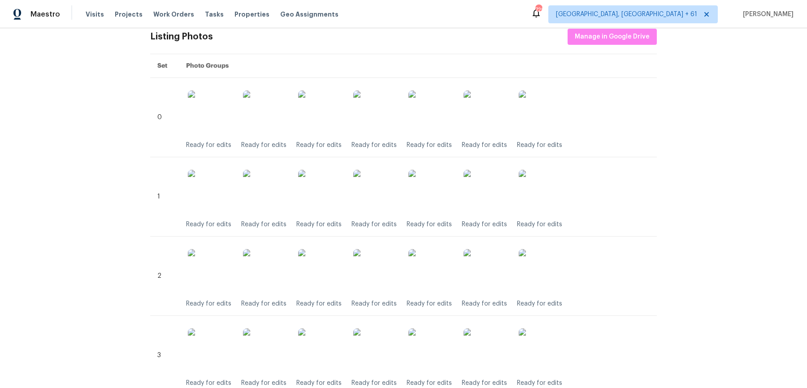
scroll to position [0, 0]
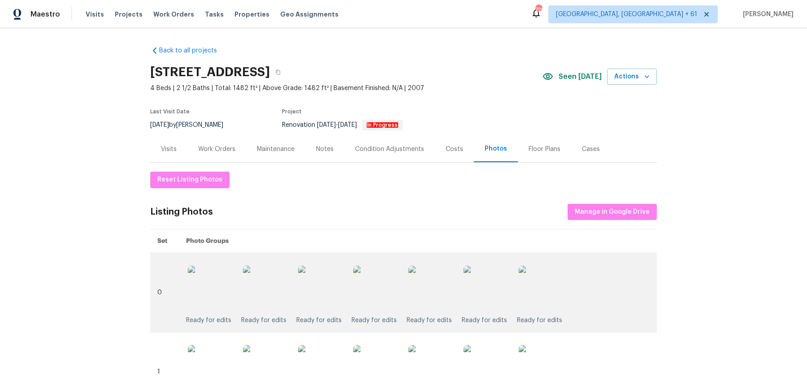
click at [527, 287] on img at bounding box center [541, 288] width 45 height 45
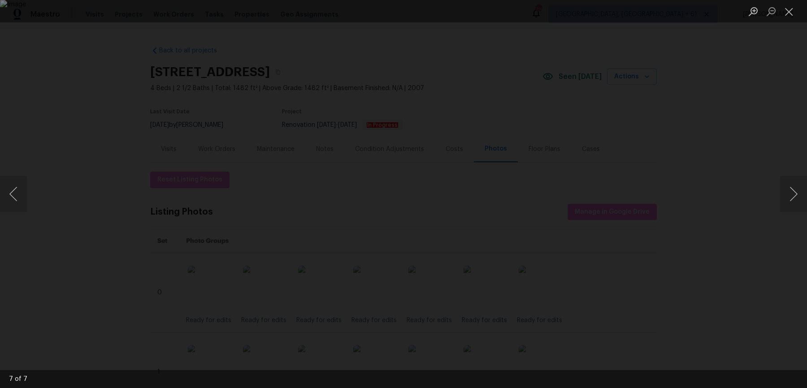
click at [715, 258] on div "Lightbox" at bounding box center [403, 194] width 807 height 388
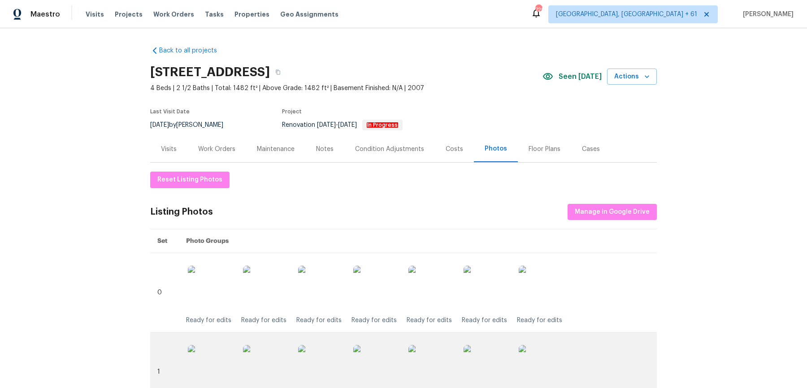
click at [551, 358] on img at bounding box center [541, 367] width 45 height 45
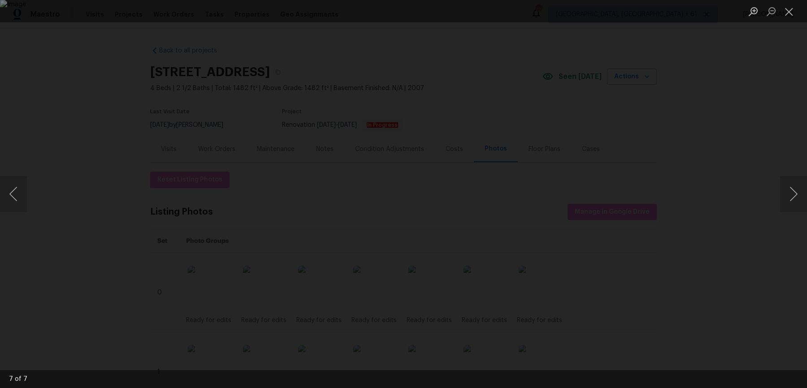
click at [695, 147] on div "Lightbox" at bounding box center [403, 194] width 807 height 388
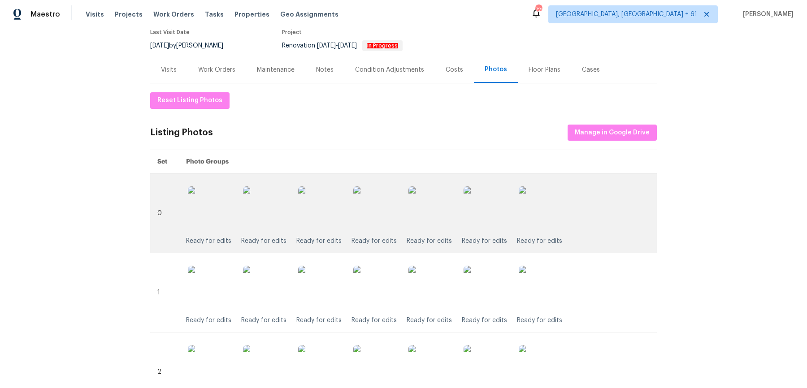
scroll to position [160, 0]
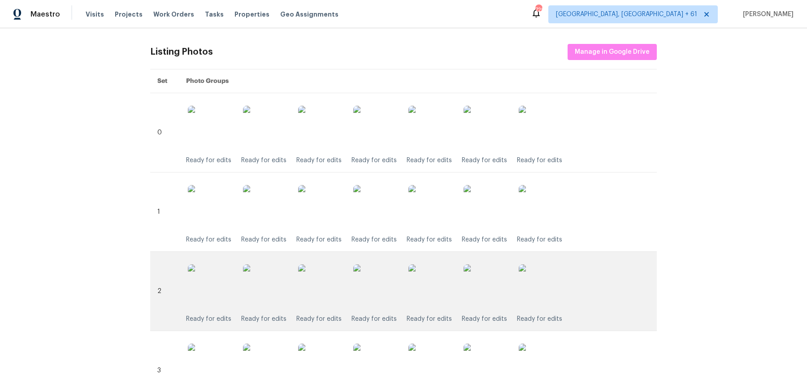
click at [539, 299] on img at bounding box center [541, 287] width 45 height 45
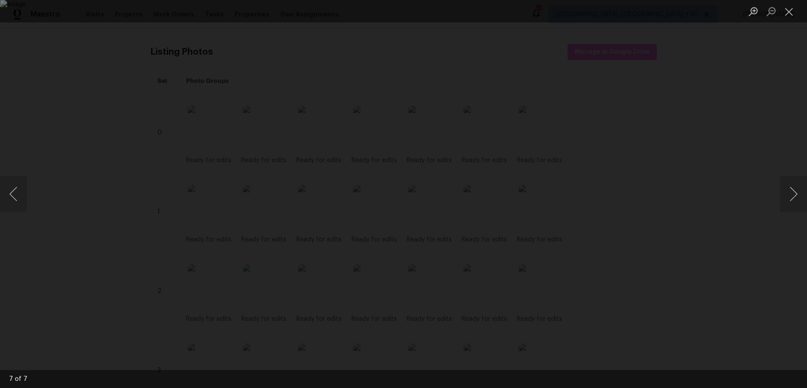
click at [726, 162] on div "Lightbox" at bounding box center [403, 194] width 807 height 388
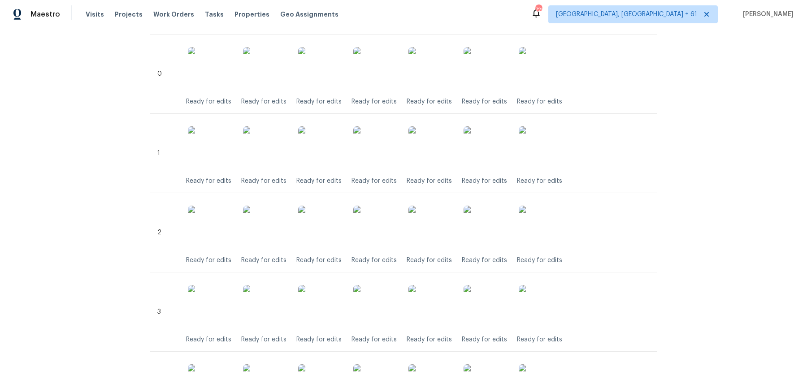
scroll to position [227, 0]
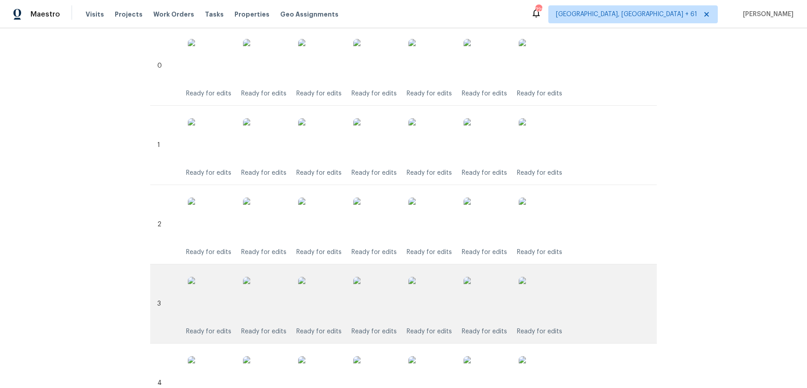
click at [537, 294] on img at bounding box center [541, 299] width 45 height 45
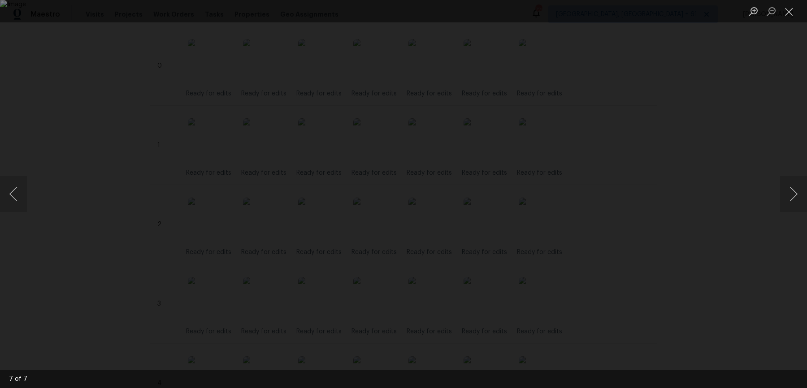
click at [755, 173] on div "Lightbox" at bounding box center [403, 194] width 807 height 388
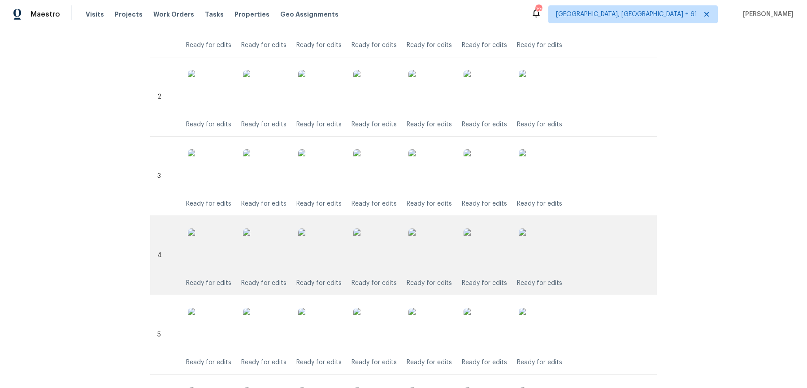
scroll to position [356, 0]
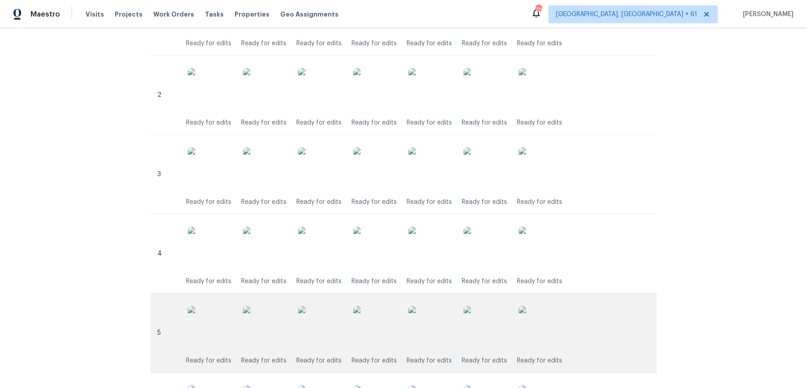
click at [533, 338] on img at bounding box center [541, 328] width 45 height 45
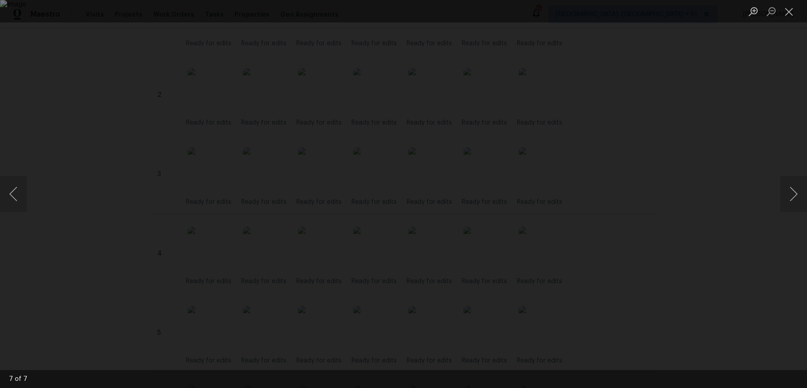
click at [671, 203] on div "Lightbox" at bounding box center [403, 194] width 807 height 388
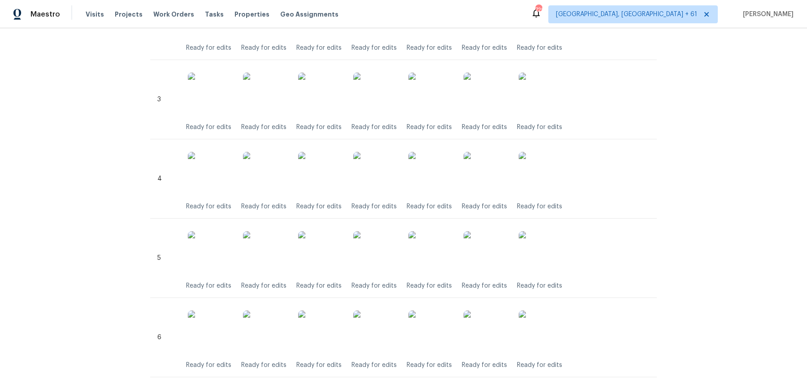
scroll to position [508, 0]
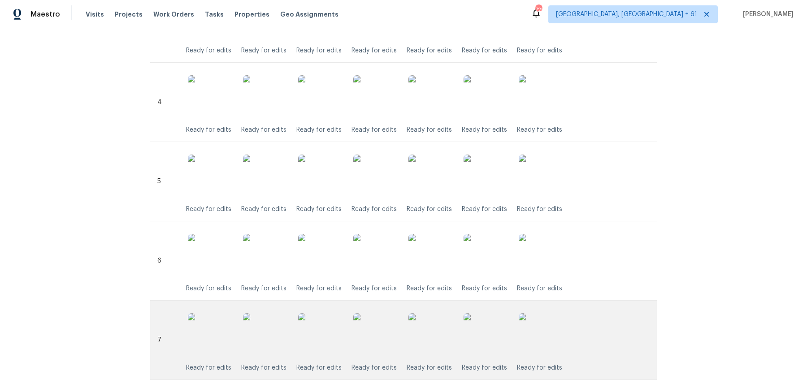
click at [563, 341] on img at bounding box center [541, 335] width 45 height 45
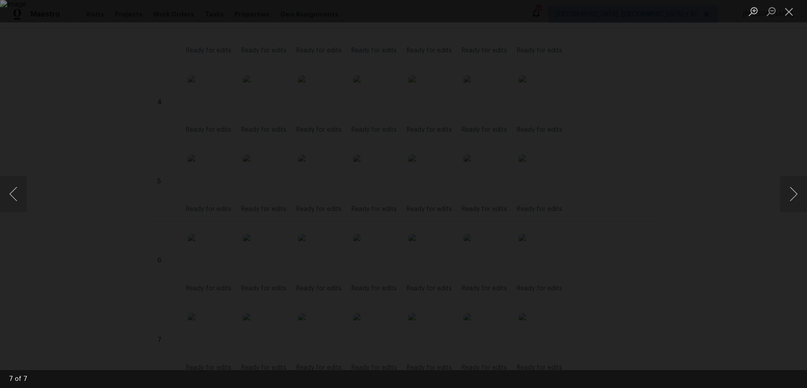
drag, startPoint x: 726, startPoint y: 255, endPoint x: 723, endPoint y: 259, distance: 5.5
click at [726, 255] on div "Lightbox" at bounding box center [403, 194] width 807 height 388
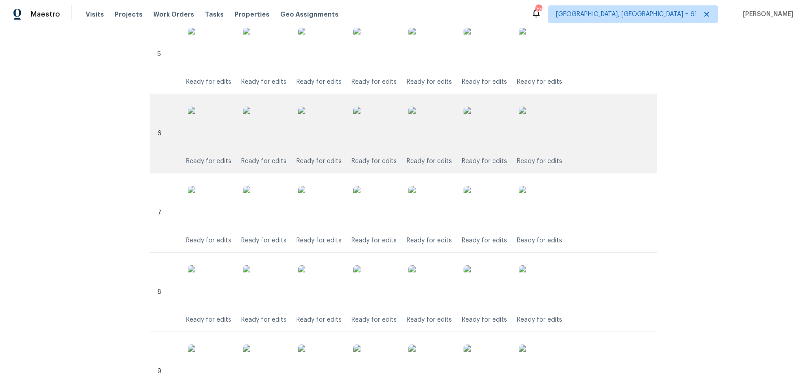
scroll to position [662, 0]
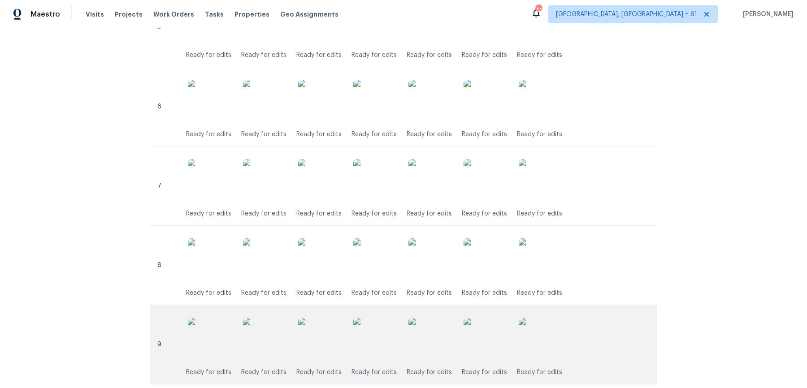
click at [542, 348] on img at bounding box center [541, 340] width 45 height 45
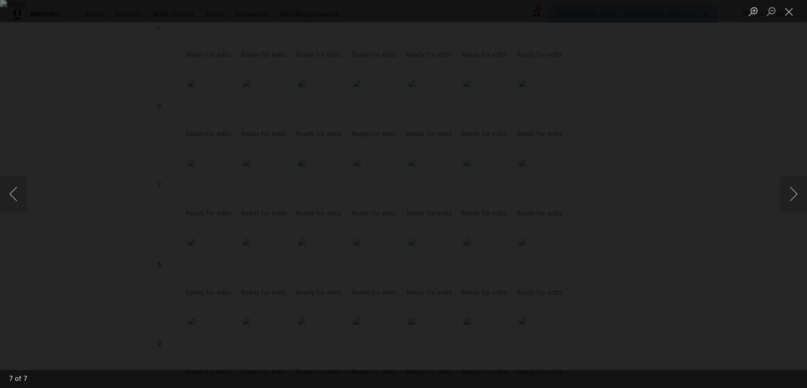
click at [755, 211] on div "Lightbox" at bounding box center [403, 194] width 807 height 388
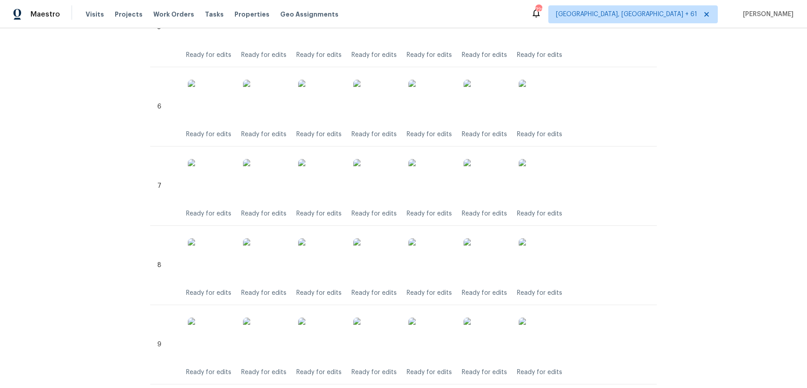
scroll to position [769, 0]
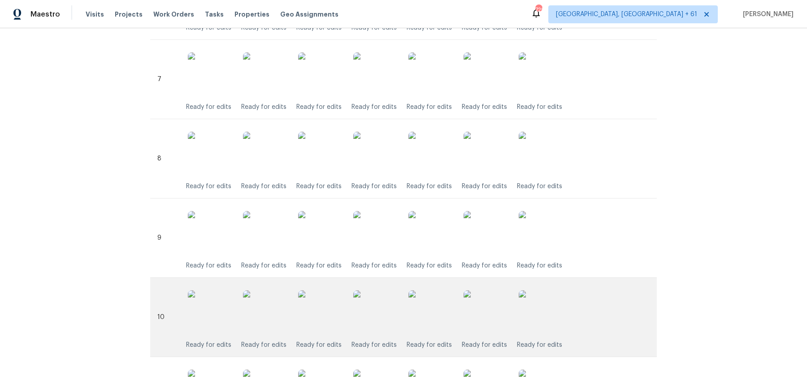
click at [542, 312] on img at bounding box center [541, 313] width 45 height 45
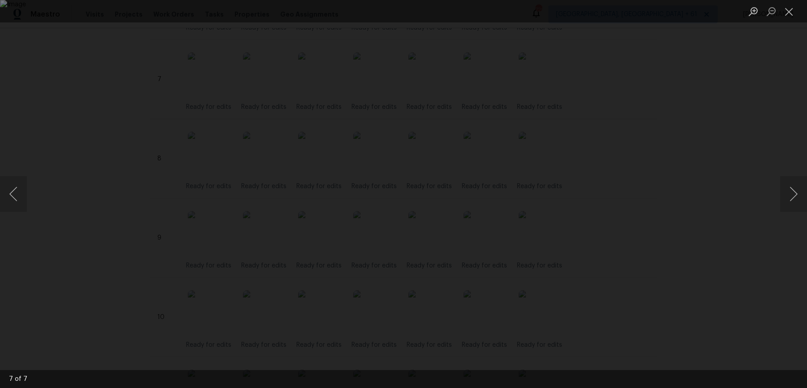
click at [711, 217] on div "Lightbox" at bounding box center [403, 194] width 807 height 388
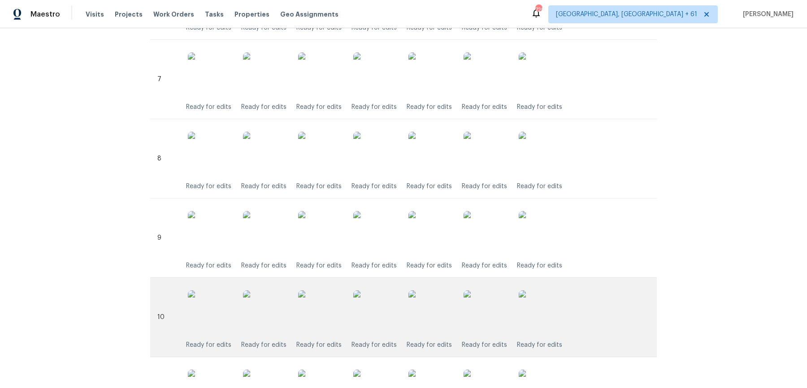
click at [550, 307] on img at bounding box center [541, 313] width 45 height 45
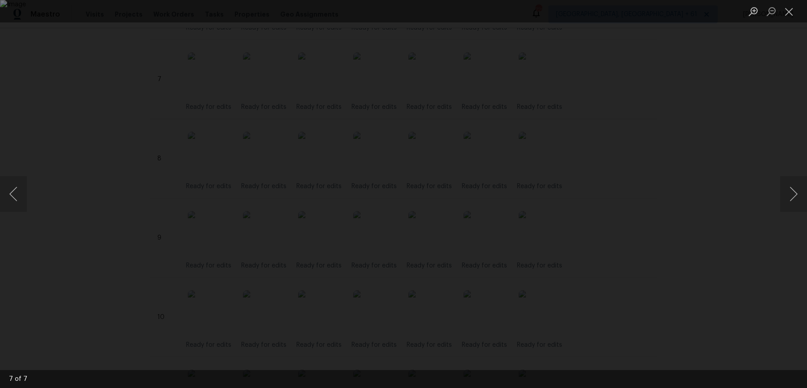
click at [685, 277] on div "Lightbox" at bounding box center [403, 194] width 807 height 388
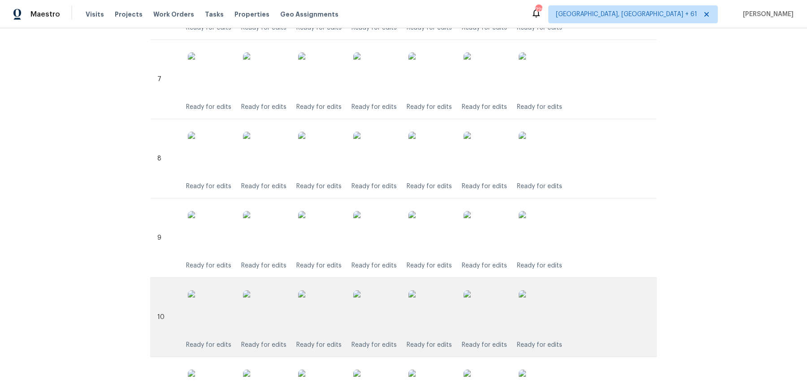
scroll to position [857, 0]
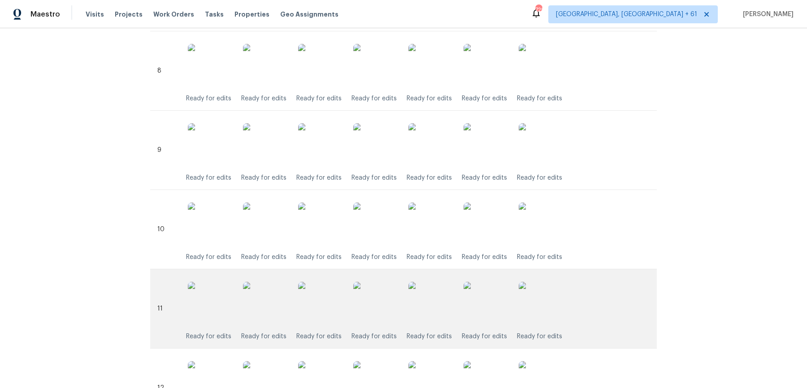
click at [534, 301] on img at bounding box center [541, 304] width 45 height 45
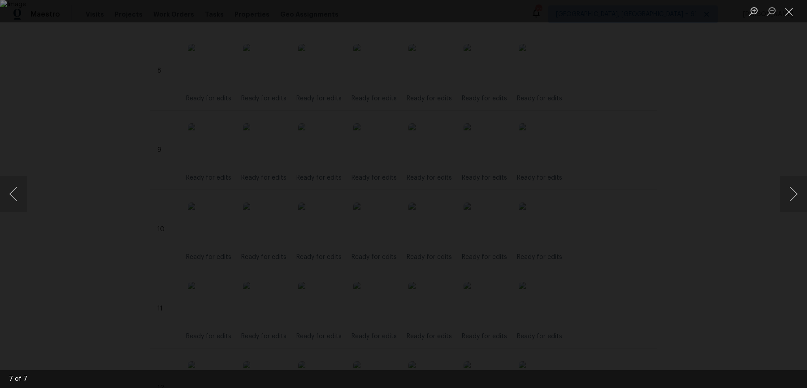
click at [714, 267] on div "Lightbox" at bounding box center [403, 194] width 807 height 388
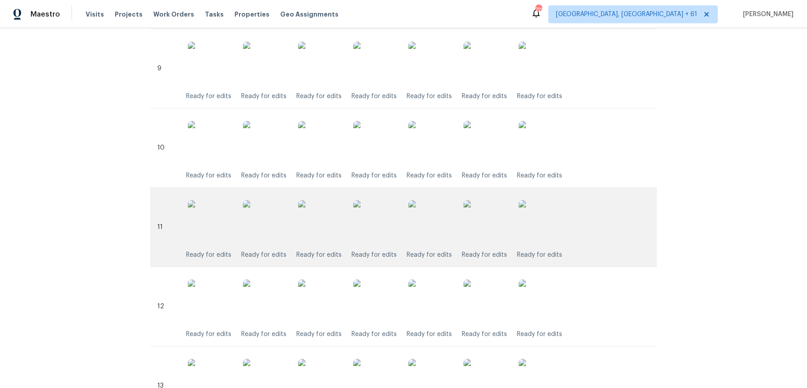
scroll to position [950, 0]
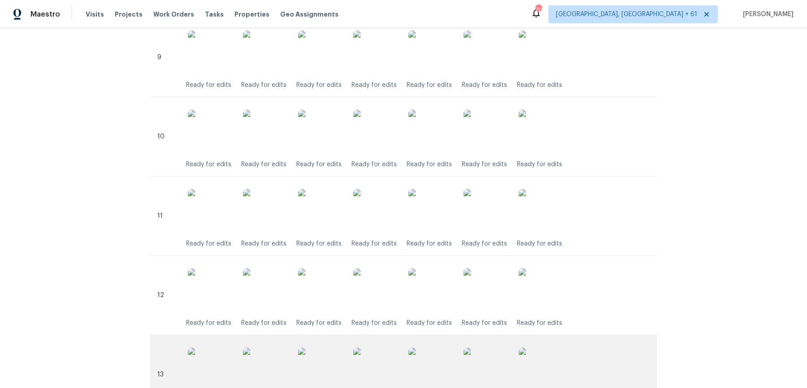
click at [543, 383] on img at bounding box center [541, 370] width 45 height 45
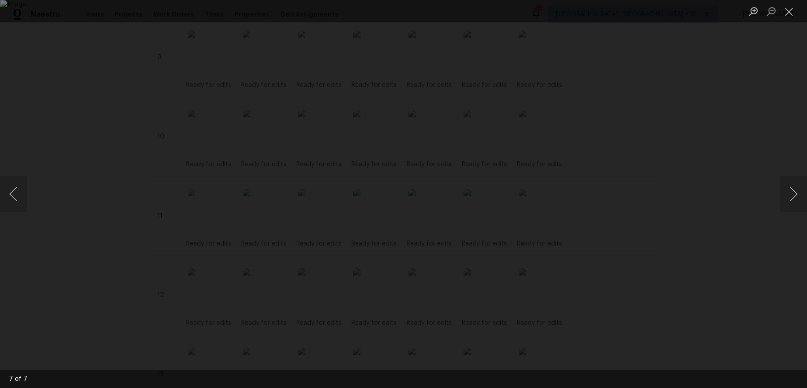
click at [733, 276] on div "Lightbox" at bounding box center [403, 194] width 807 height 388
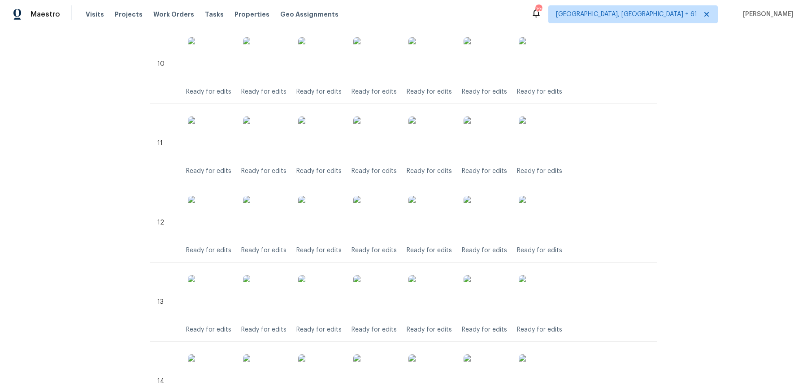
scroll to position [1126, 0]
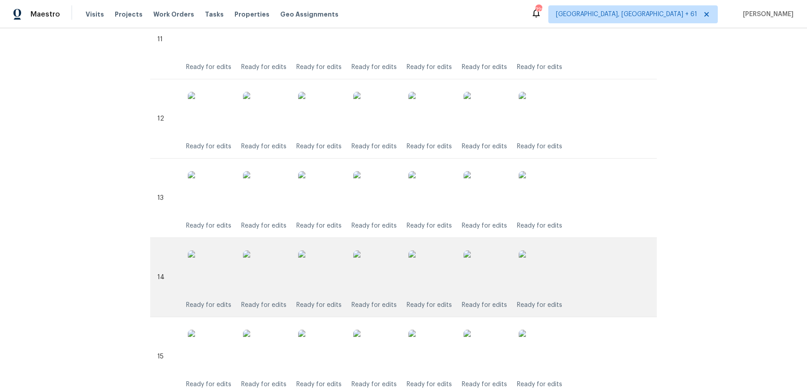
click at [558, 266] on img at bounding box center [541, 273] width 45 height 45
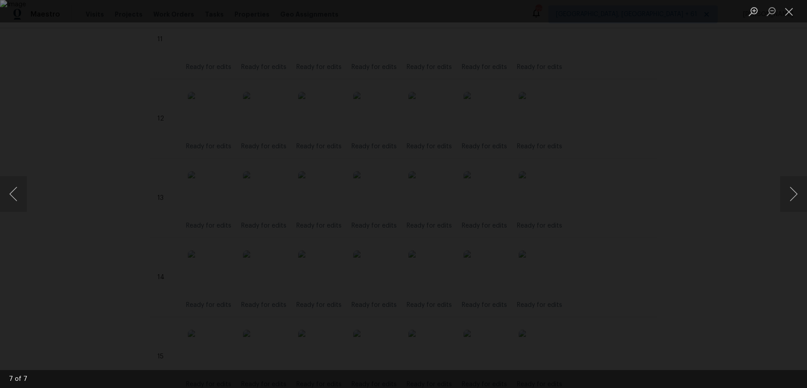
click at [707, 200] on div "Lightbox" at bounding box center [403, 194] width 807 height 388
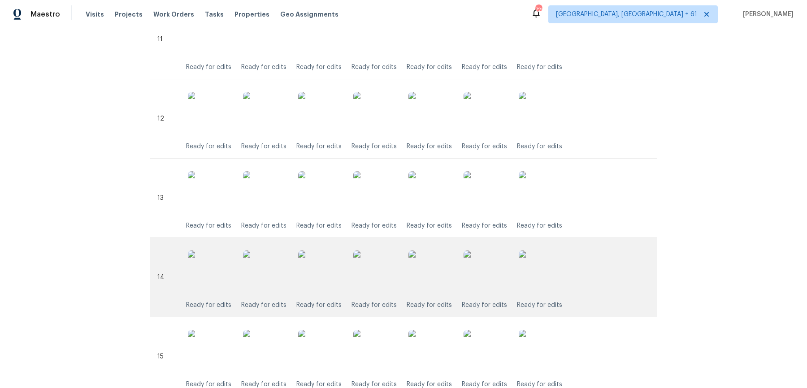
scroll to position [1204, 0]
click at [542, 269] on img at bounding box center [541, 274] width 45 height 45
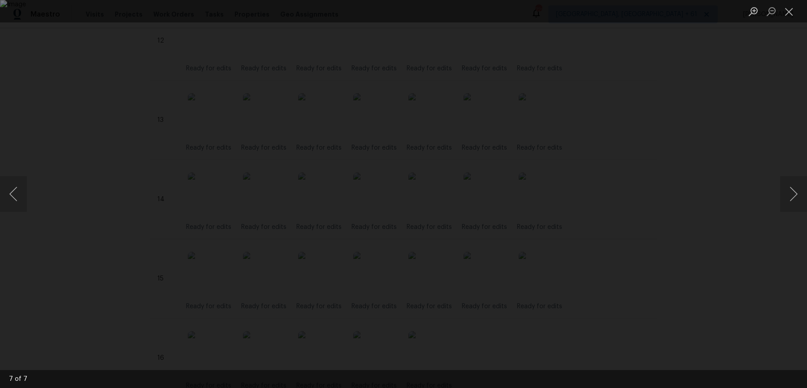
click at [686, 208] on div "Lightbox" at bounding box center [403, 194] width 807 height 388
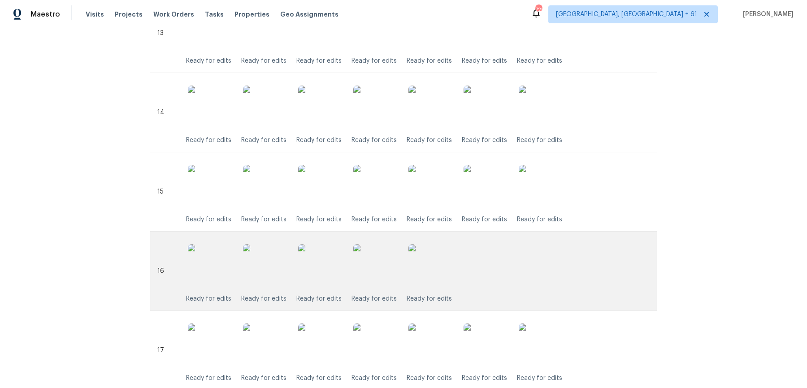
scroll to position [1297, 0]
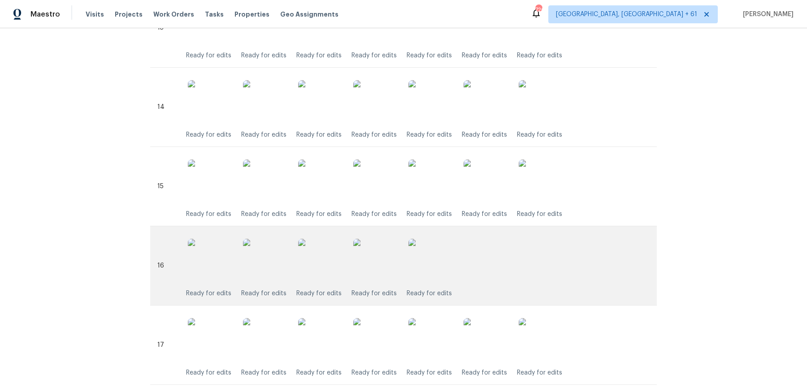
click at [442, 273] on img at bounding box center [430, 261] width 45 height 45
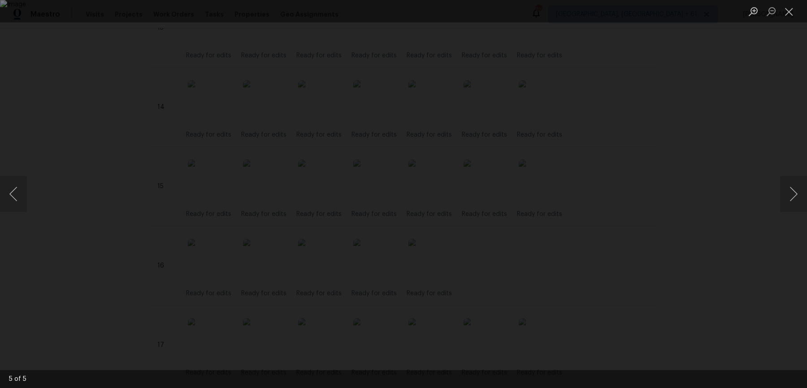
click at [673, 199] on div "Lightbox" at bounding box center [403, 194] width 807 height 388
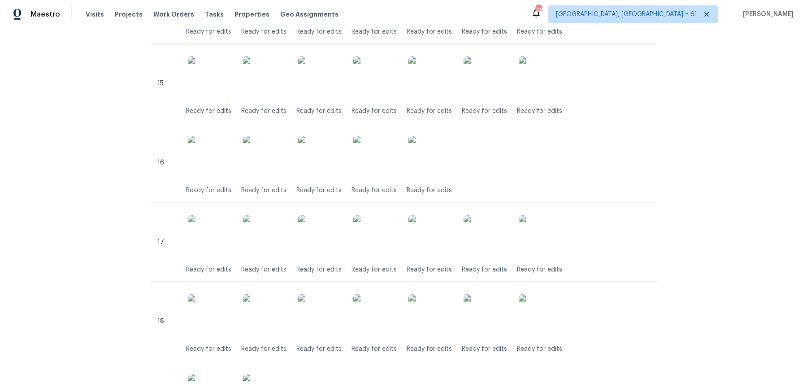
scroll to position [1410, 0]
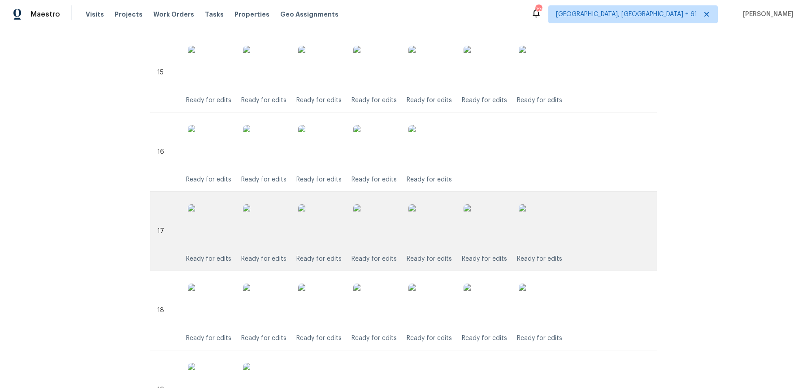
click at [564, 222] on img at bounding box center [541, 226] width 45 height 45
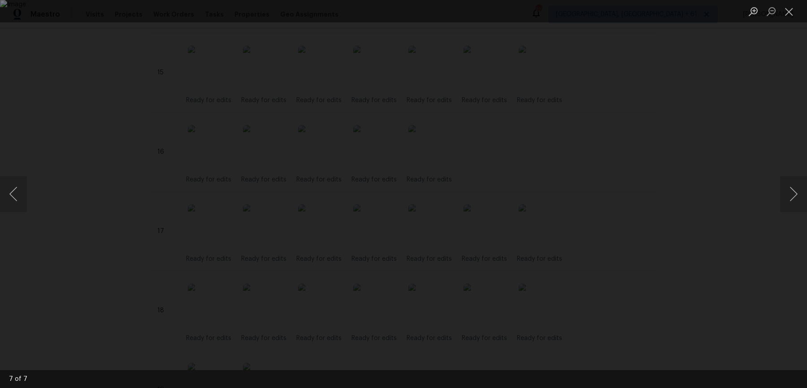
click at [737, 199] on div "Lightbox" at bounding box center [403, 194] width 807 height 388
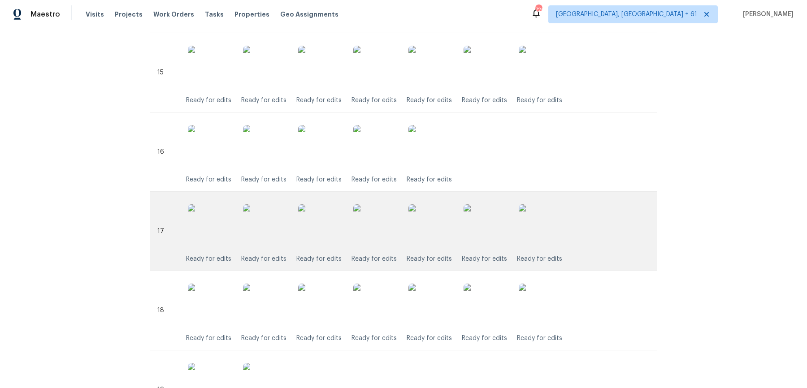
scroll to position [1501, 0]
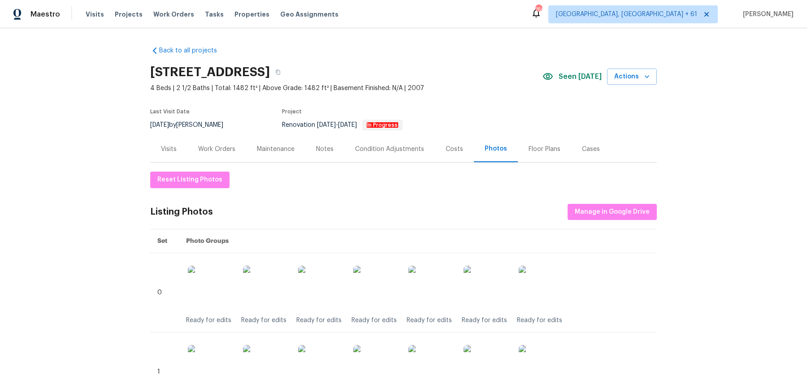
click at [154, 152] on div "Visits" at bounding box center [168, 149] width 37 height 26
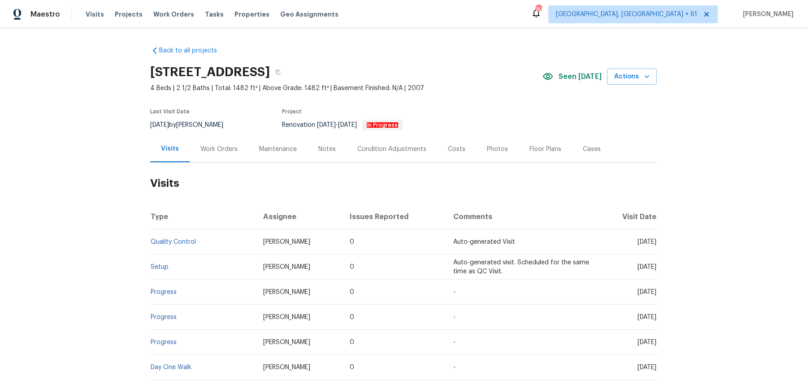
click at [161, 263] on td "Setup" at bounding box center [203, 267] width 106 height 25
click at [160, 265] on link "Setup" at bounding box center [160, 267] width 18 height 6
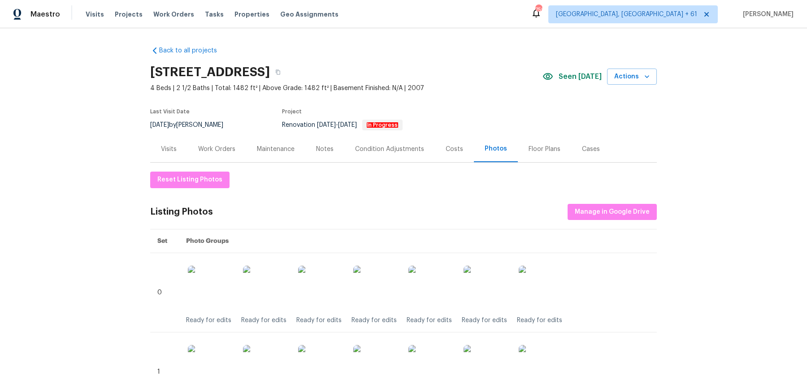
click at [172, 9] on div "Visits Projects Work Orders Tasks Properties Geo Assignments" at bounding box center [218, 14] width 264 height 18
click at [171, 16] on span "Work Orders" at bounding box center [173, 14] width 41 height 9
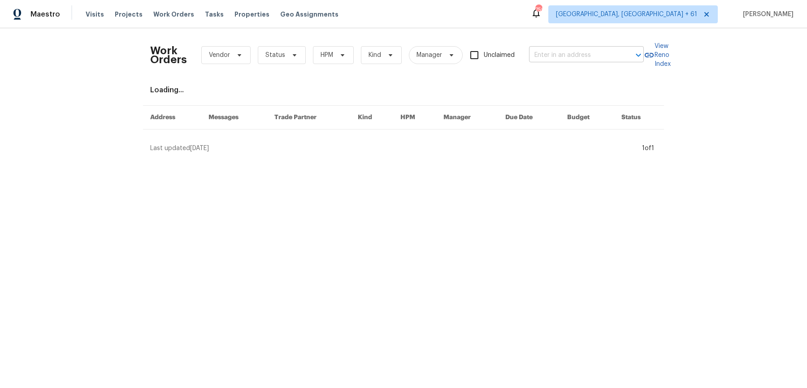
click at [553, 53] on input "text" at bounding box center [574, 55] width 90 height 14
paste input "[STREET_ADDRESS]"
type input "[STREET_ADDRESS]"
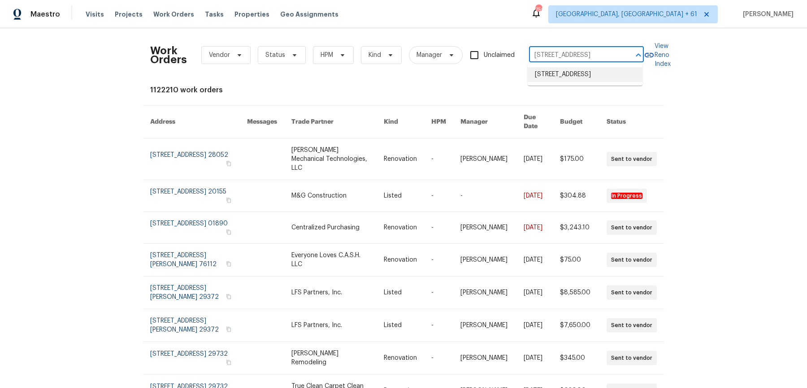
click at [570, 78] on li "[STREET_ADDRESS]" at bounding box center [585, 74] width 115 height 15
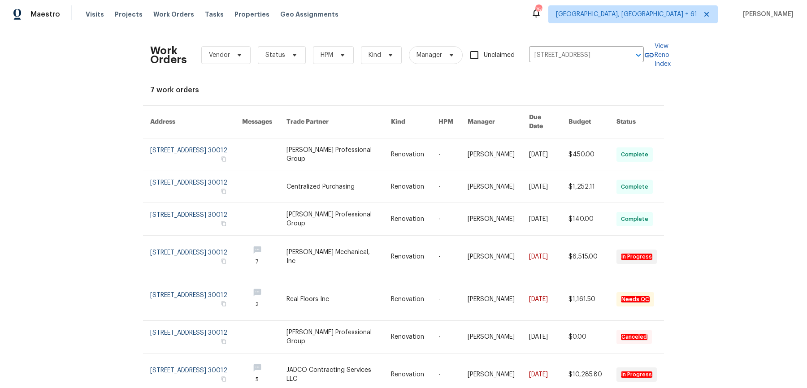
click at [434, 148] on link at bounding box center [415, 155] width 48 height 32
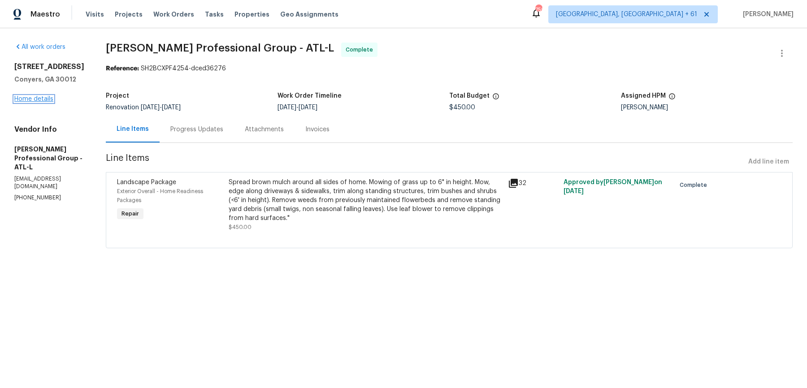
click at [30, 100] on link "Home details" at bounding box center [33, 99] width 39 height 6
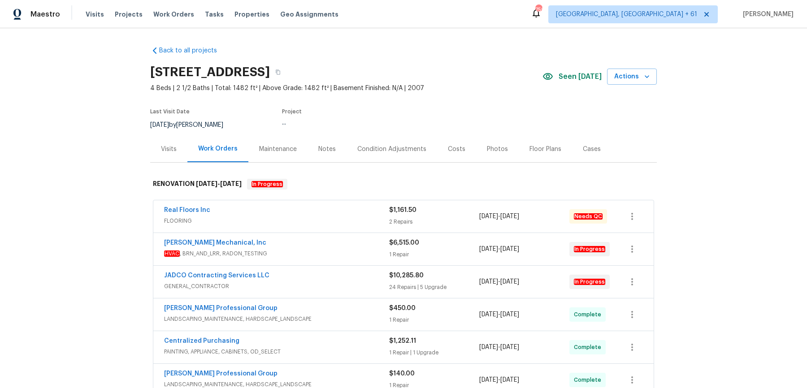
click at [312, 217] on span "FLOORING" at bounding box center [276, 221] width 225 height 9
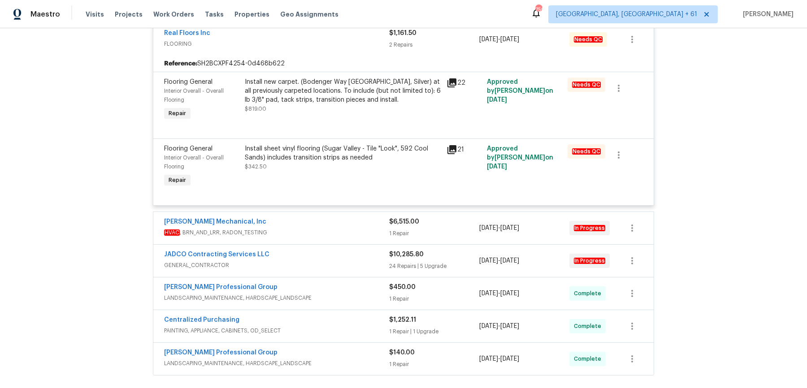
click at [311, 221] on div "[PERSON_NAME] Mechanical, Inc" at bounding box center [276, 222] width 225 height 11
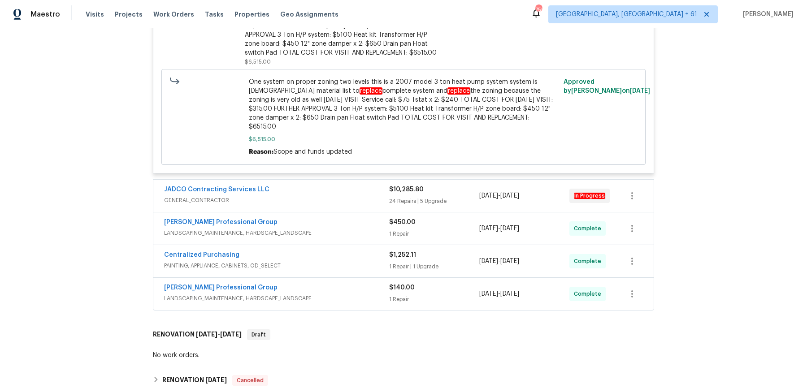
click at [317, 196] on span "GENERAL_CONTRACTOR" at bounding box center [276, 200] width 225 height 9
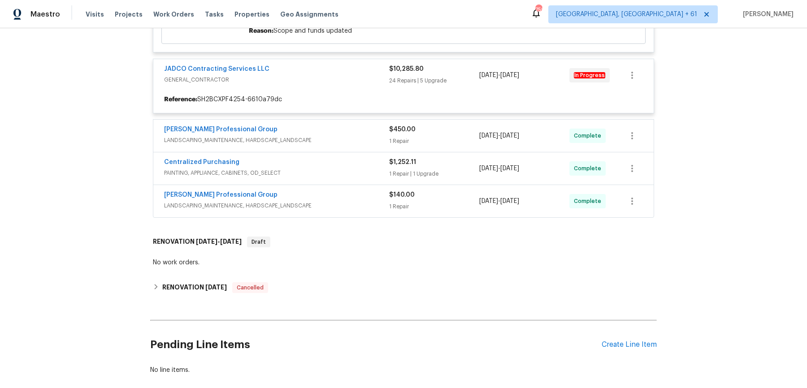
scroll to position [622, 0]
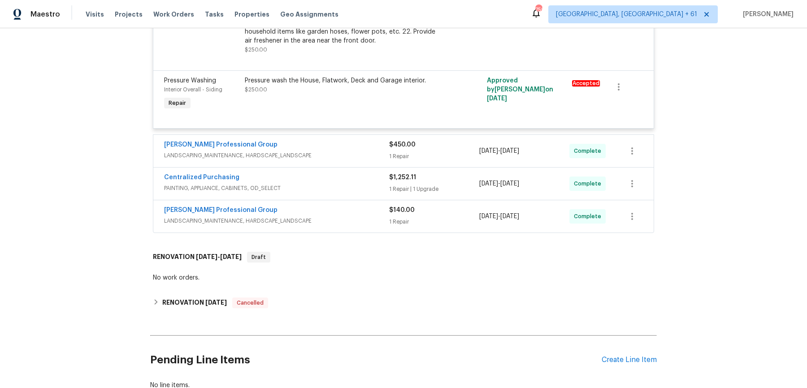
click at [349, 140] on div "[PERSON_NAME] Professional Group" at bounding box center [276, 145] width 225 height 11
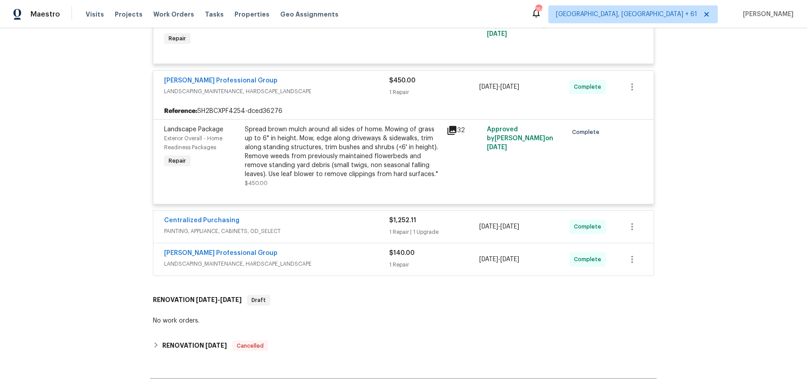
scroll to position [3160, 0]
click at [331, 216] on div "Centralized Purchasing" at bounding box center [276, 221] width 225 height 11
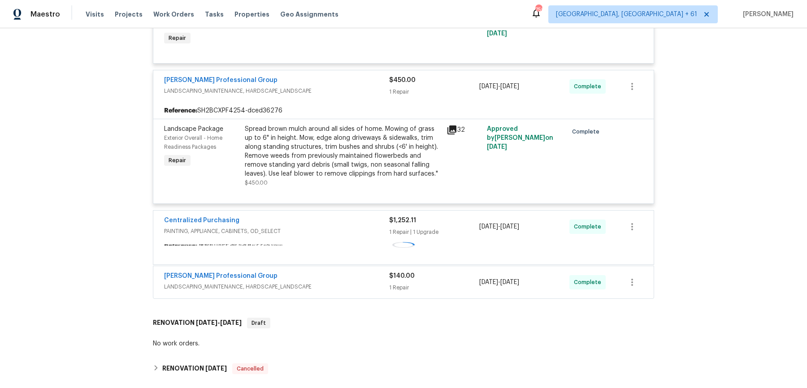
scroll to position [3267, 0]
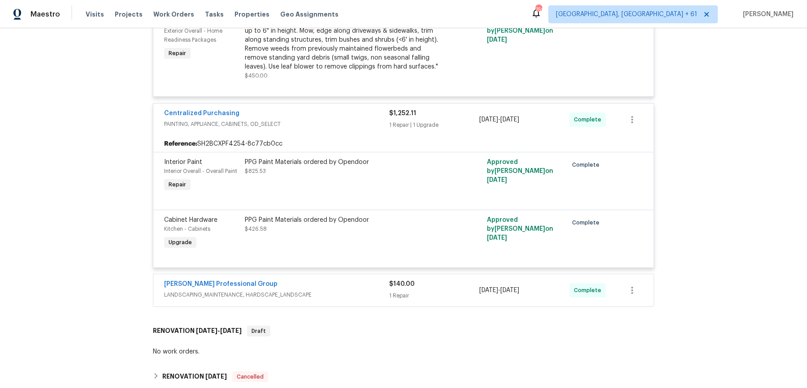
click at [327, 291] on span "LANDSCAPING_MAINTENANCE, HARDSCAPE_LANDSCAPE" at bounding box center [276, 295] width 225 height 9
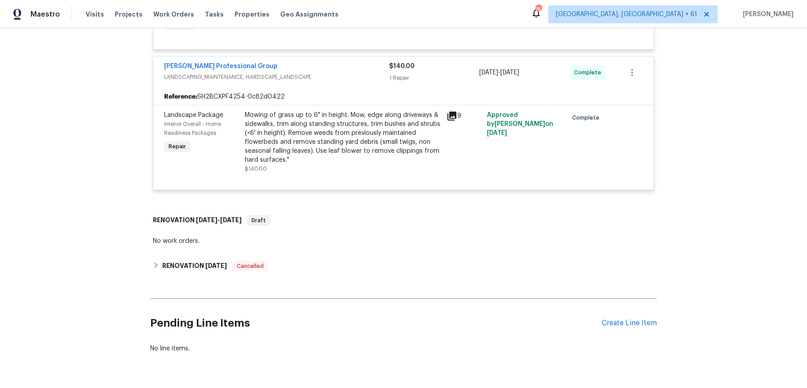
scroll to position [3483, 0]
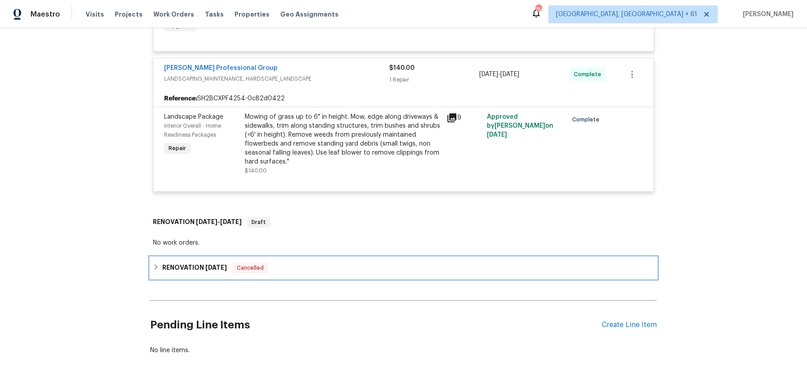
click at [322, 263] on div "RENOVATION [DATE] Cancelled" at bounding box center [403, 268] width 501 height 11
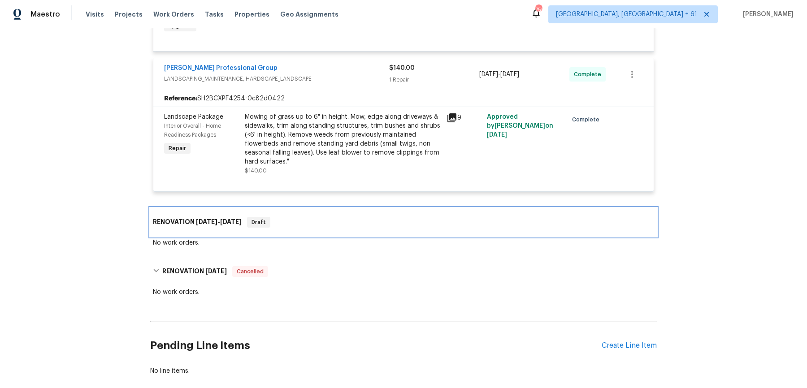
click at [324, 208] on div "RENOVATION [DATE] - [DATE] Draft" at bounding box center [403, 222] width 507 height 29
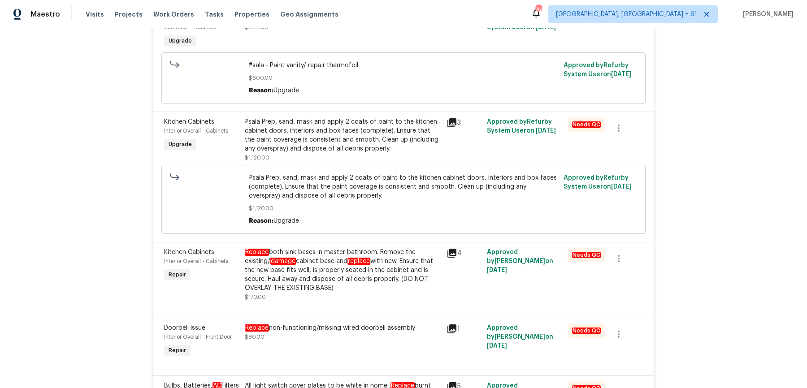
scroll to position [0, 0]
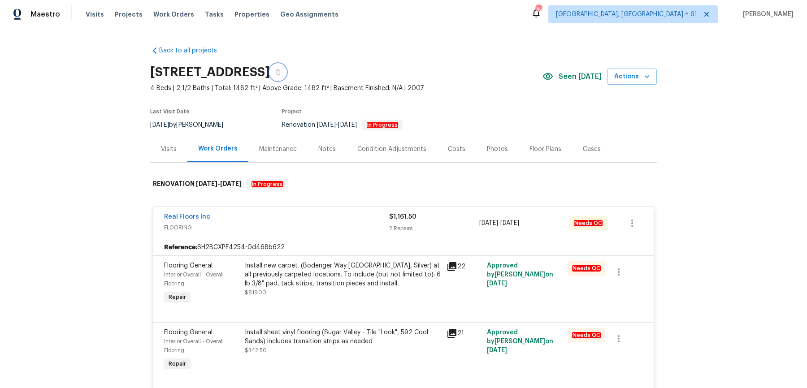
click at [281, 71] on icon "button" at bounding box center [277, 71] width 5 height 5
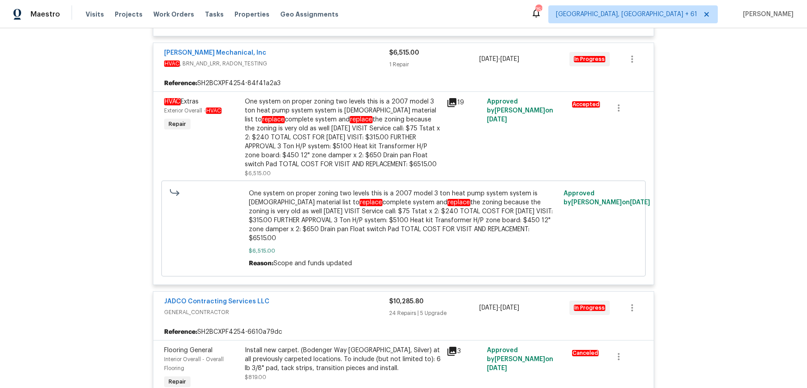
scroll to position [2849, 0]
